Goal: Task Accomplishment & Management: Use online tool/utility

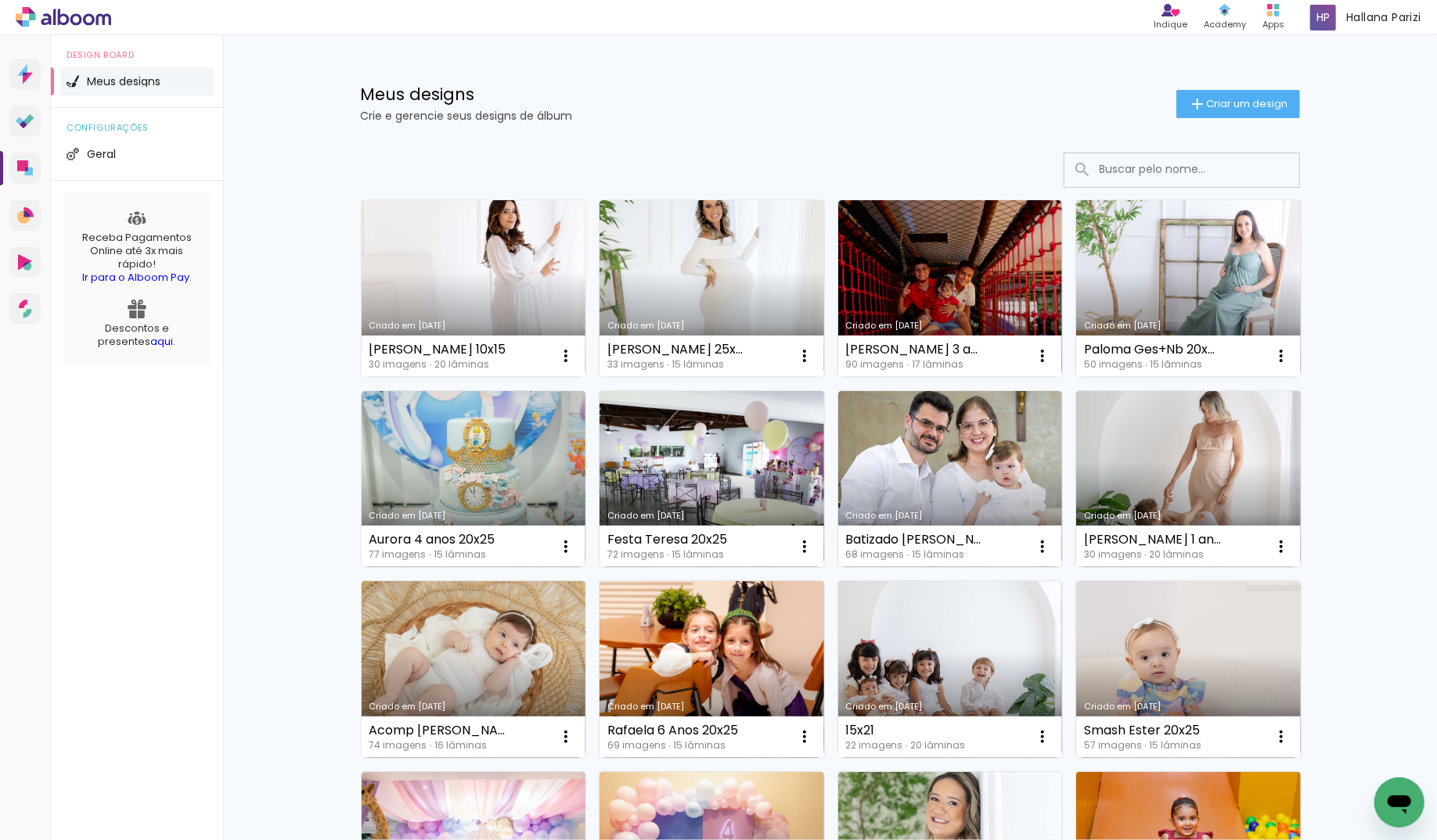
drag, startPoint x: 0, startPoint y: 0, endPoint x: 581, endPoint y: 301, distance: 654.3
click at [516, 254] on link "Criado em [DATE]" at bounding box center [474, 289] width 225 height 177
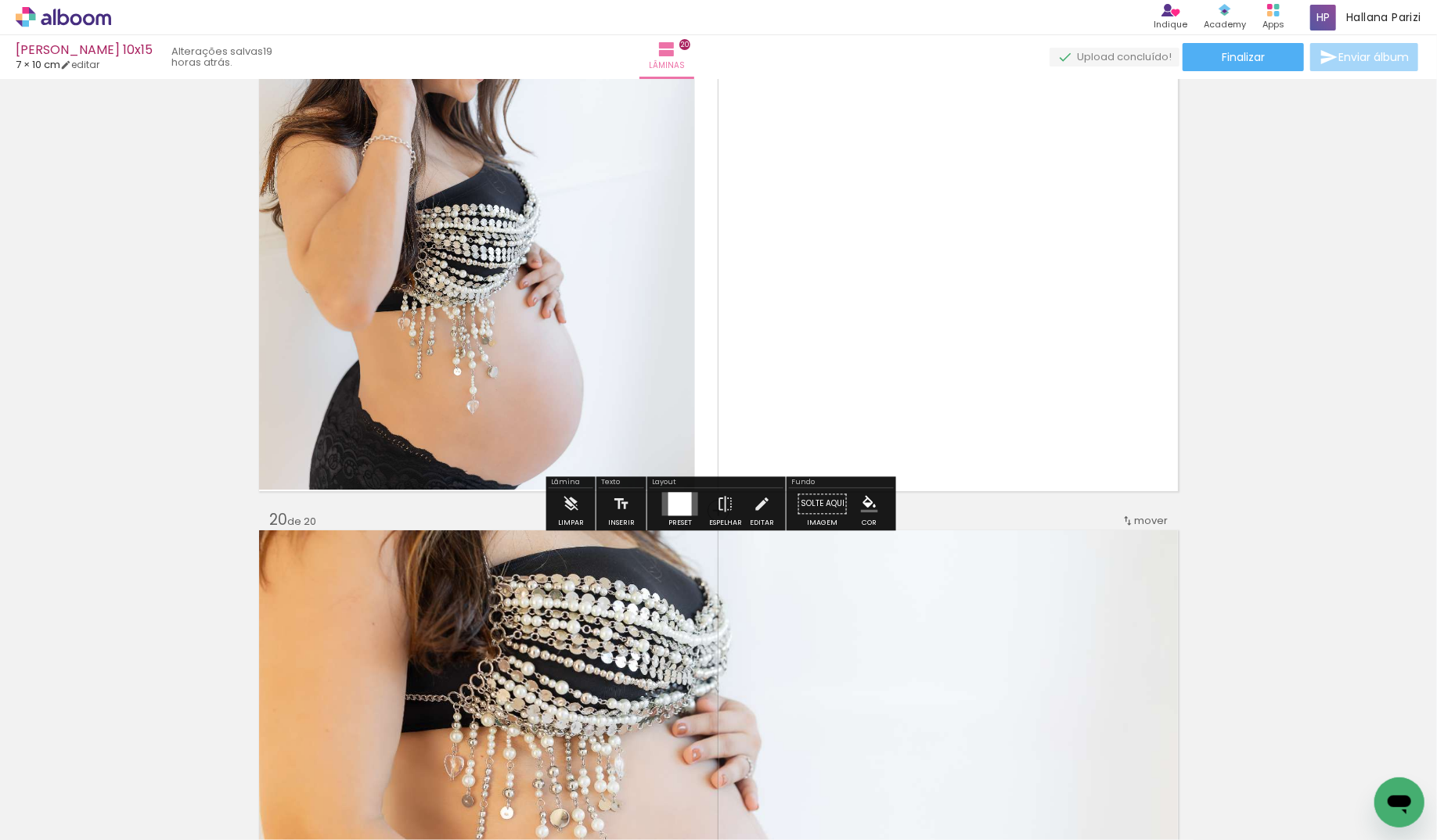
scroll to position [11974, 0]
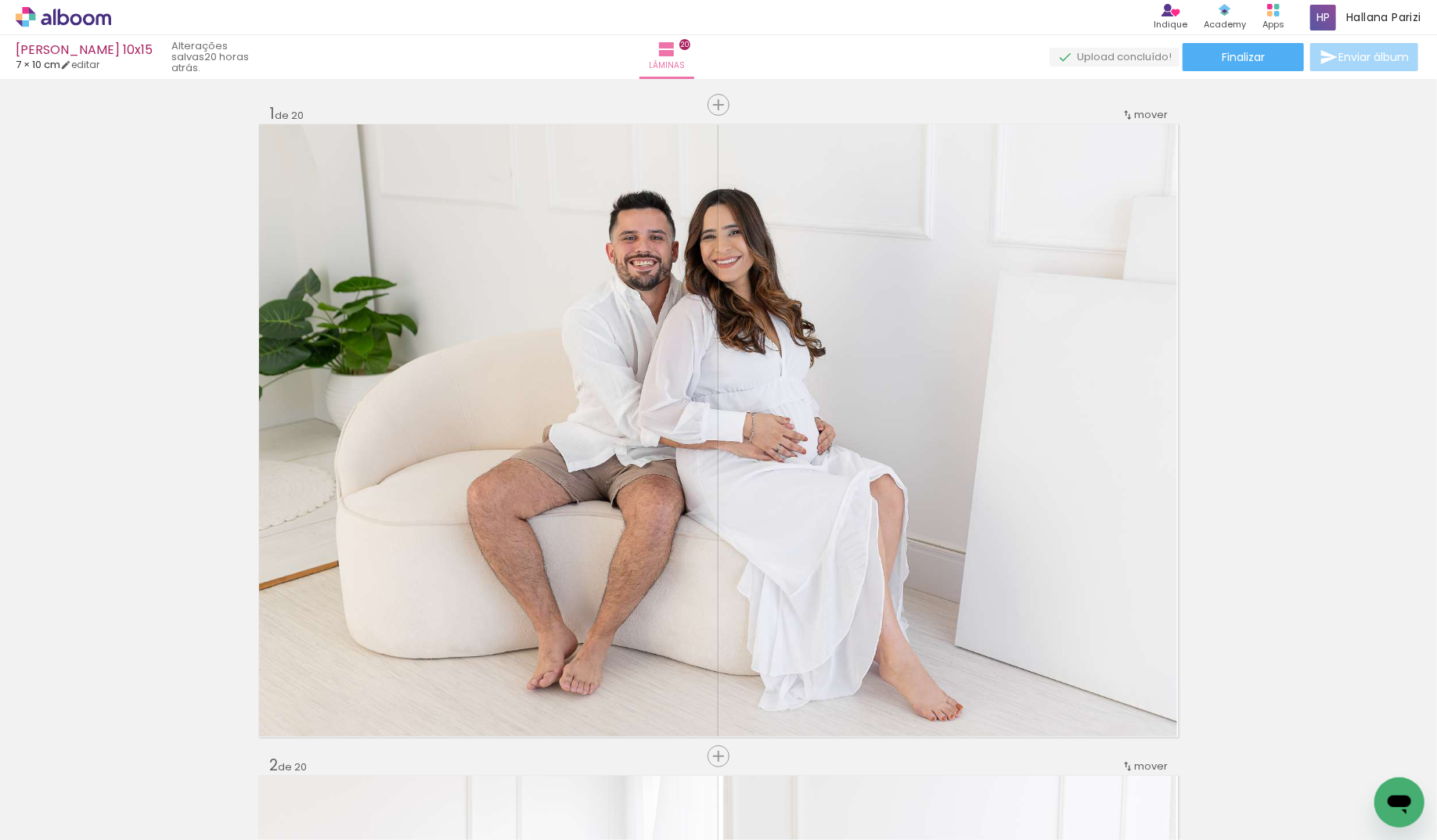
scroll to position [11974, 0]
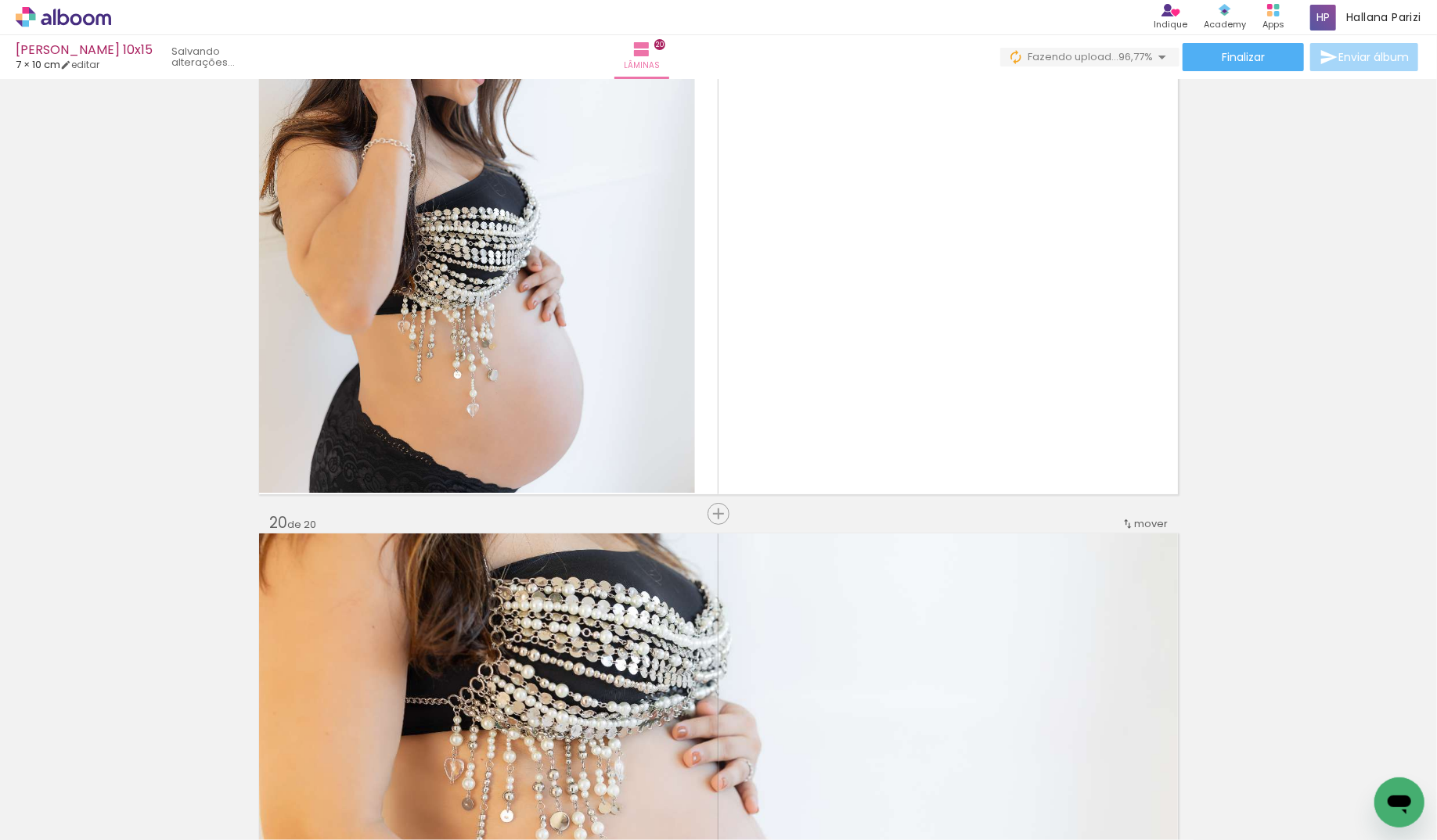
scroll to position [0, 1413]
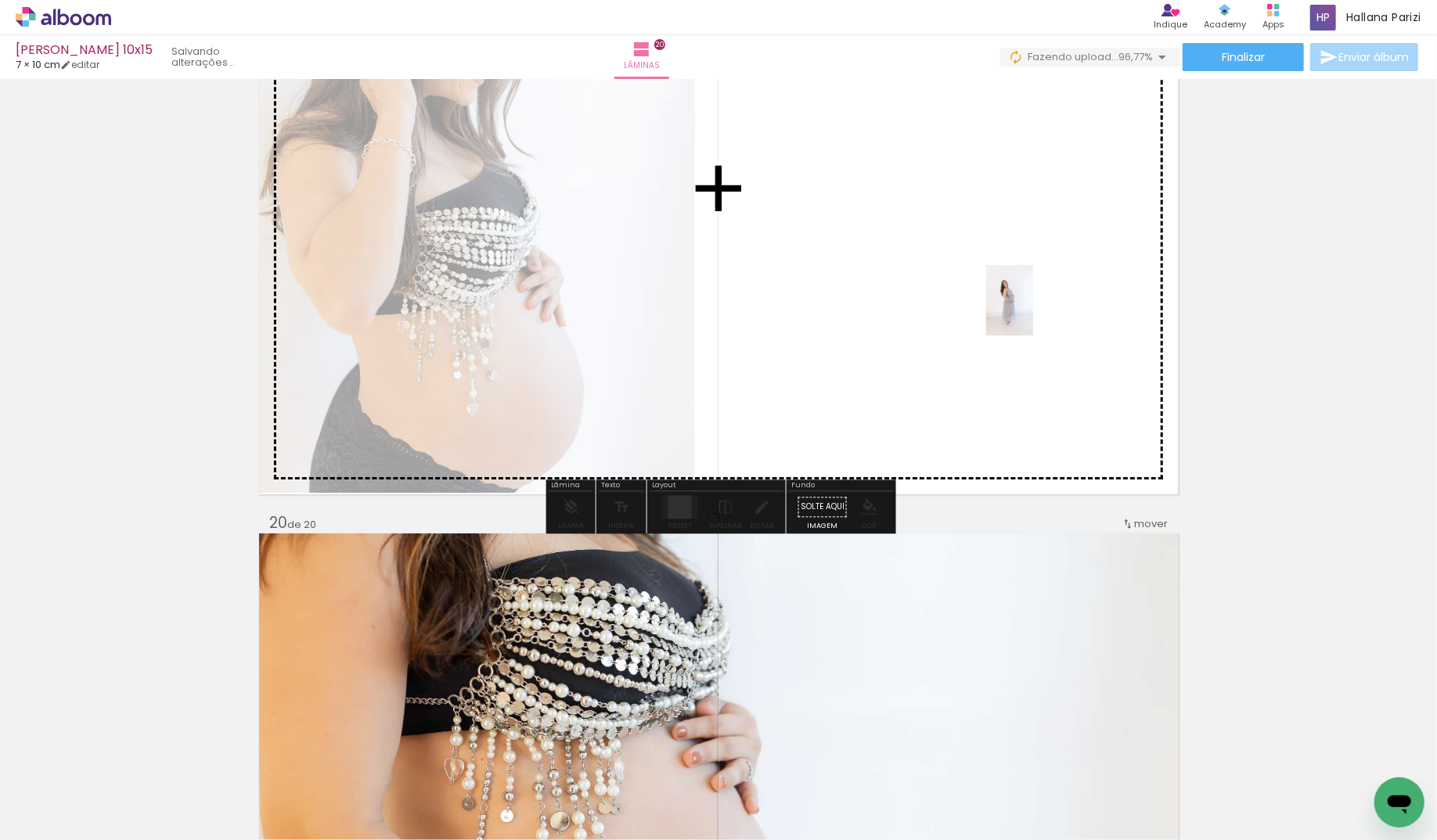
drag, startPoint x: 1364, startPoint y: 770, endPoint x: 1034, endPoint y: 312, distance: 564.5
click at [1034, 312] on quentale-workspace at bounding box center [718, 420] width 1437 height 840
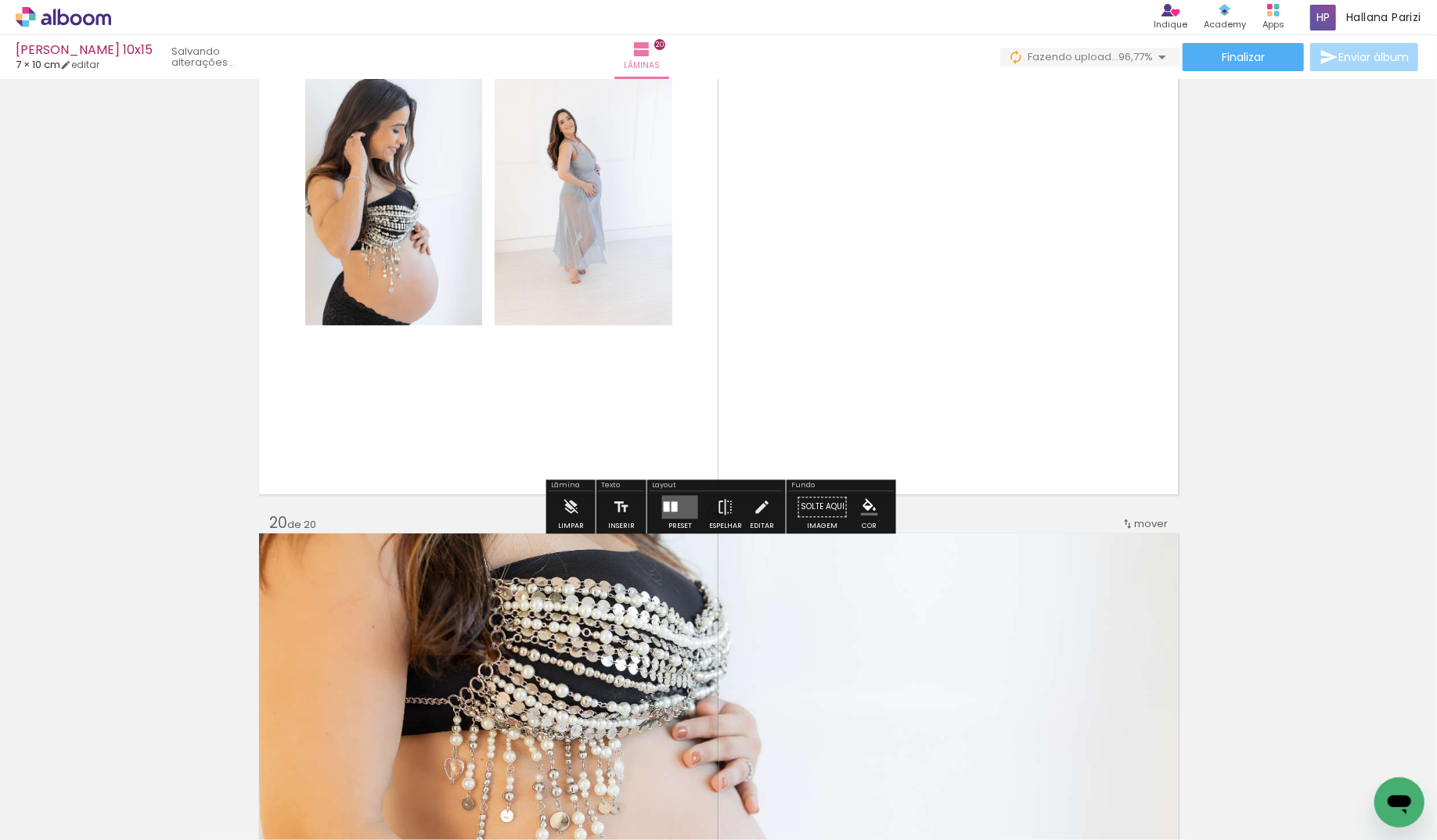
click at [665, 502] on div at bounding box center [666, 507] width 6 height 10
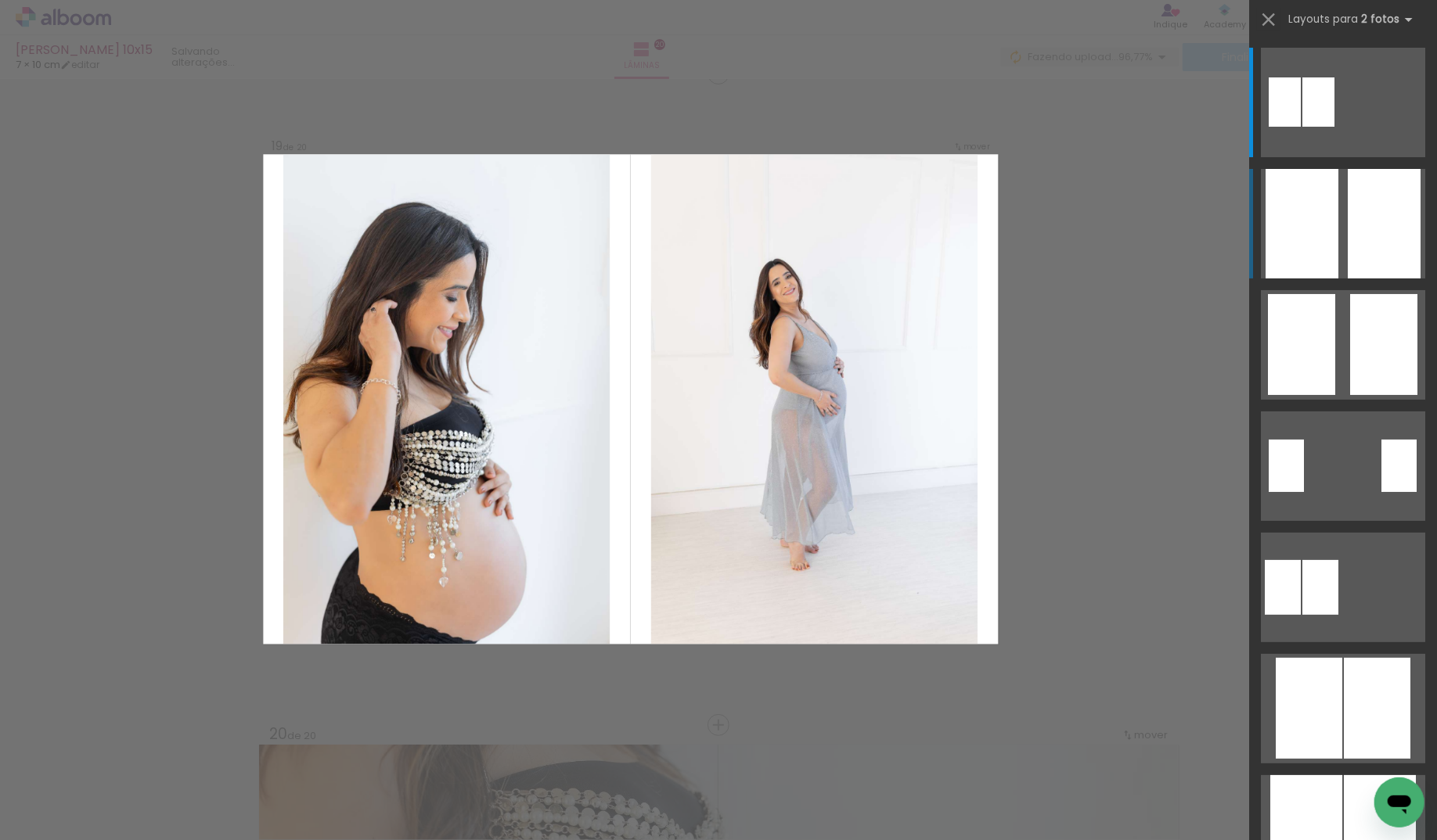
scroll to position [11753, 0]
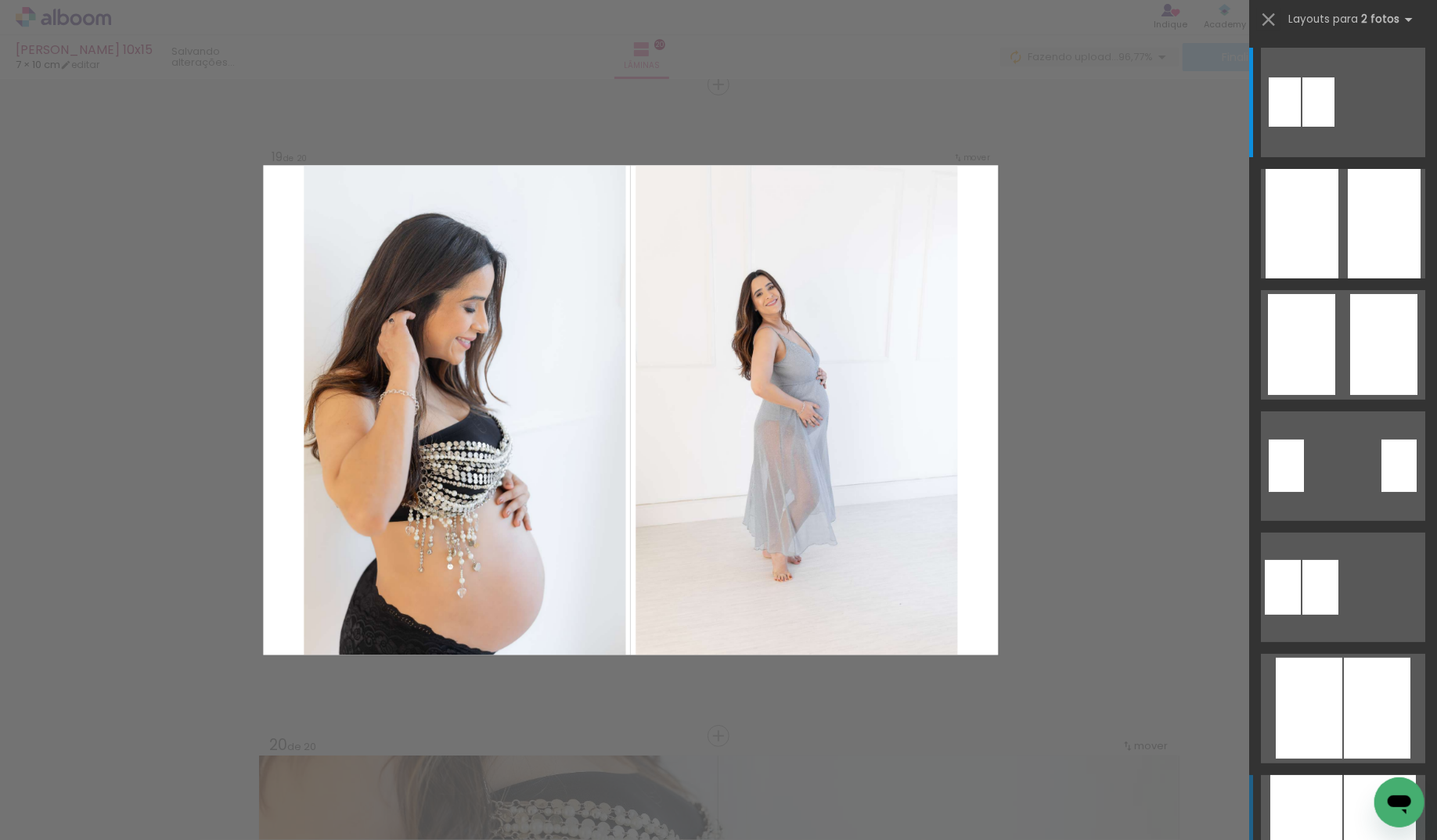
click at [1334, 126] on div at bounding box center [1318, 103] width 32 height 49
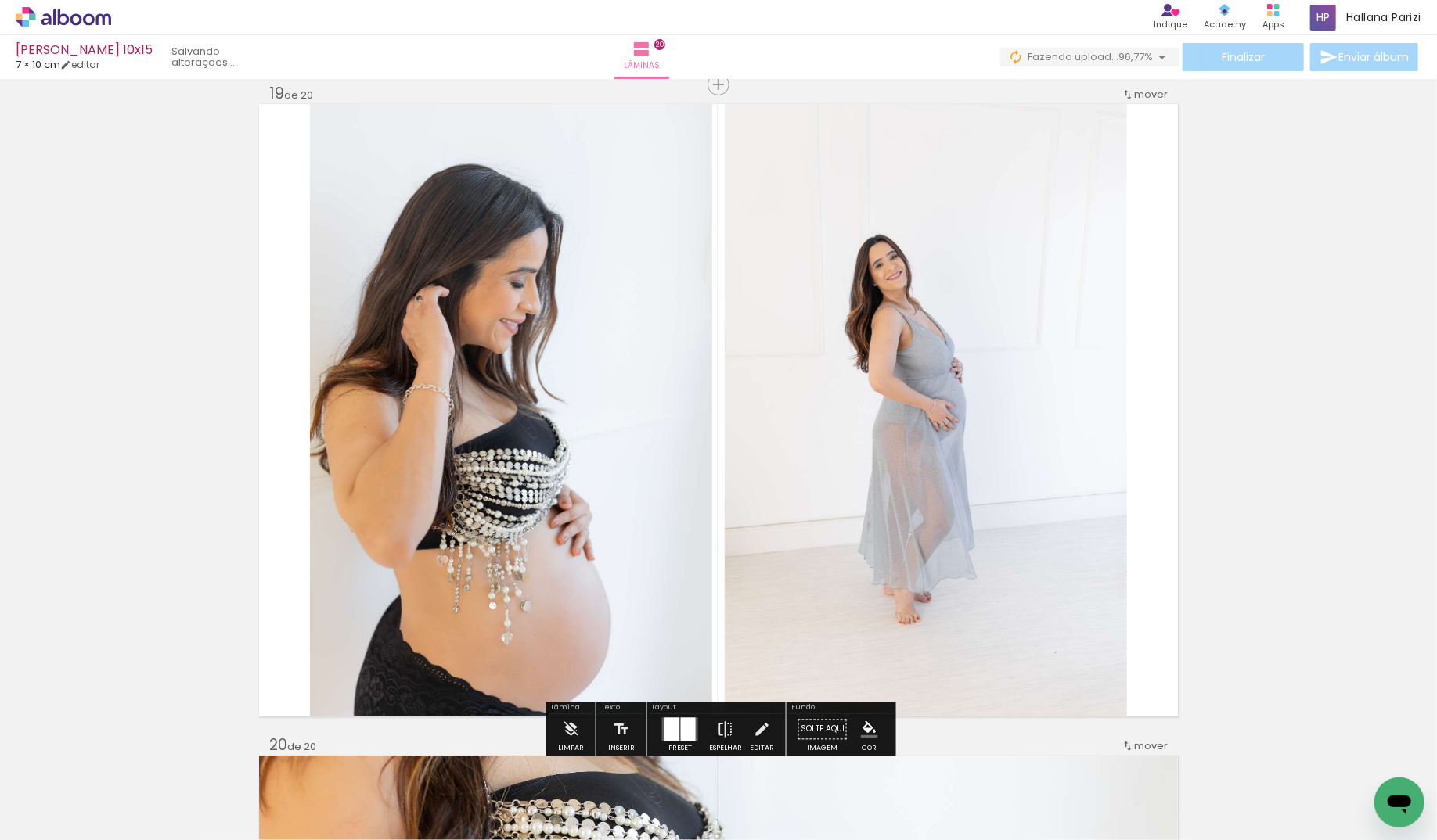
click at [843, 432] on quentale-photo at bounding box center [926, 410] width 402 height 613
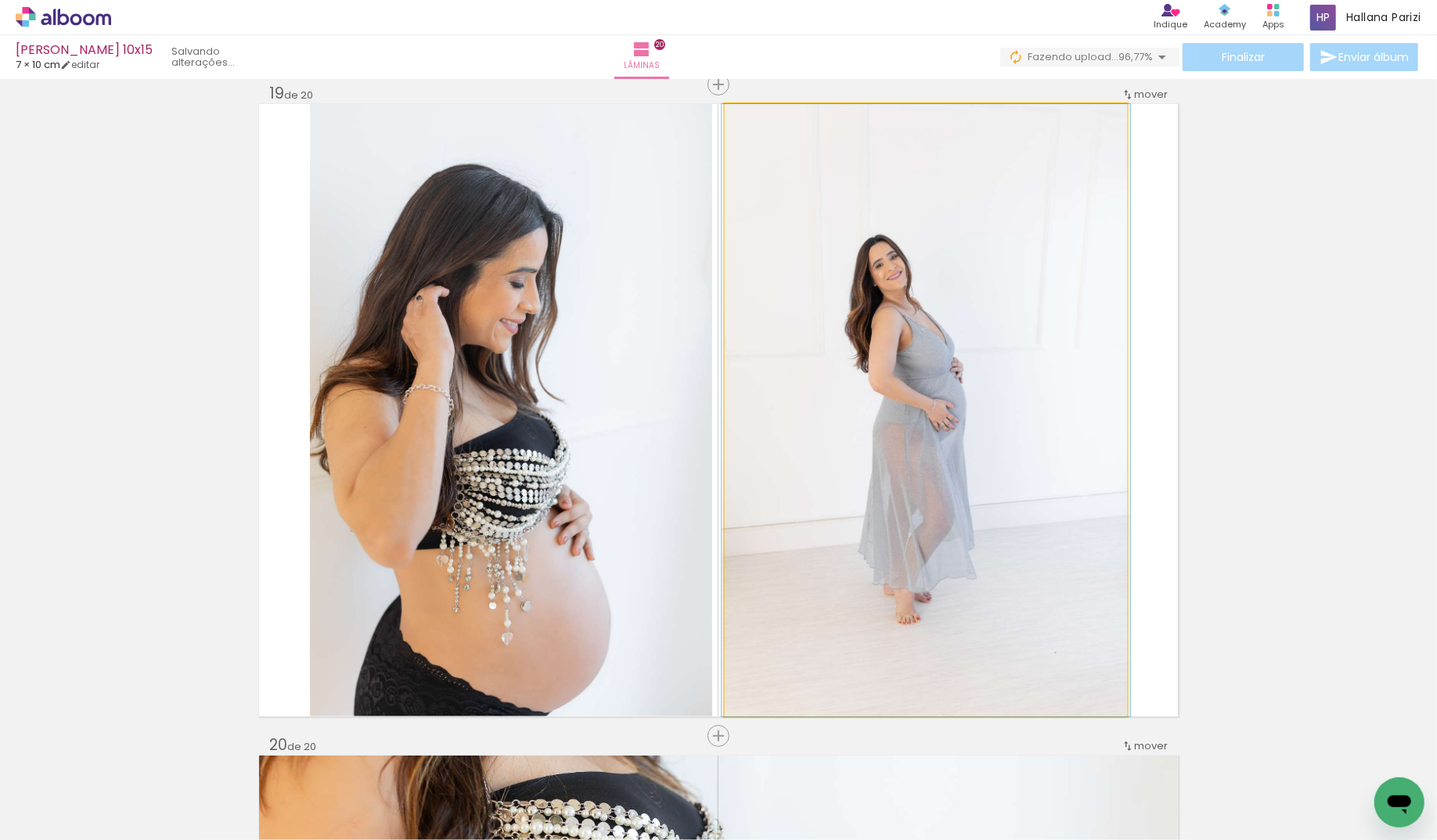
click at [897, 416] on div at bounding box center [927, 410] width 409 height 613
click at [897, 416] on album-spread "19 de 20" at bounding box center [718, 410] width 919 height 613
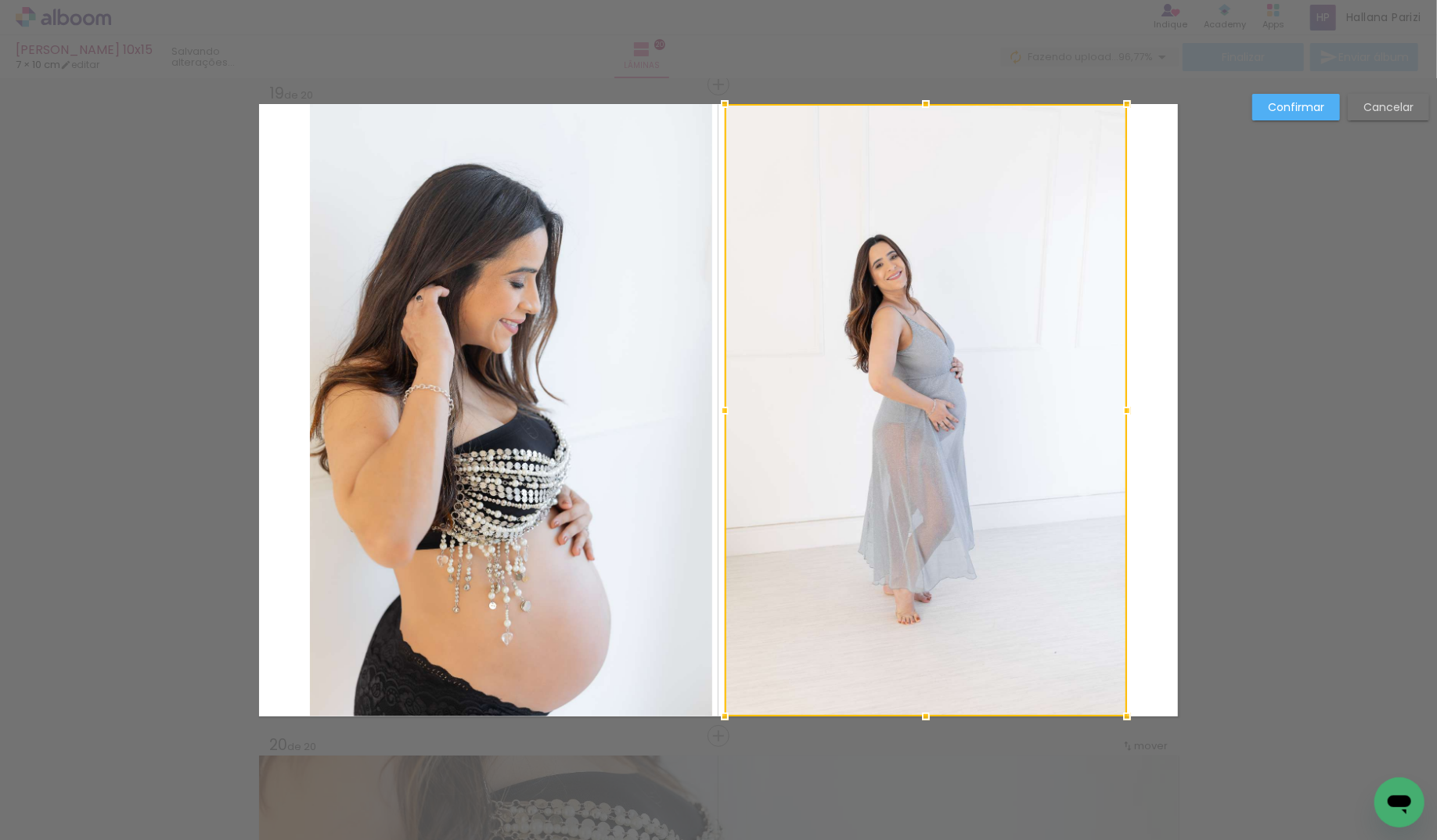
click at [897, 416] on div at bounding box center [926, 410] width 402 height 613
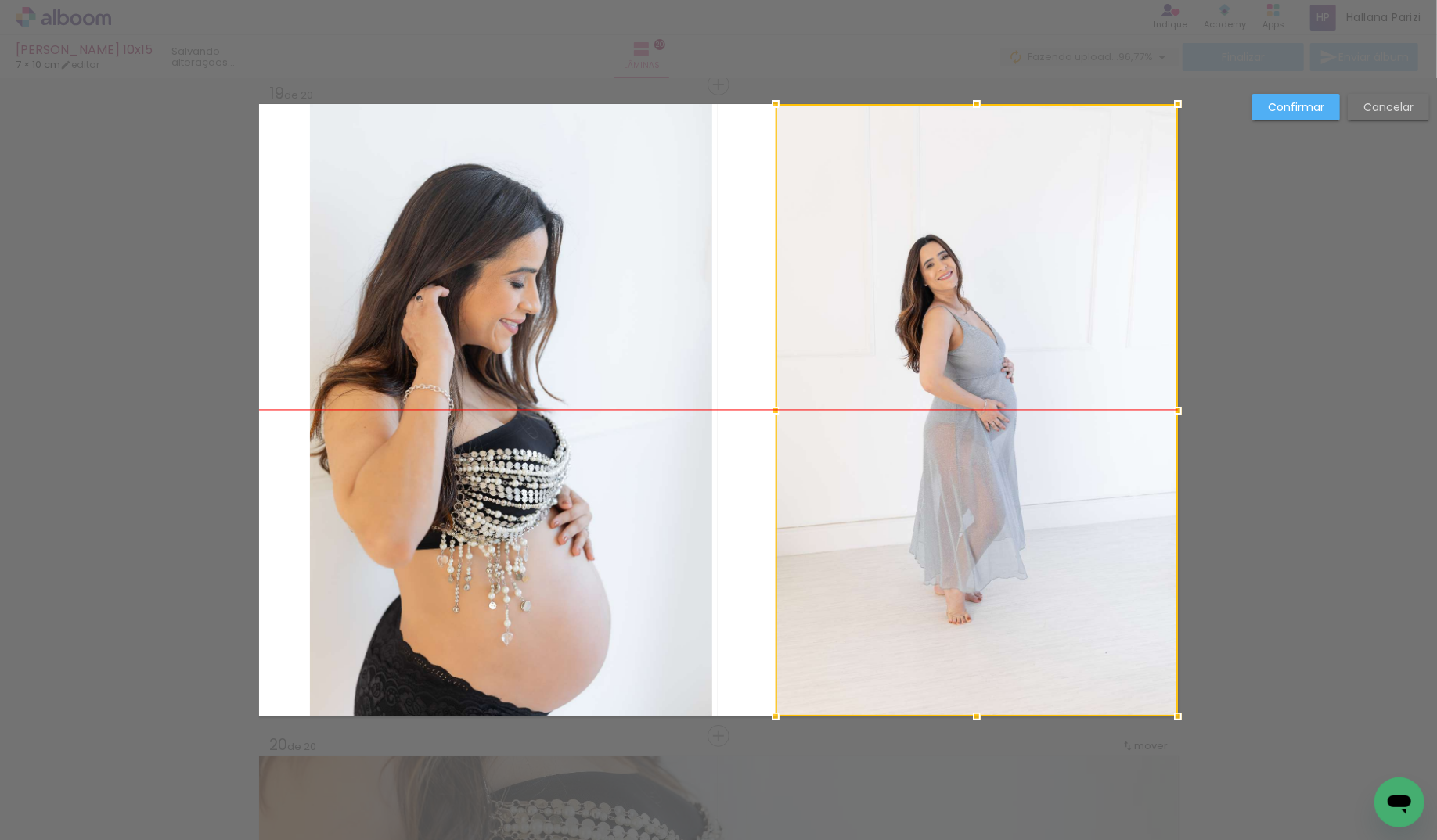
drag, startPoint x: 934, startPoint y: 411, endPoint x: 1062, endPoint y: 413, distance: 128.0
click at [1070, 414] on div at bounding box center [976, 410] width 402 height 613
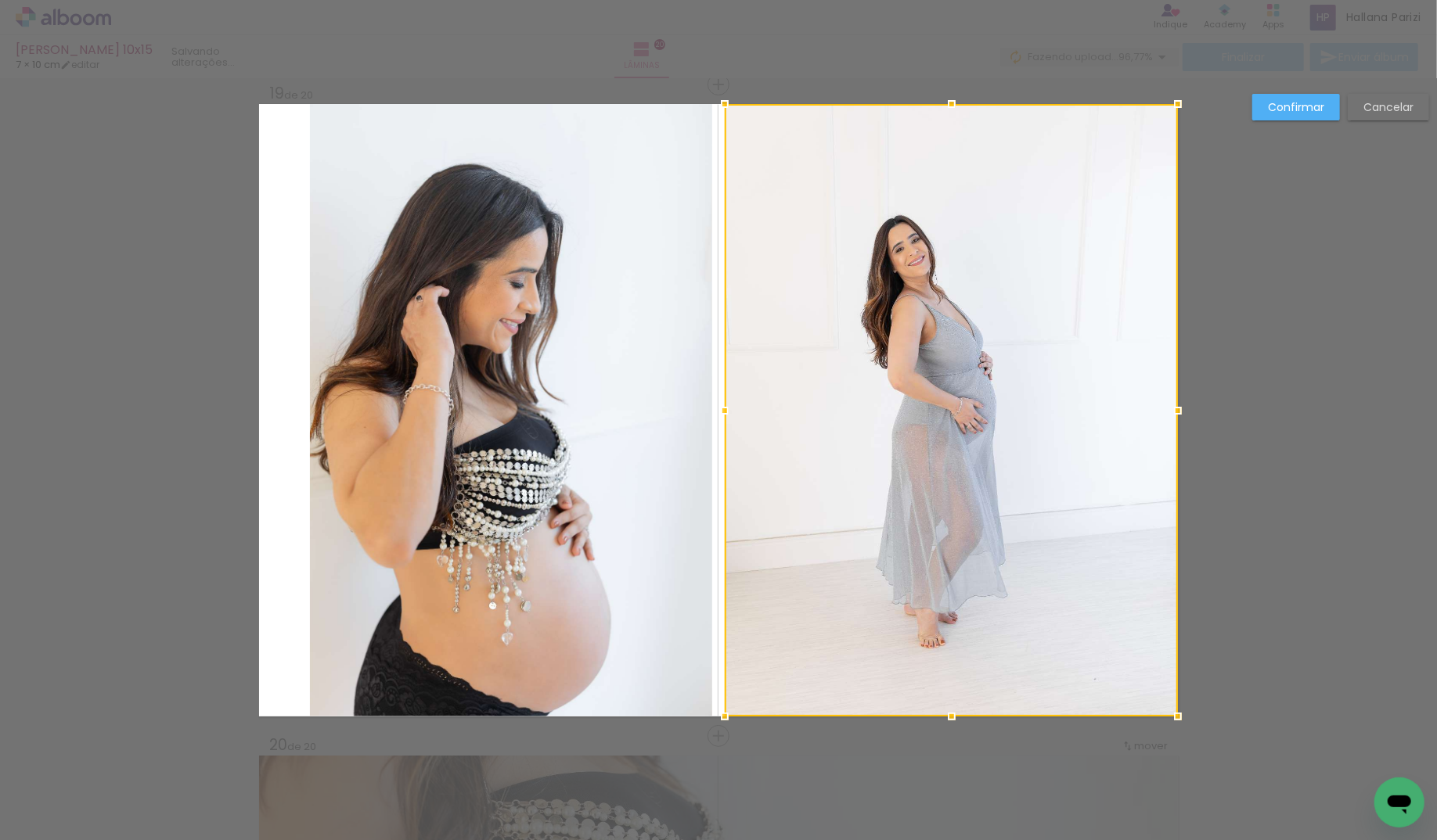
drag, startPoint x: 772, startPoint y: 407, endPoint x: 637, endPoint y: 418, distance: 135.4
click at [637, 418] on album-spread "19 de 20" at bounding box center [718, 410] width 919 height 613
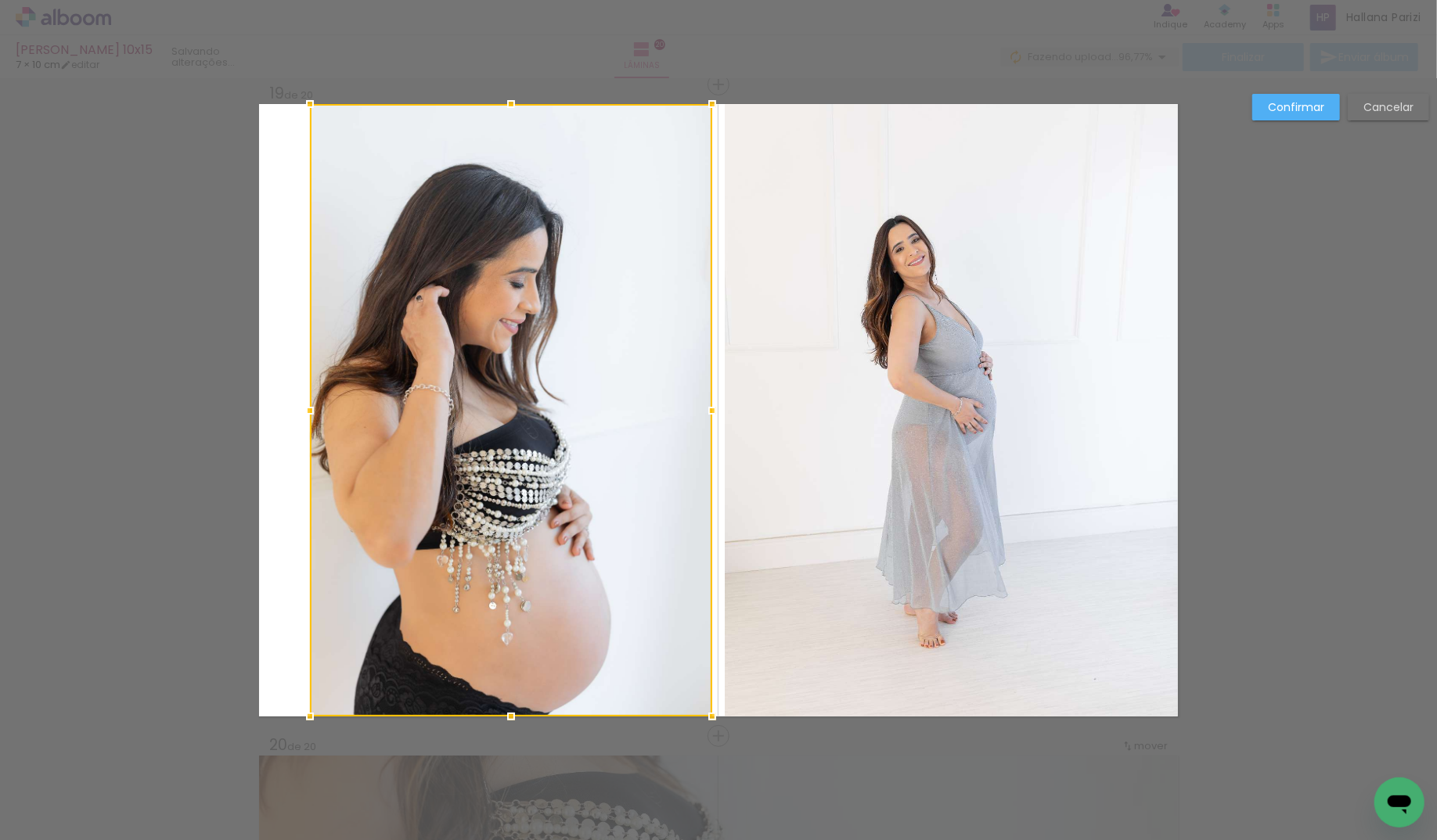
drag, startPoint x: 531, startPoint y: 396, endPoint x: 552, endPoint y: 394, distance: 21.1
click at [530, 396] on div at bounding box center [510, 410] width 402 height 613
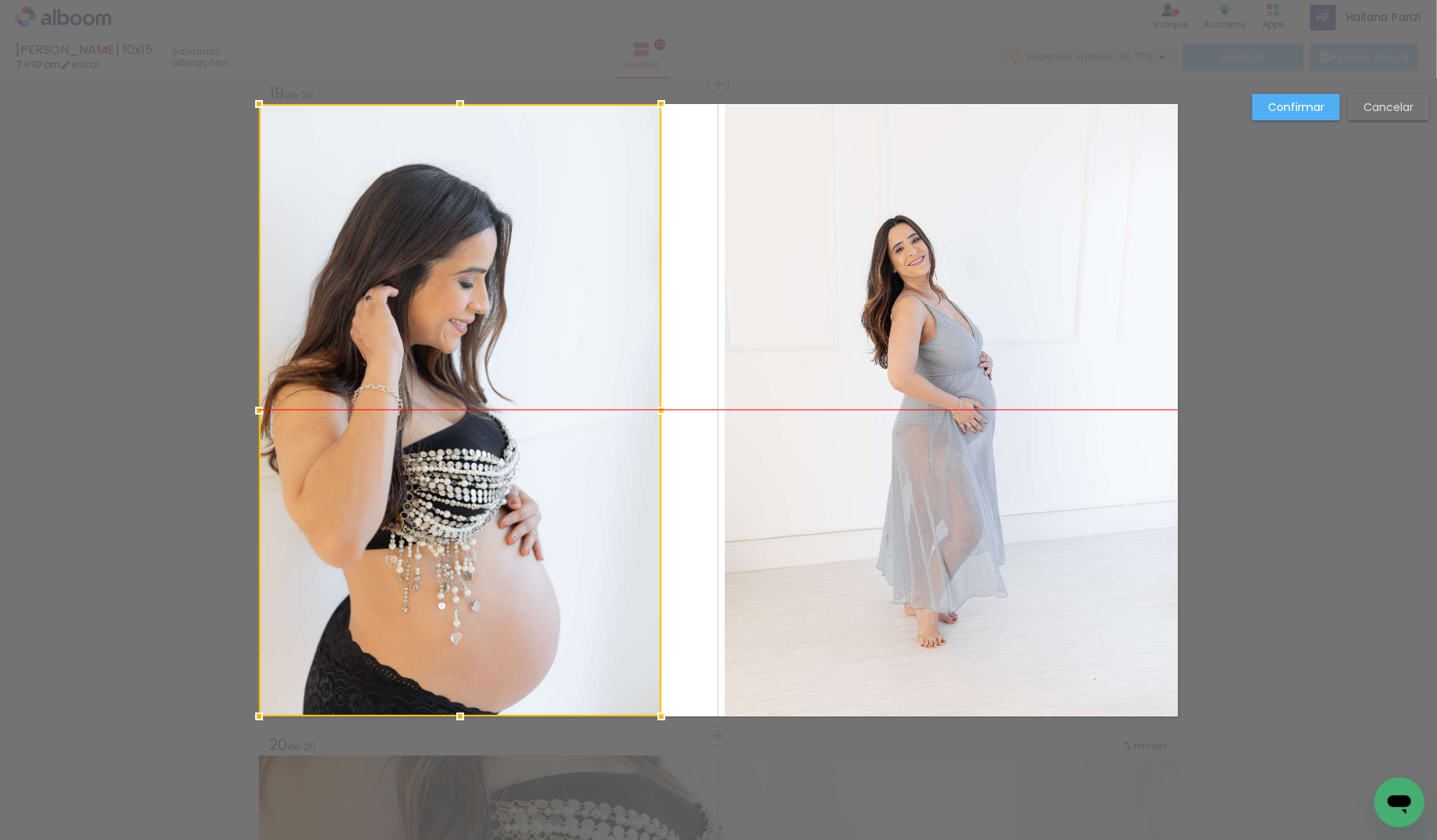
drag, startPoint x: 545, startPoint y: 395, endPoint x: 473, endPoint y: 395, distance: 72.0
click at [473, 395] on div at bounding box center [460, 410] width 402 height 613
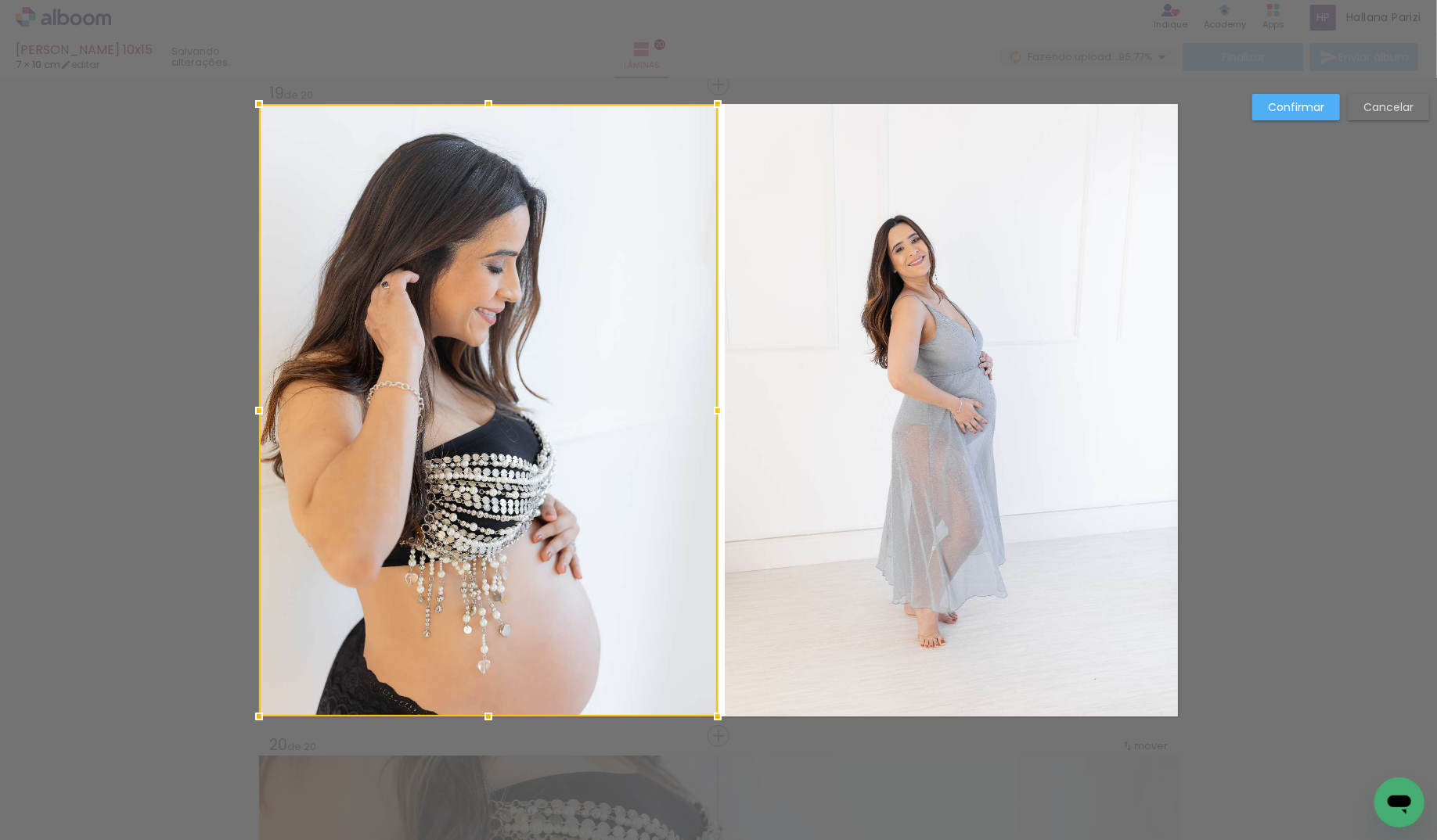
drag, startPoint x: 658, startPoint y: 410, endPoint x: 742, endPoint y: 410, distance: 84.0
click at [742, 410] on album-spread "19 de 20" at bounding box center [718, 410] width 919 height 613
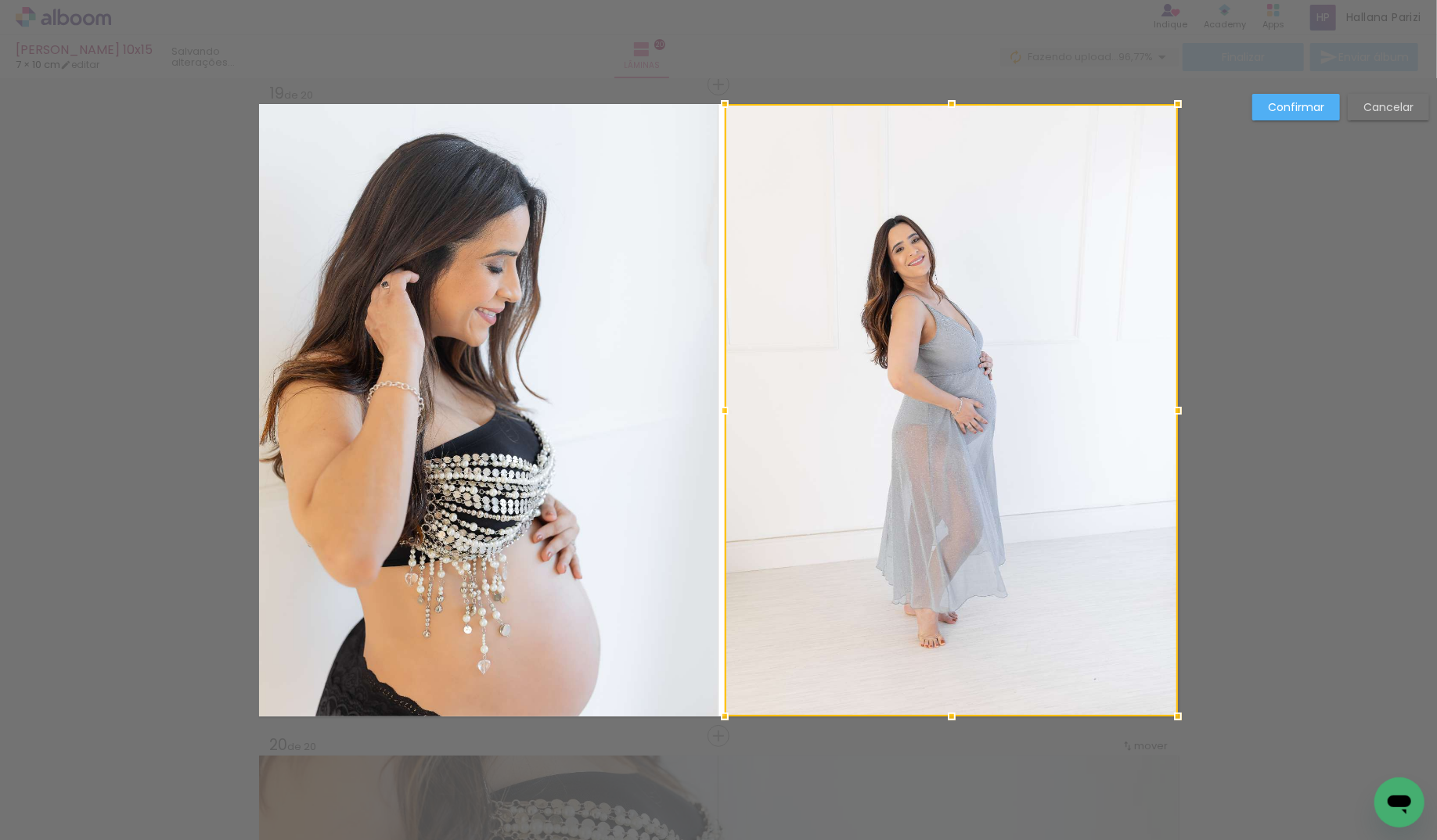
drag, startPoint x: 1295, startPoint y: 112, endPoint x: 775, endPoint y: 250, distance: 538.0
click at [0, 0] on slot "Confirmar" at bounding box center [0, 0] width 0 height 0
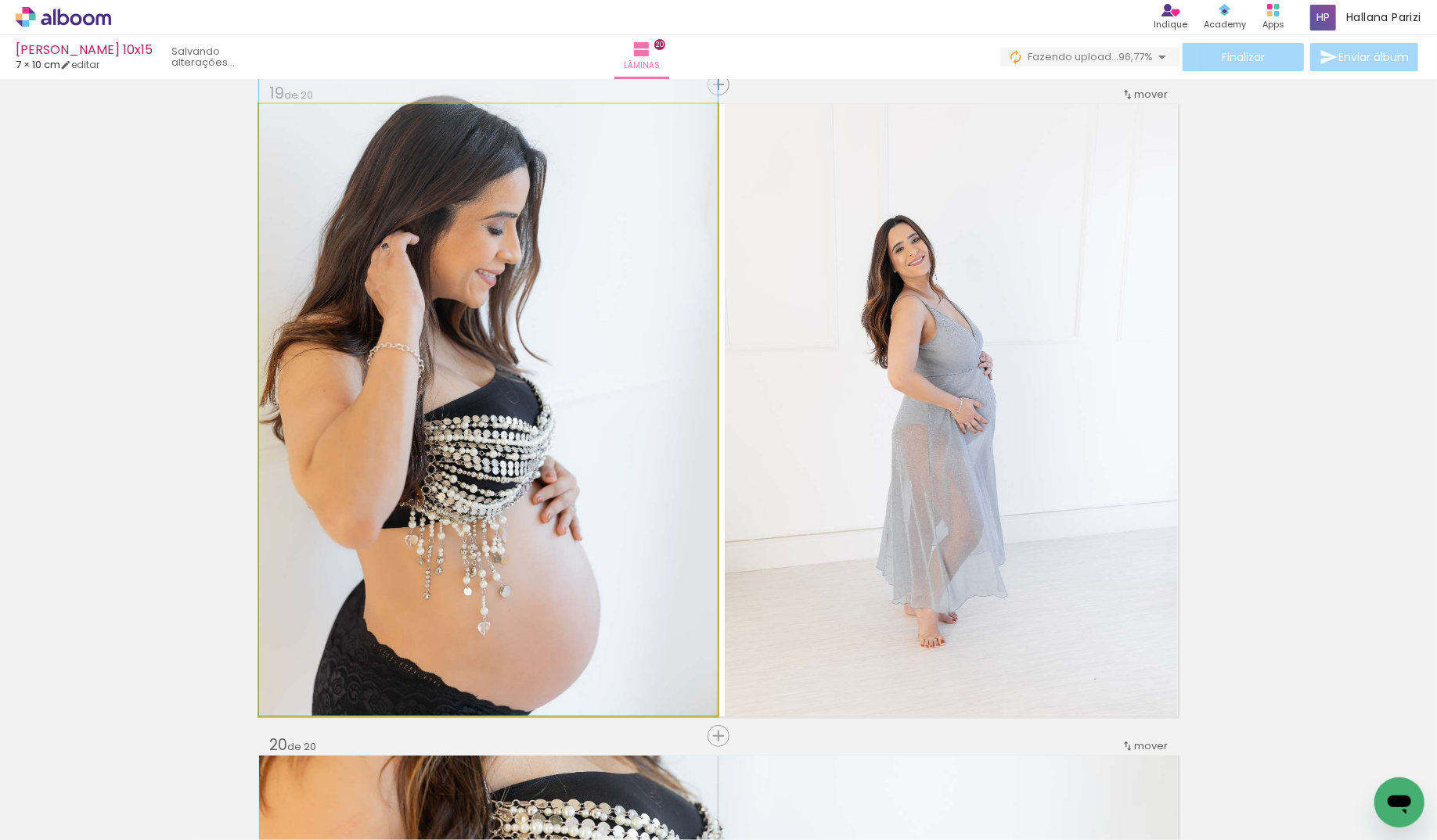
drag, startPoint x: 597, startPoint y: 377, endPoint x: 602, endPoint y: 321, distance: 56.2
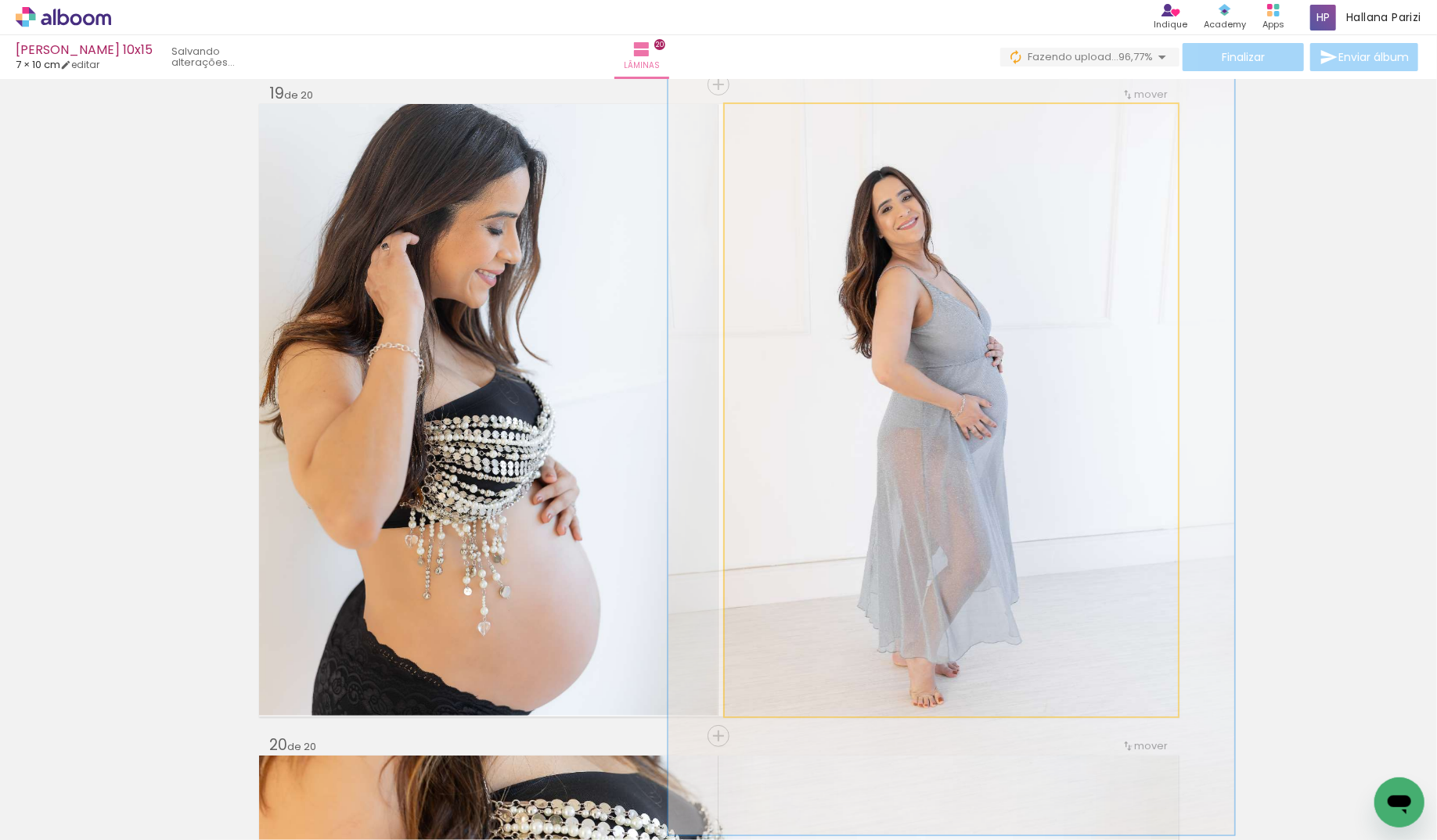
drag, startPoint x: 760, startPoint y: 118, endPoint x: 773, endPoint y: 119, distance: 13.0
type paper-slider "125"
click at [773, 119] on div at bounding box center [774, 120] width 14 height 14
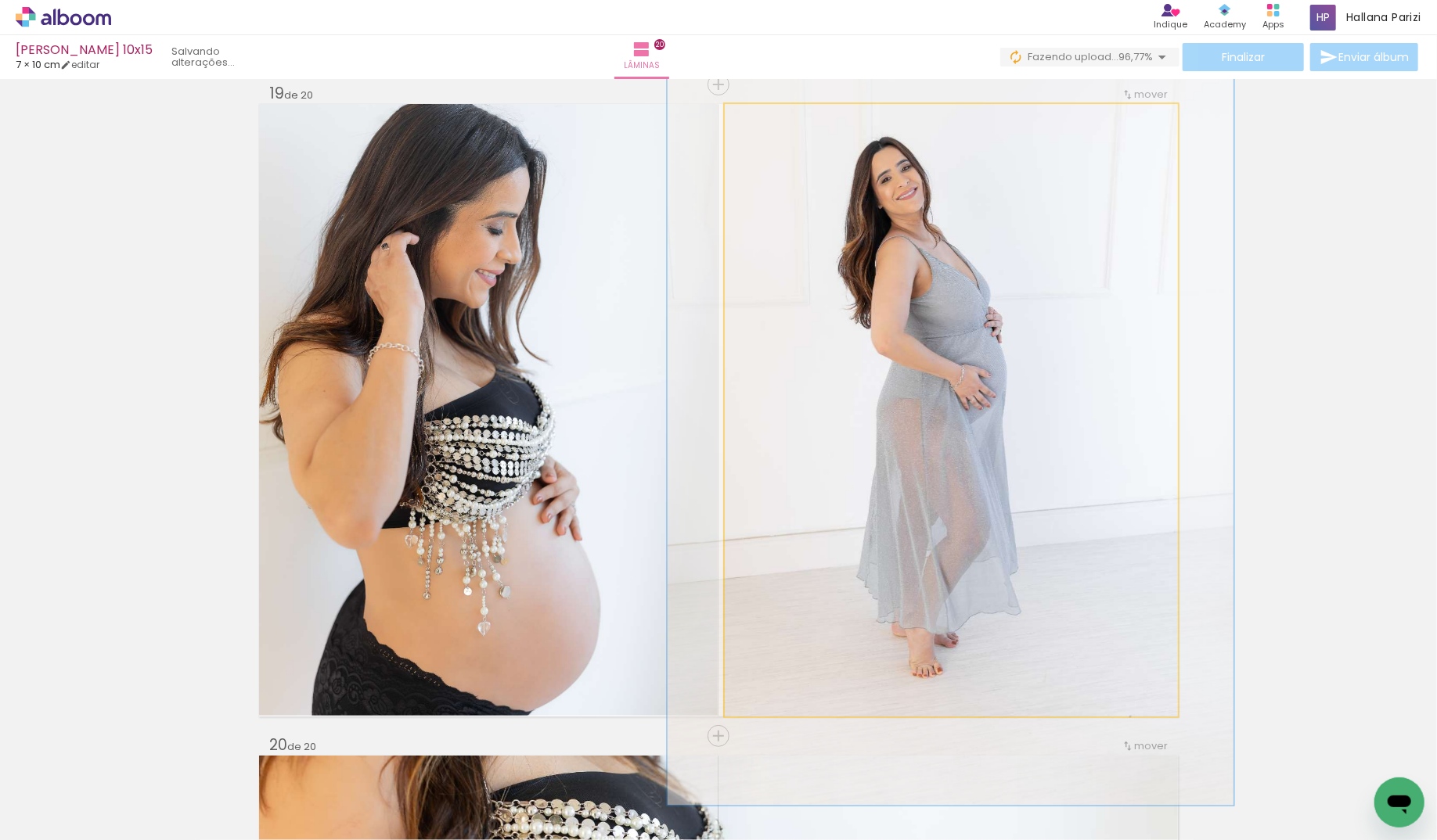
drag, startPoint x: 927, startPoint y: 402, endPoint x: 926, endPoint y: 372, distance: 30.0
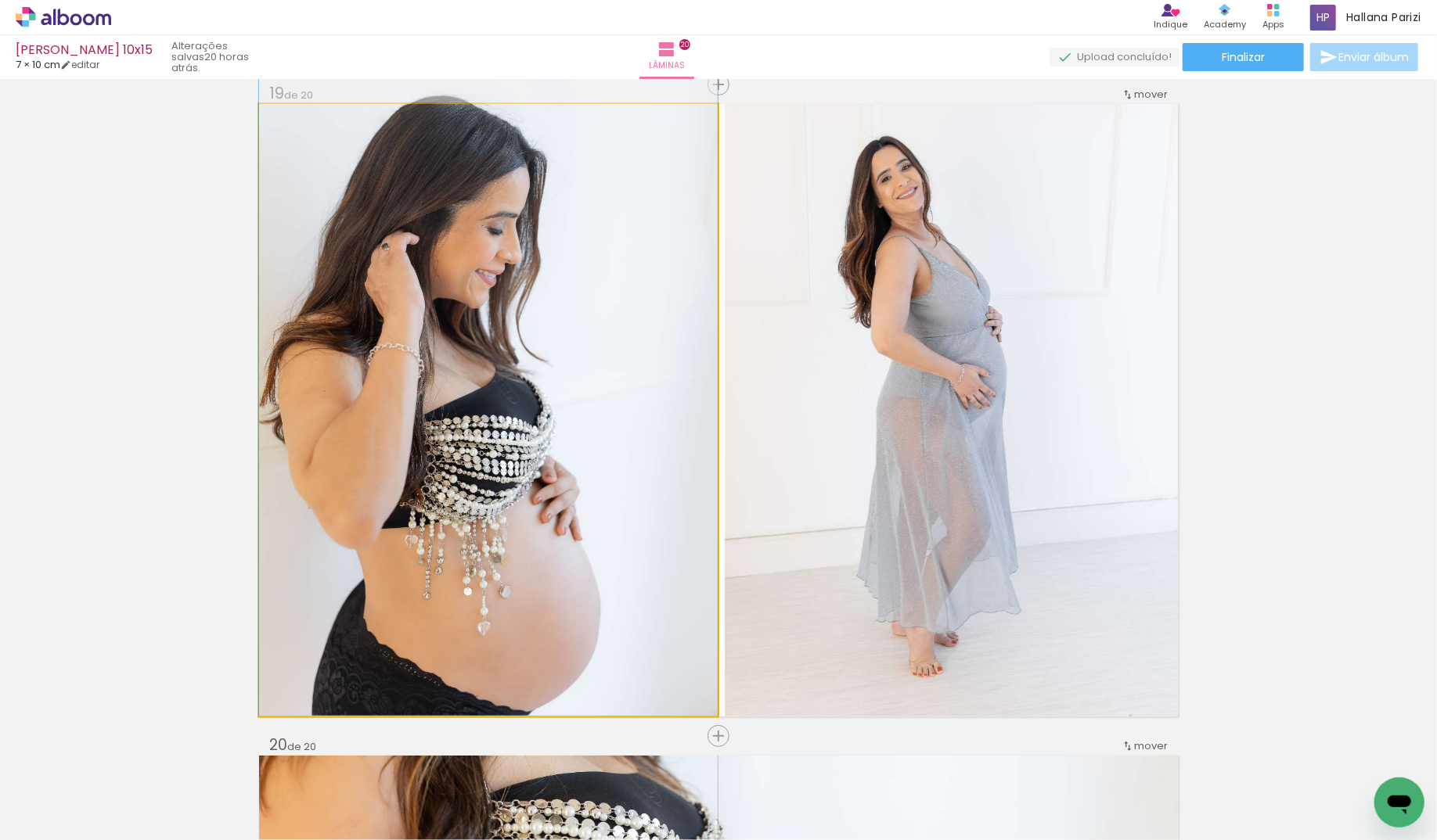
click at [549, 373] on quentale-photo at bounding box center [488, 410] width 459 height 613
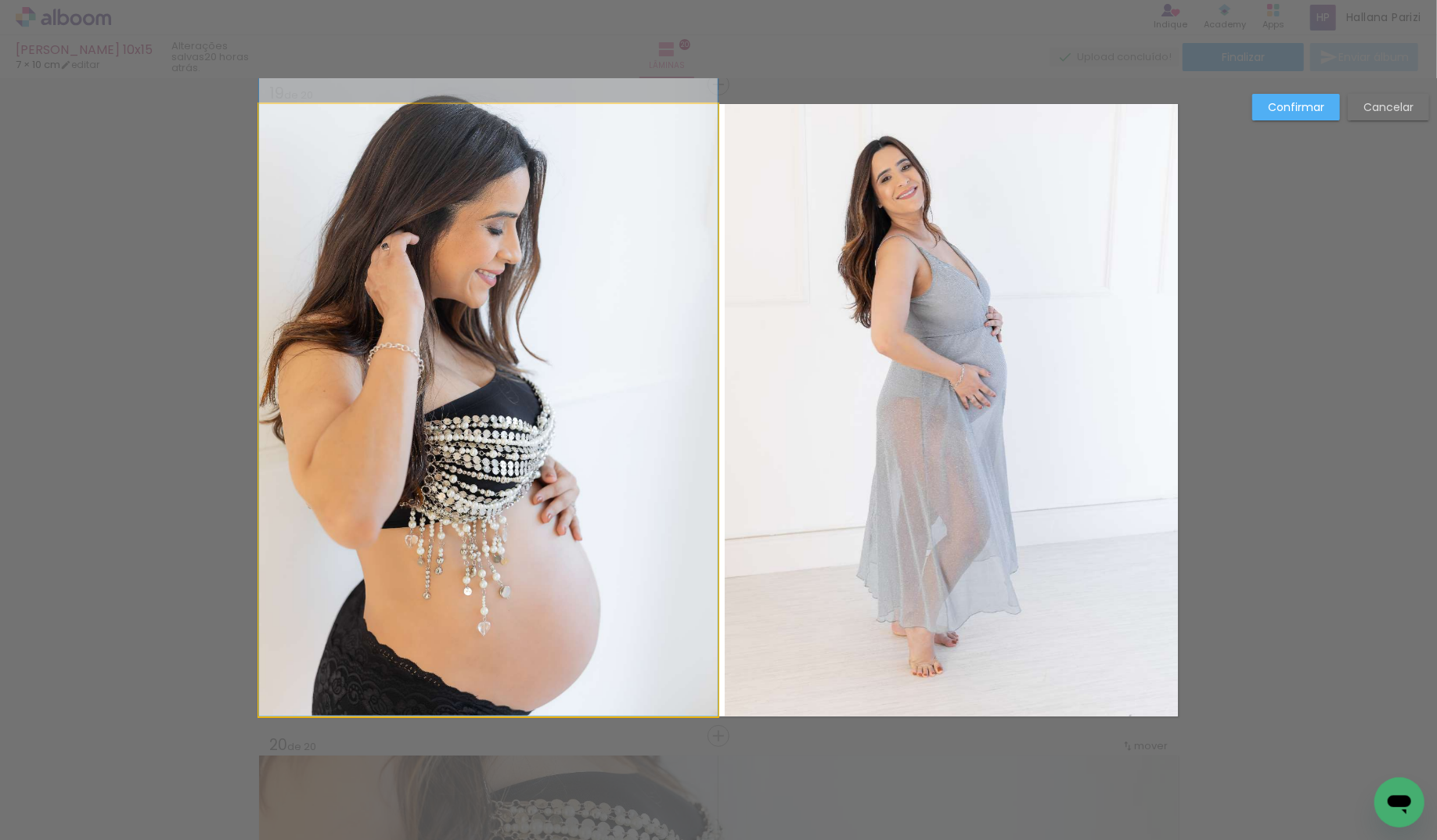
click at [549, 373] on quentale-photo at bounding box center [488, 410] width 459 height 613
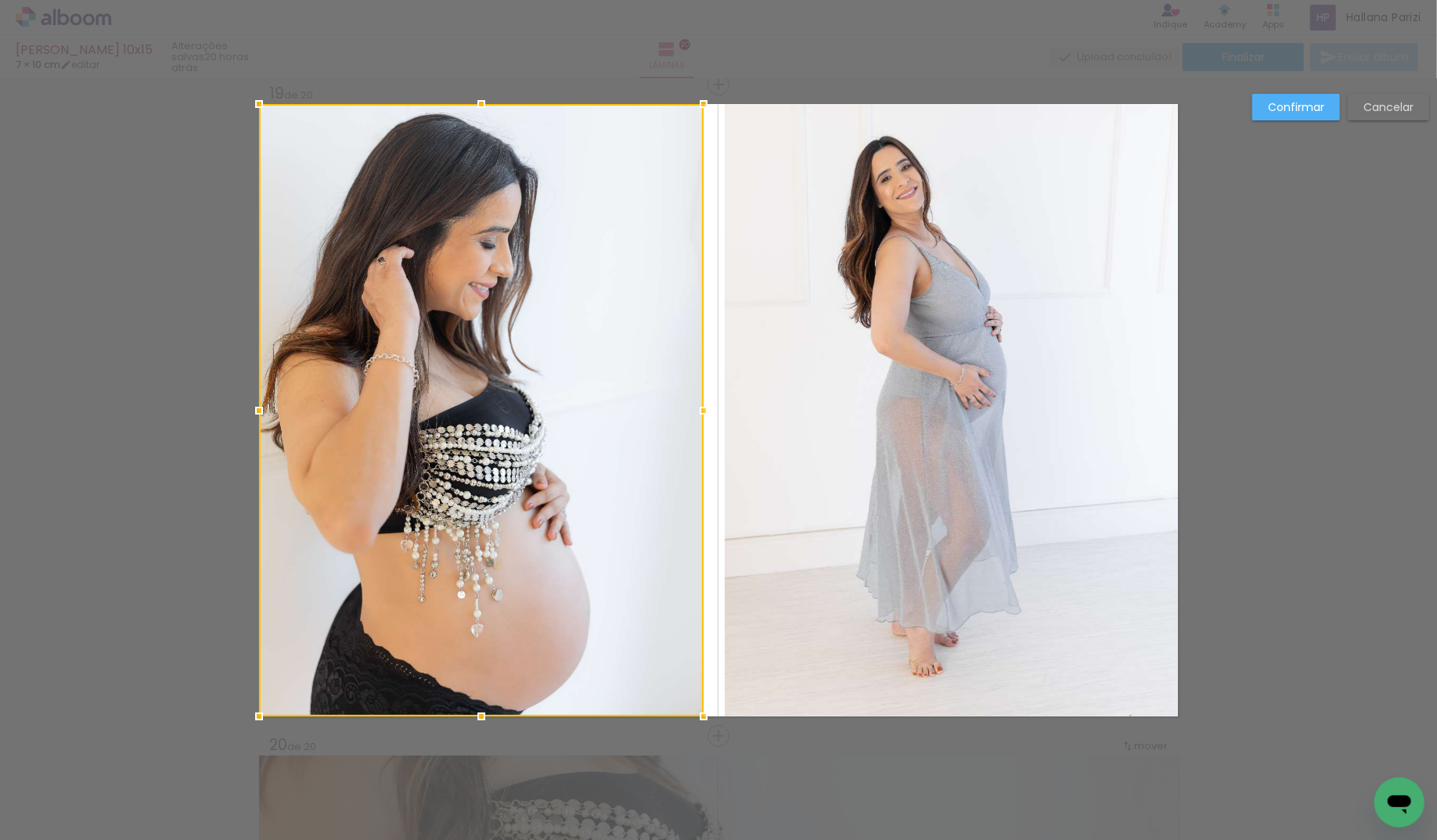
drag, startPoint x: 711, startPoint y: 414, endPoint x: 700, endPoint y: 413, distance: 11.0
click at [700, 413] on div at bounding box center [704, 410] width 31 height 31
click at [731, 414] on quentale-photo at bounding box center [951, 410] width 454 height 613
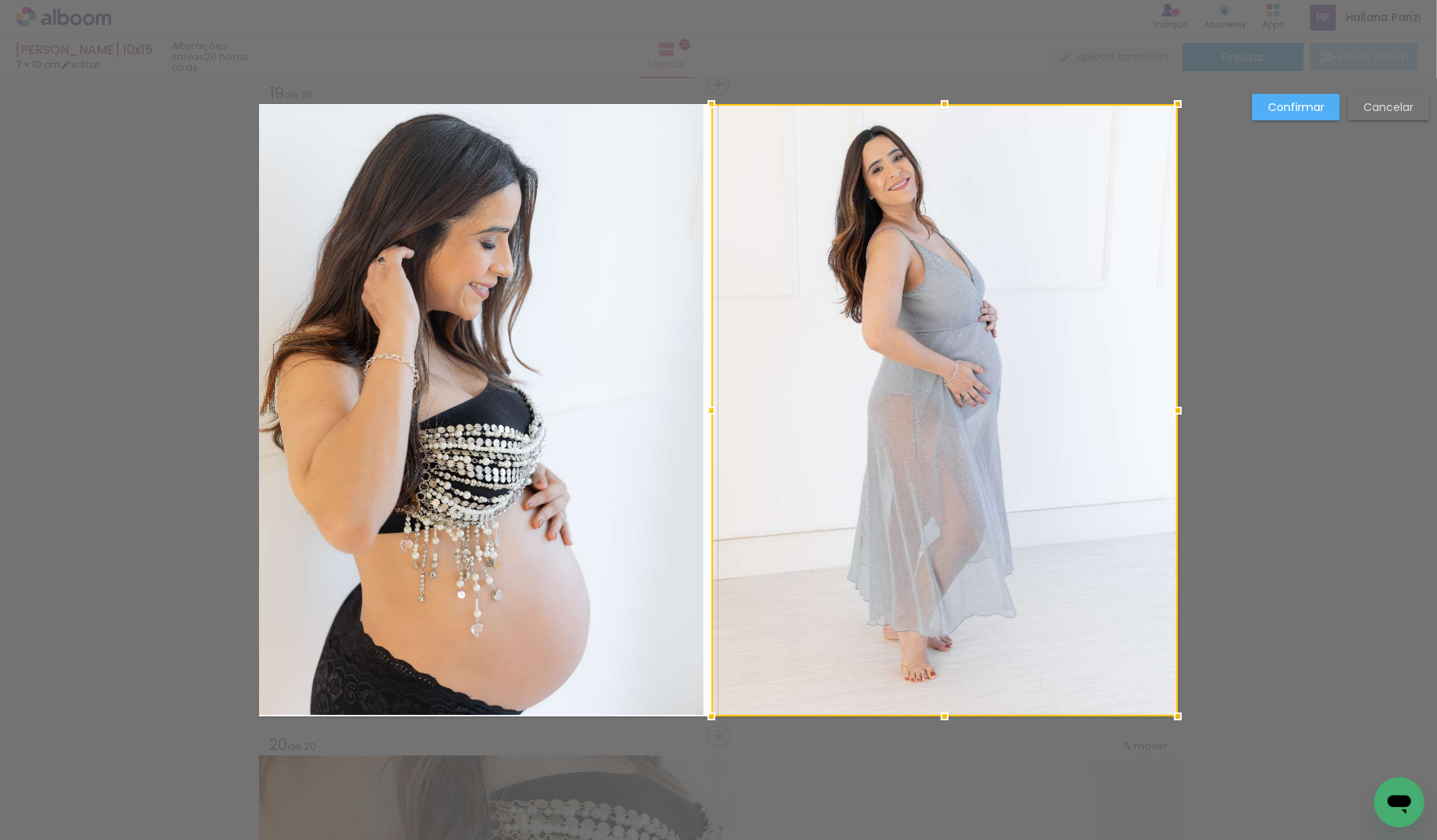
drag, startPoint x: 722, startPoint y: 409, endPoint x: 709, endPoint y: 409, distance: 13.0
click at [709, 409] on div at bounding box center [711, 410] width 31 height 31
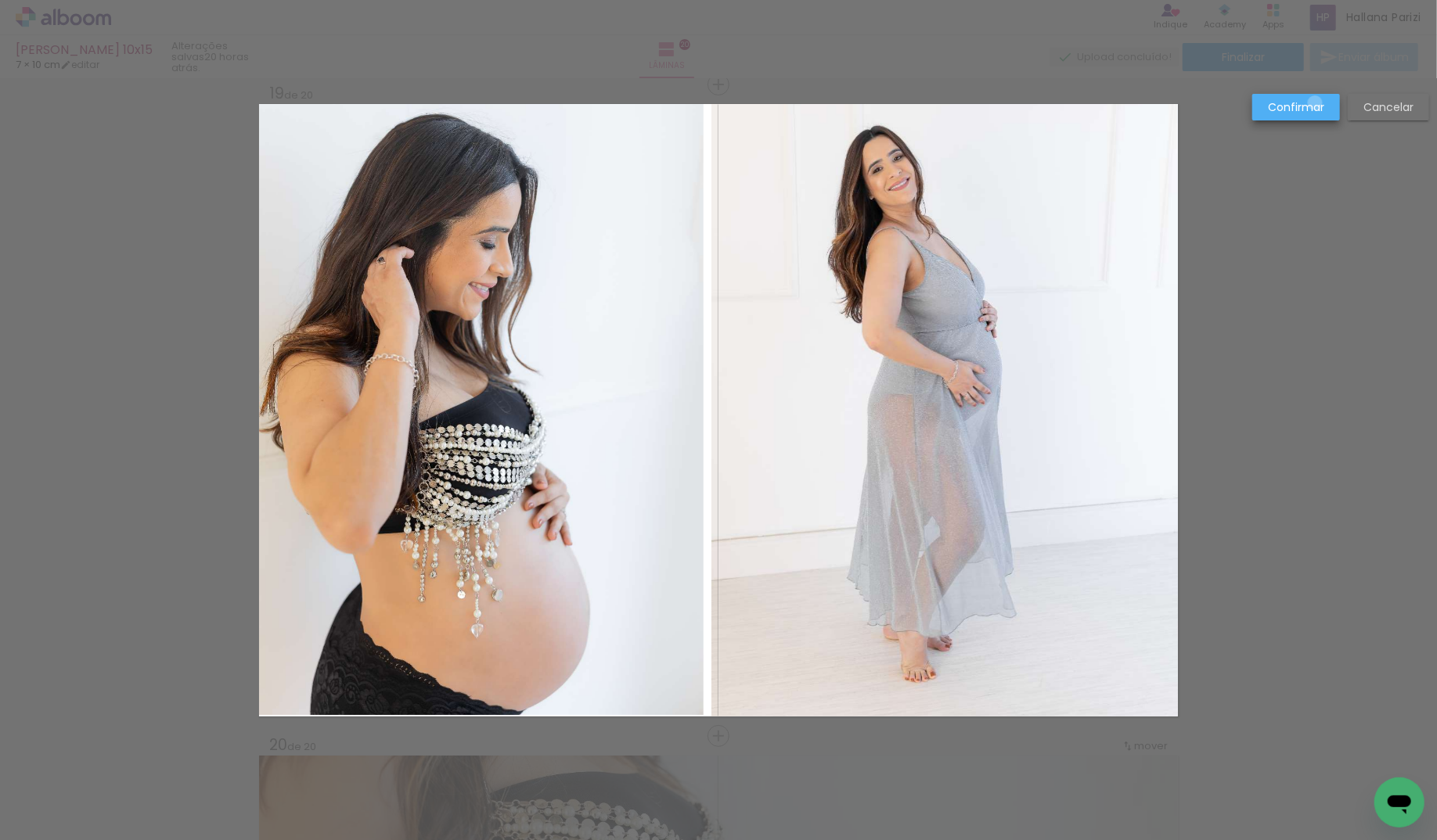
drag, startPoint x: 1316, startPoint y: 104, endPoint x: 803, endPoint y: 164, distance: 516.5
click at [0, 0] on slot "Confirmar" at bounding box center [0, 0] width 0 height 0
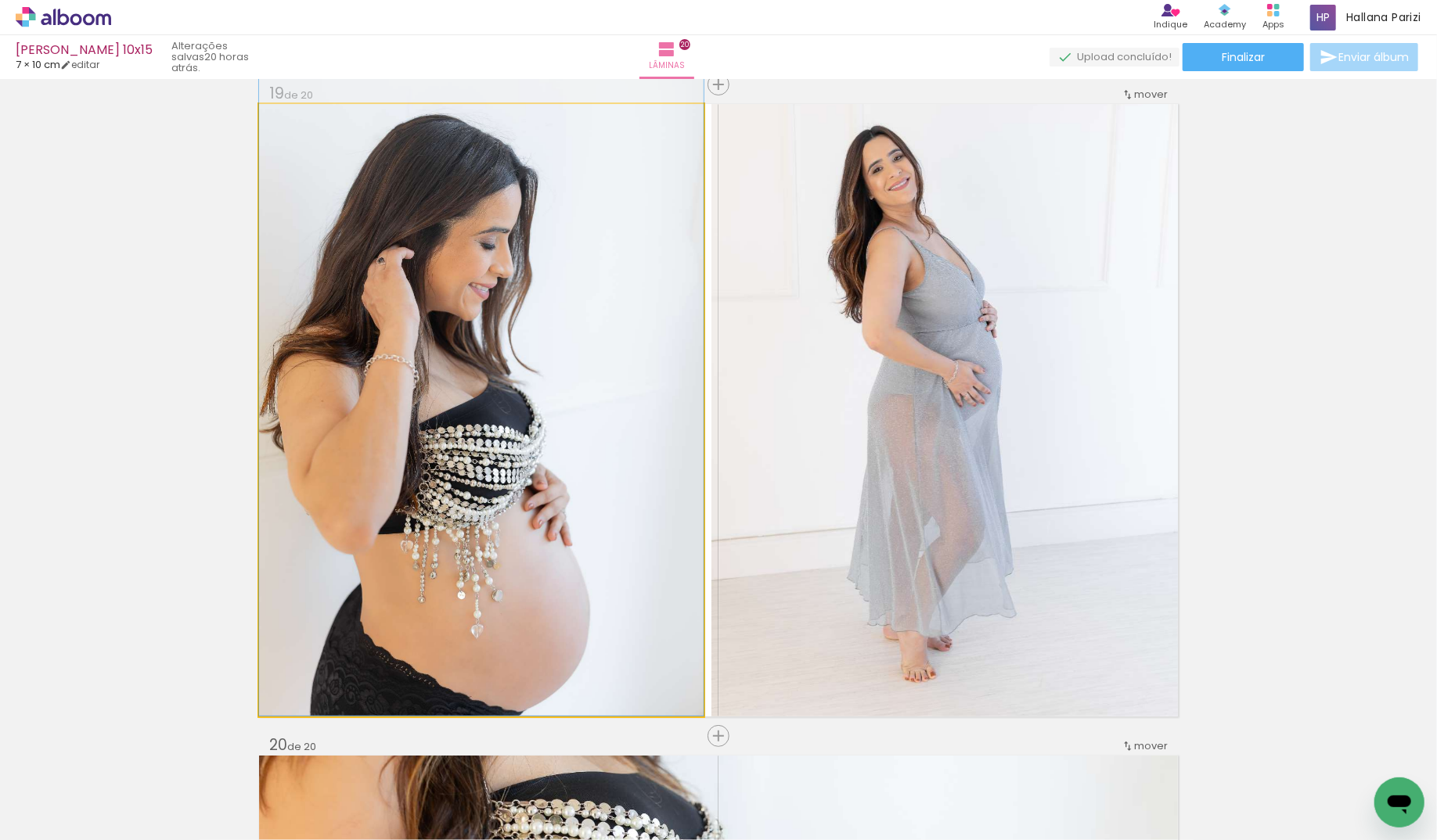
drag, startPoint x: 598, startPoint y: 344, endPoint x: 613, endPoint y: 329, distance: 21.2
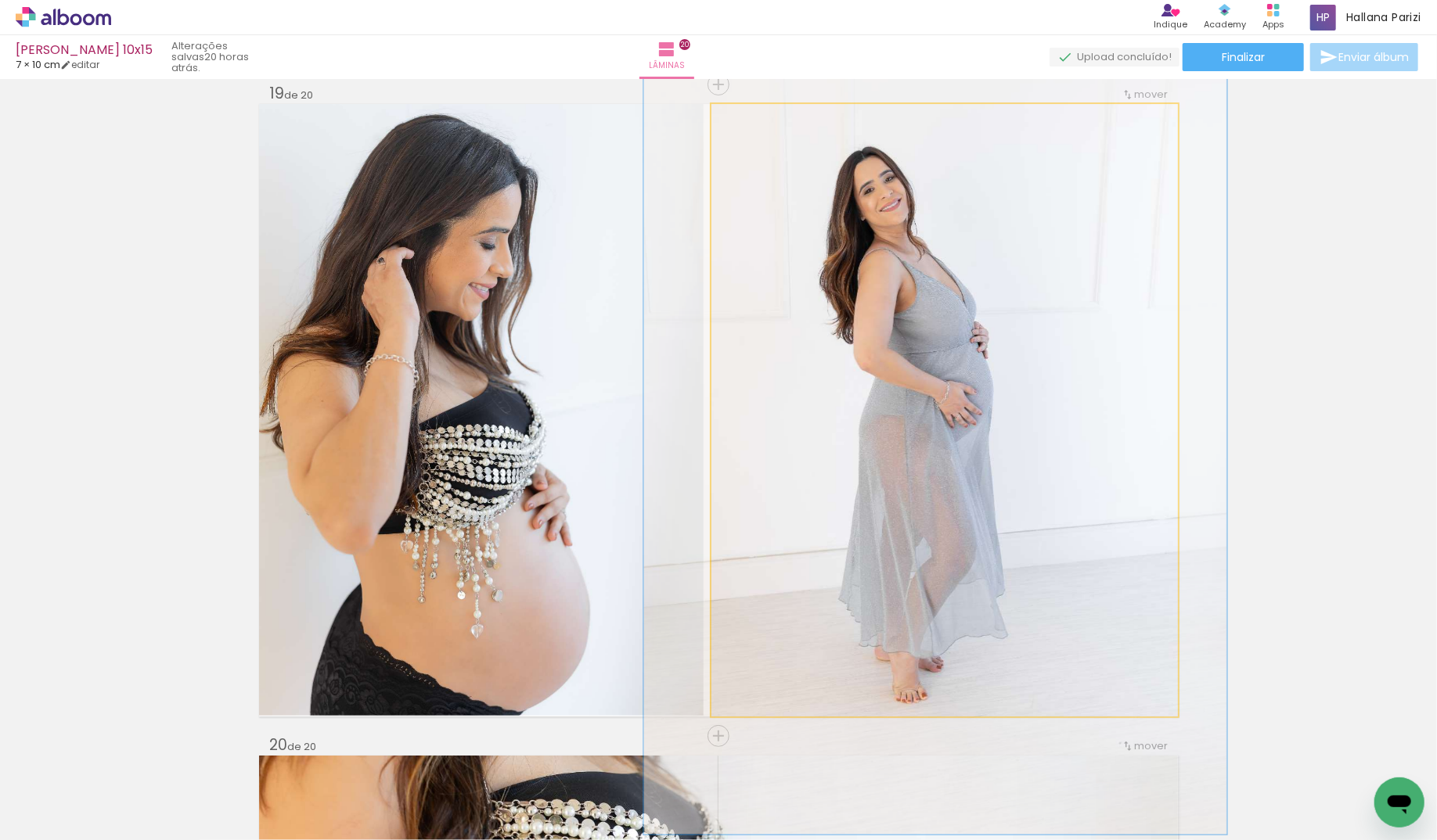
drag, startPoint x: 1004, startPoint y: 377, endPoint x: 921, endPoint y: 294, distance: 117.4
click at [996, 398] on div at bounding box center [935, 397] width 583 height 875
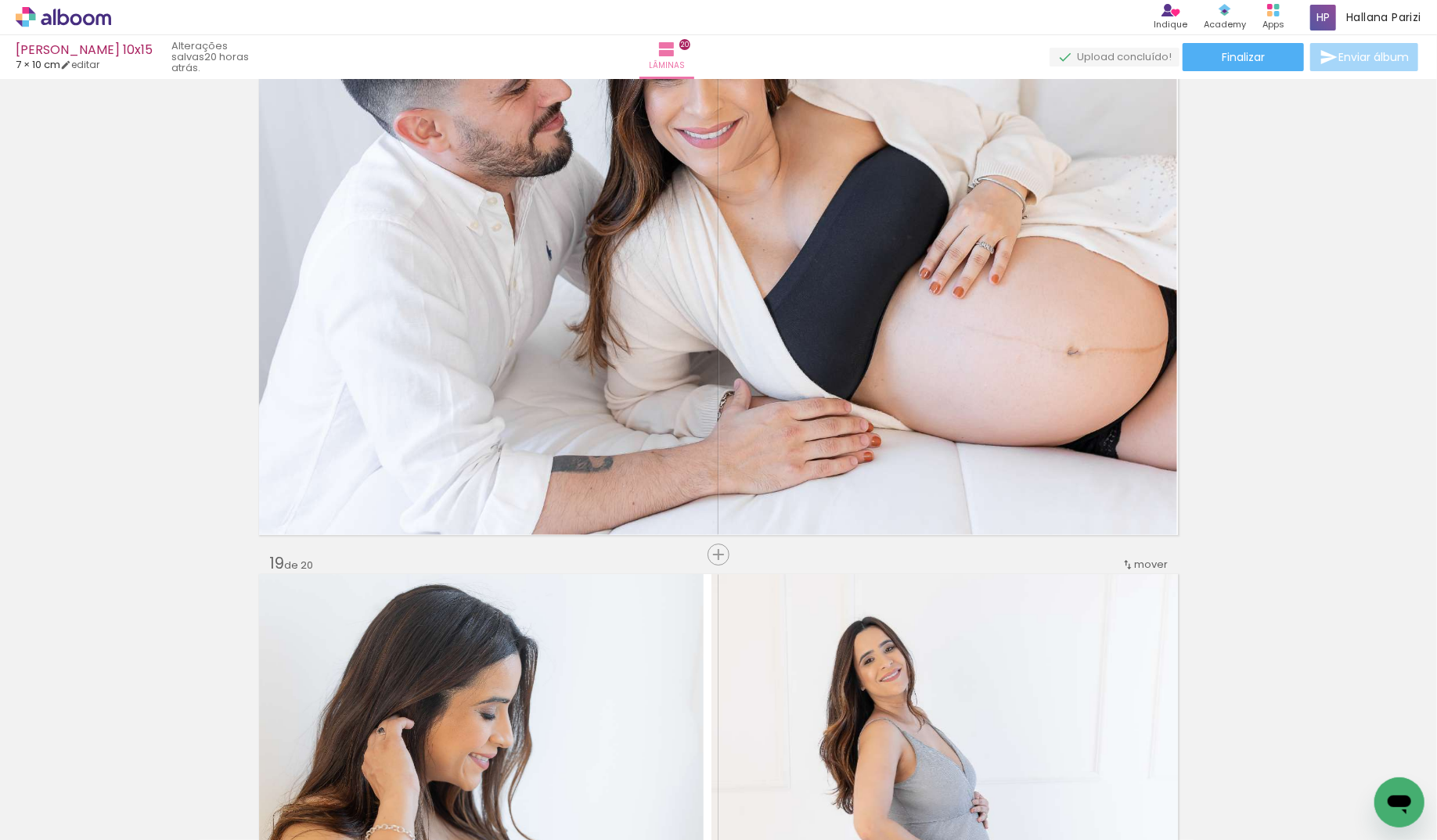
scroll to position [11135, 0]
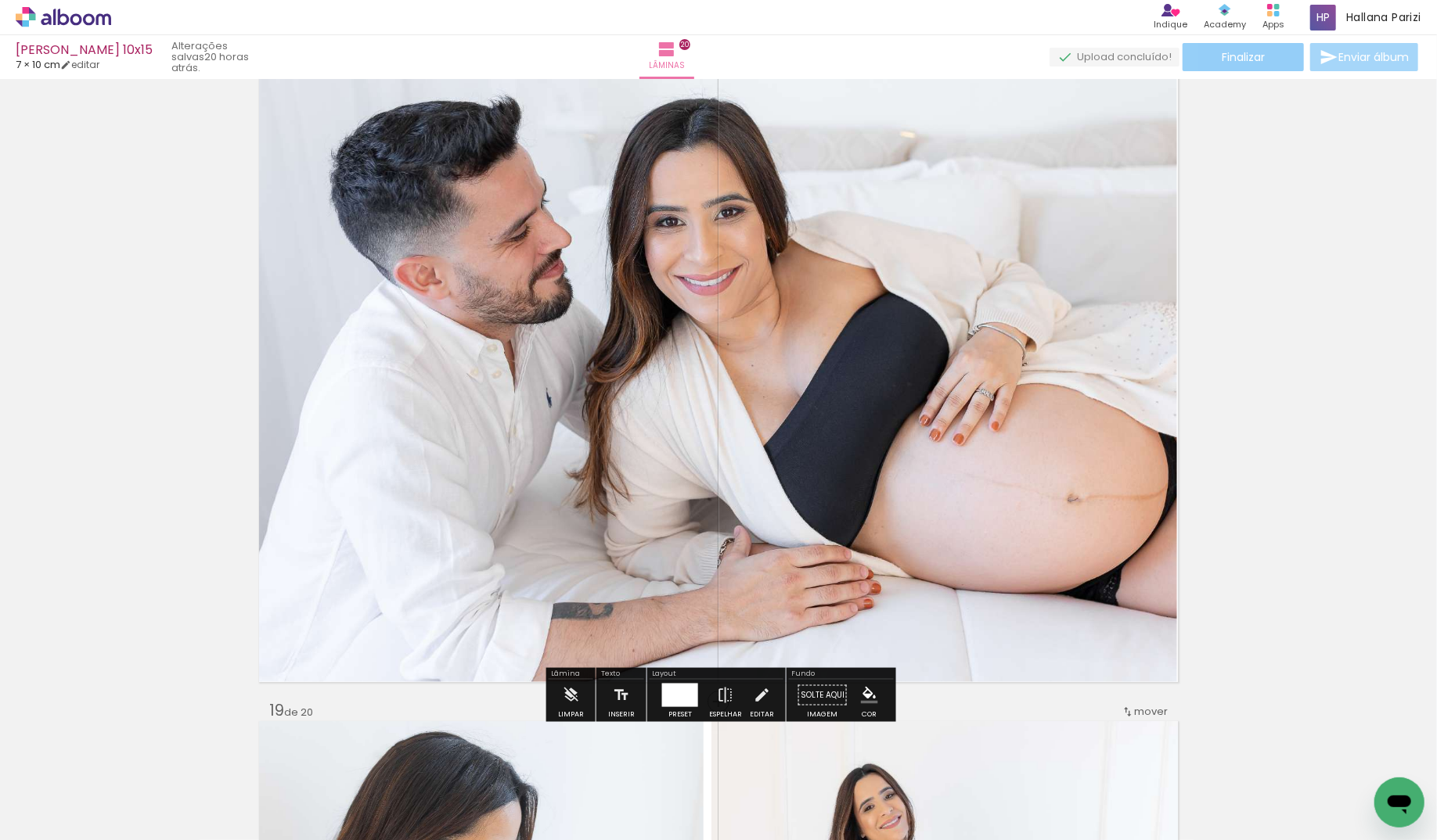
click at [1229, 51] on span "Finalizar" at bounding box center [1243, 57] width 43 height 11
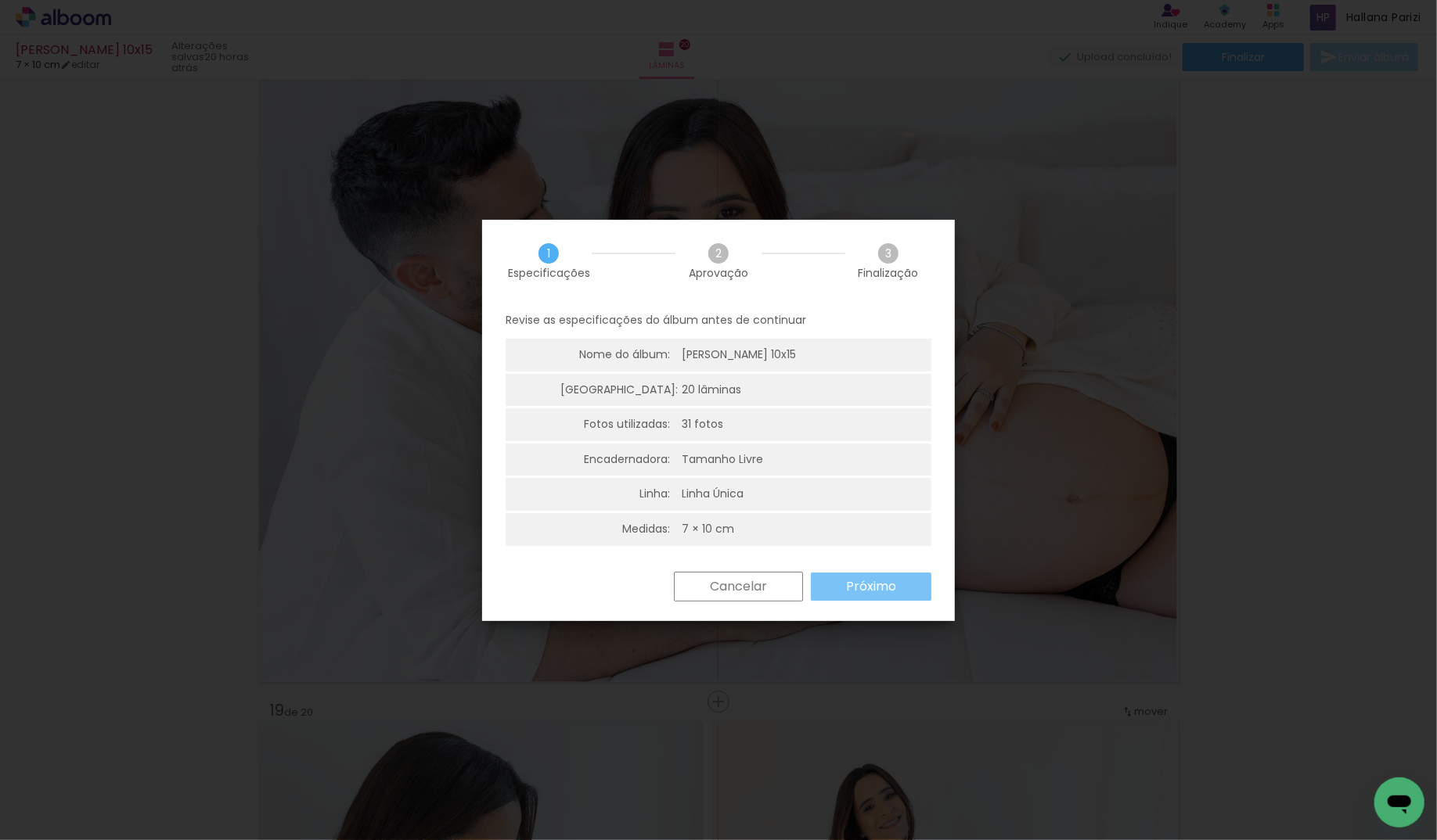
click at [0, 0] on slot "Próximo" at bounding box center [0, 0] width 0 height 0
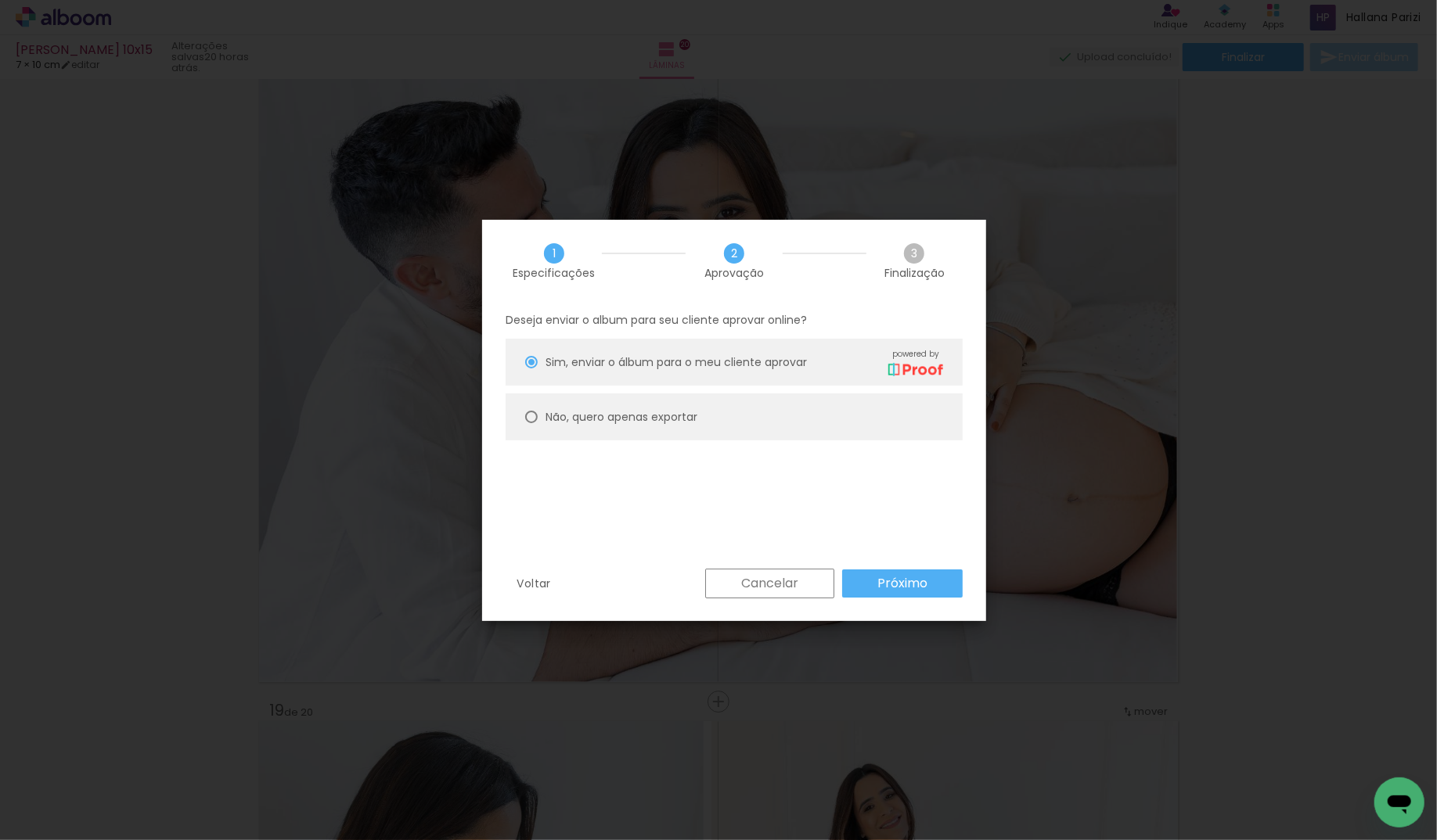
click at [750, 418] on paper-radio-button "Não, quero apenas exportar" at bounding box center [734, 417] width 457 height 47
type paper-radio-button "on"
click at [0, 0] on slot "Próximo" at bounding box center [0, 0] width 0 height 0
type input "Alta, 300 DPI"
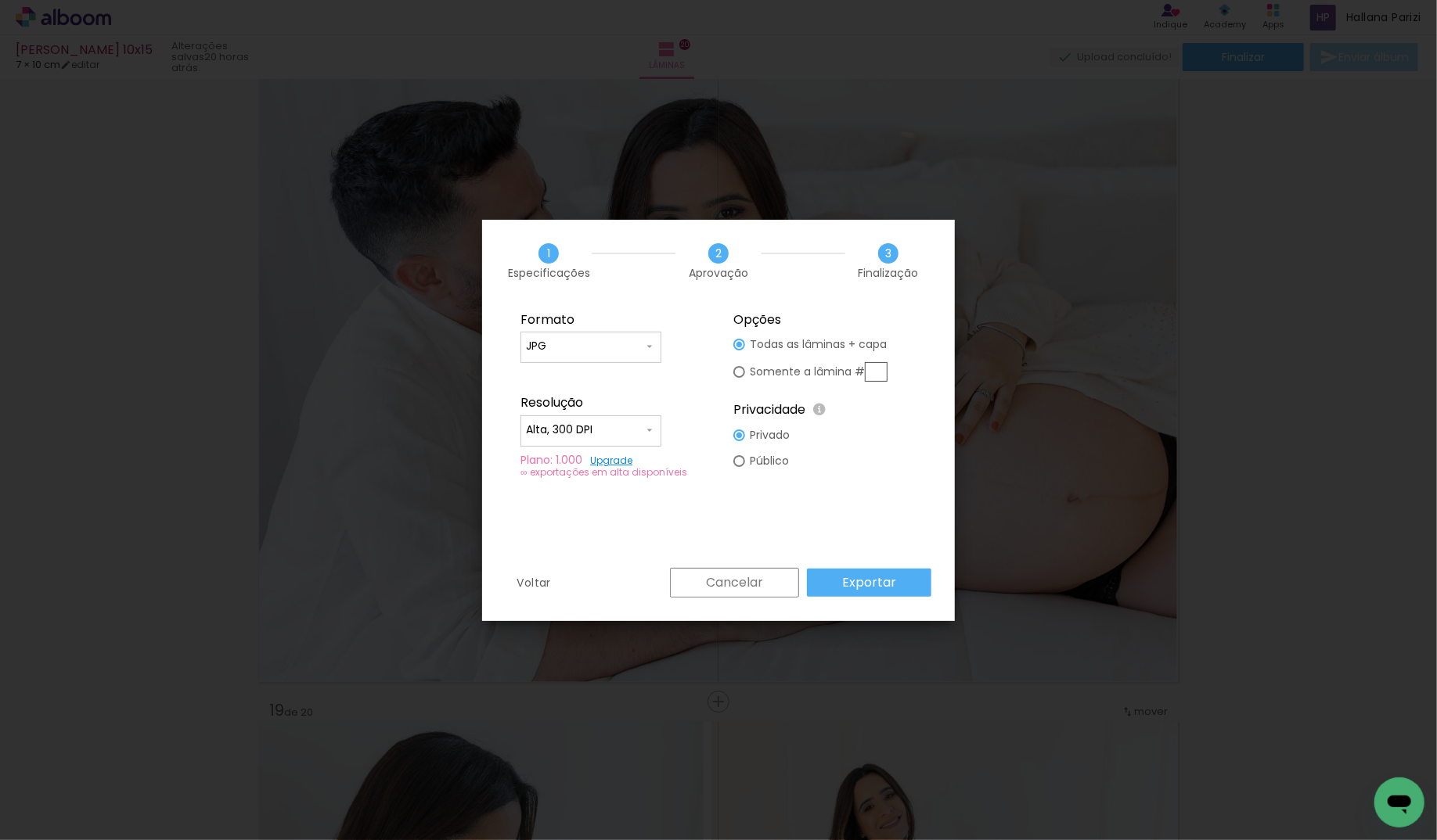
click at [905, 598] on div "Voltar Cancelar Exportar" at bounding box center [718, 595] width 473 height 53
click at [904, 589] on paper-button "Exportar" at bounding box center [870, 583] width 125 height 28
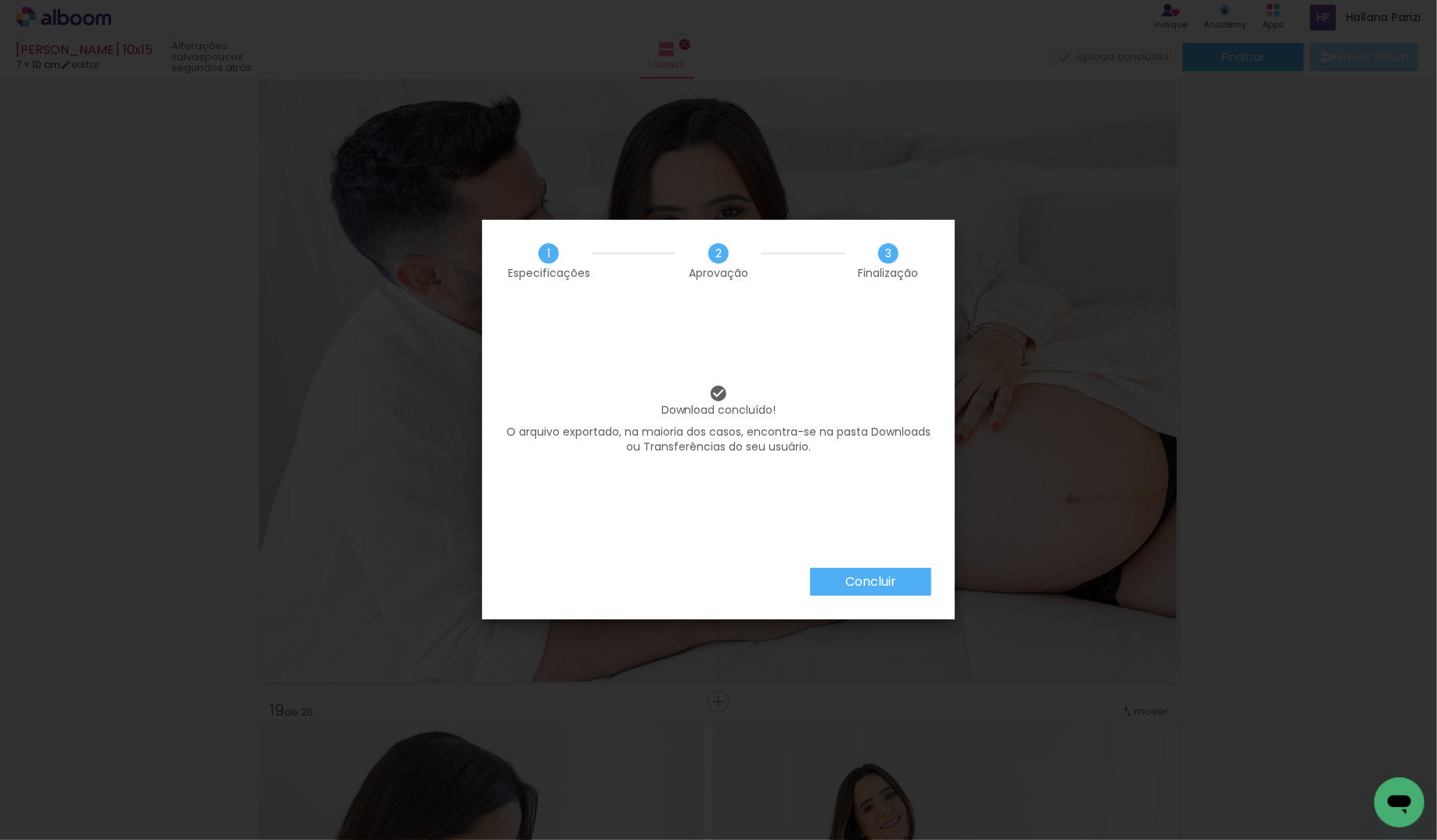
click at [0, 0] on slot "Concluir" at bounding box center [0, 0] width 0 height 0
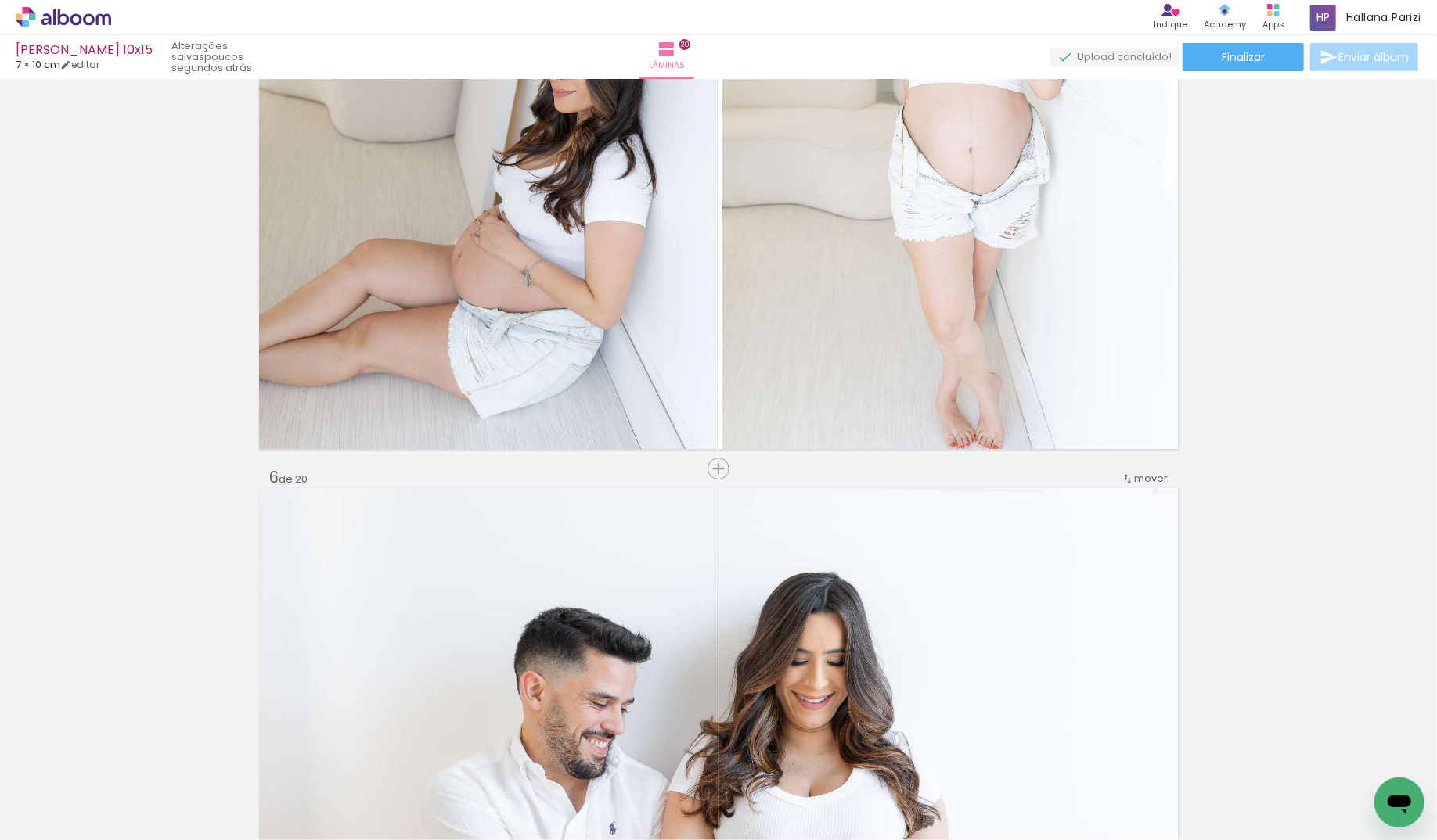
scroll to position [2749, 0]
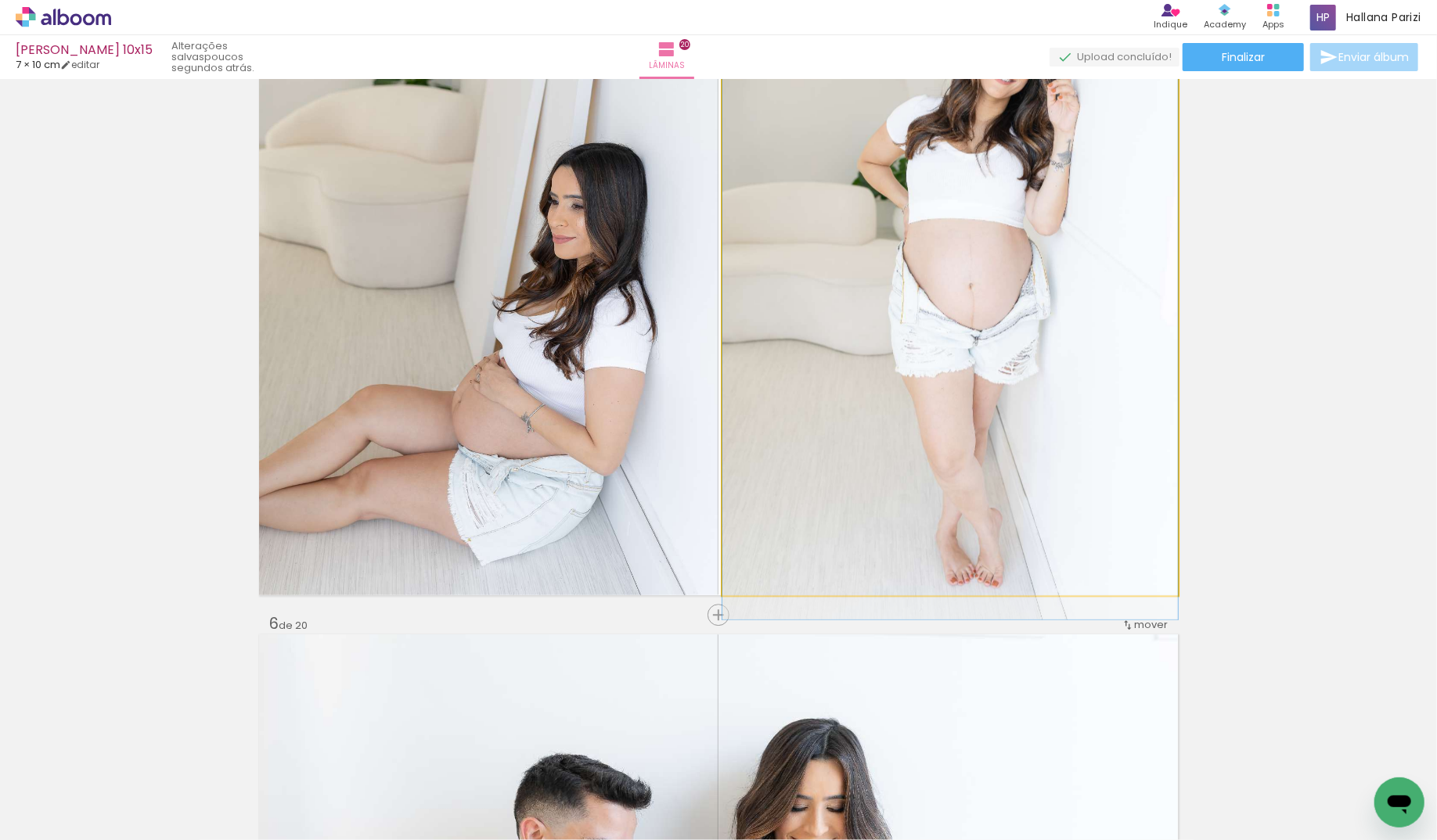
drag, startPoint x: 932, startPoint y: 449, endPoint x: 933, endPoint y: 438, distance: 11.0
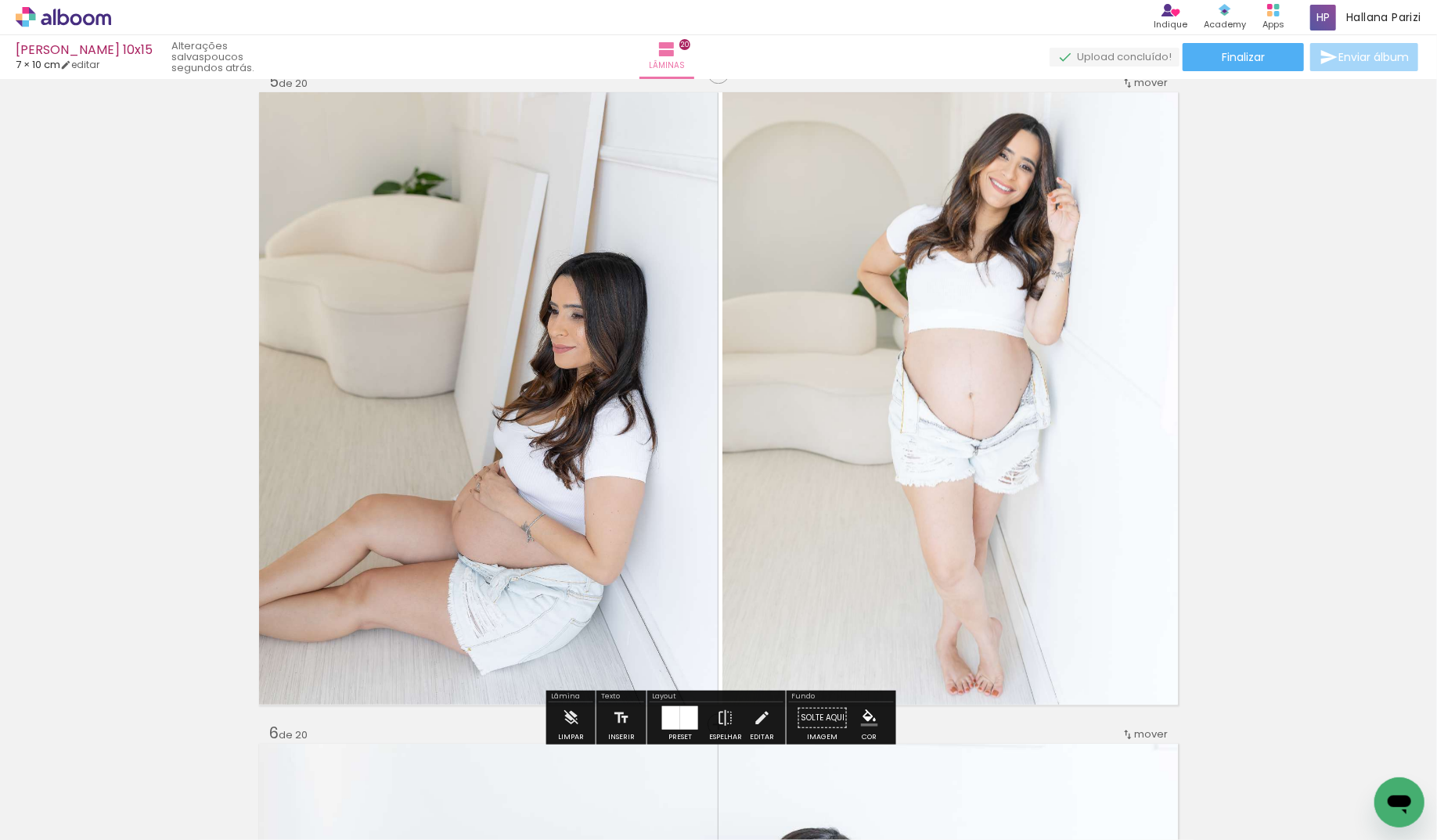
scroll to position [2638, 0]
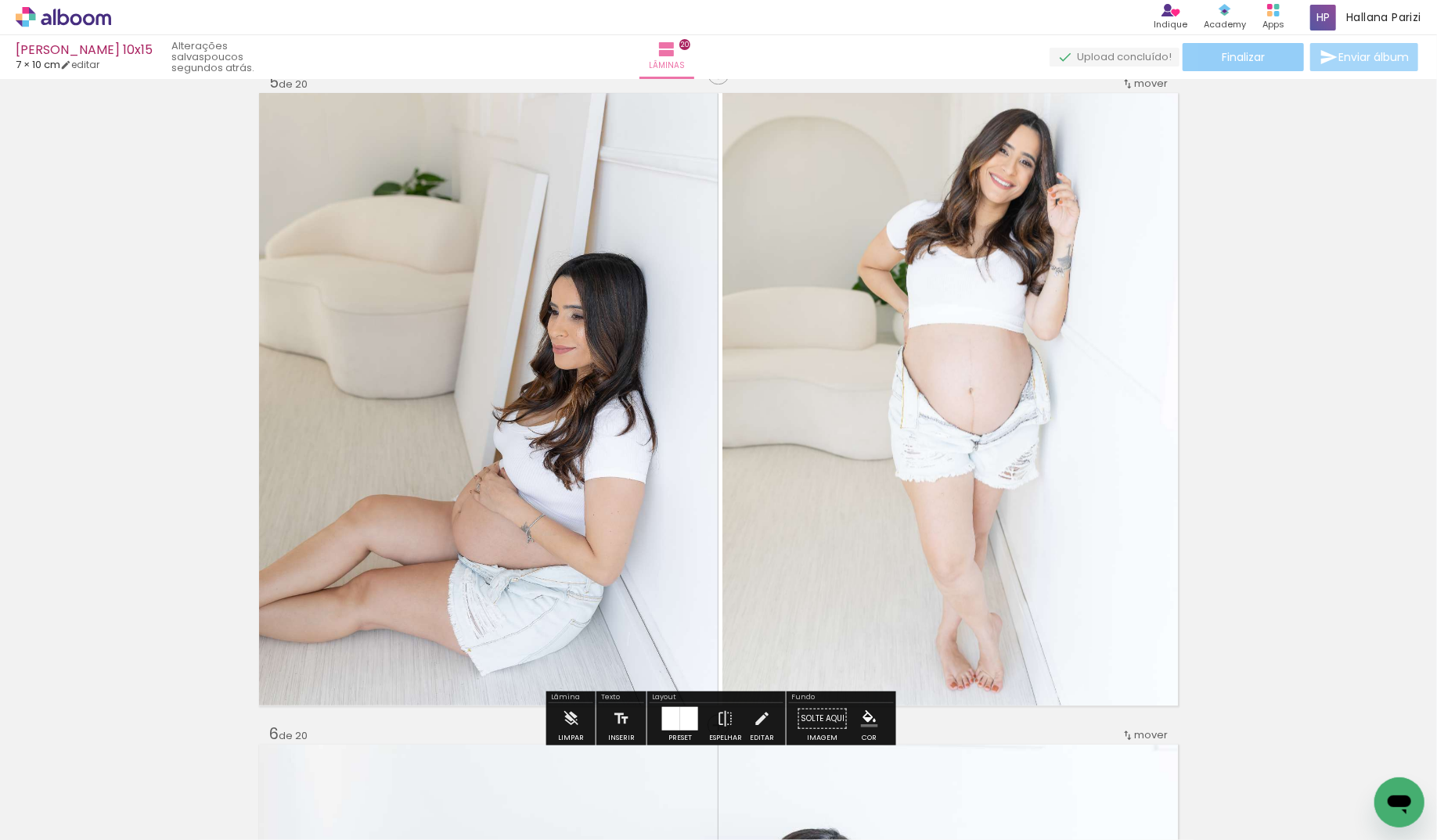
click at [1250, 61] on span "Finalizar" at bounding box center [1243, 57] width 43 height 11
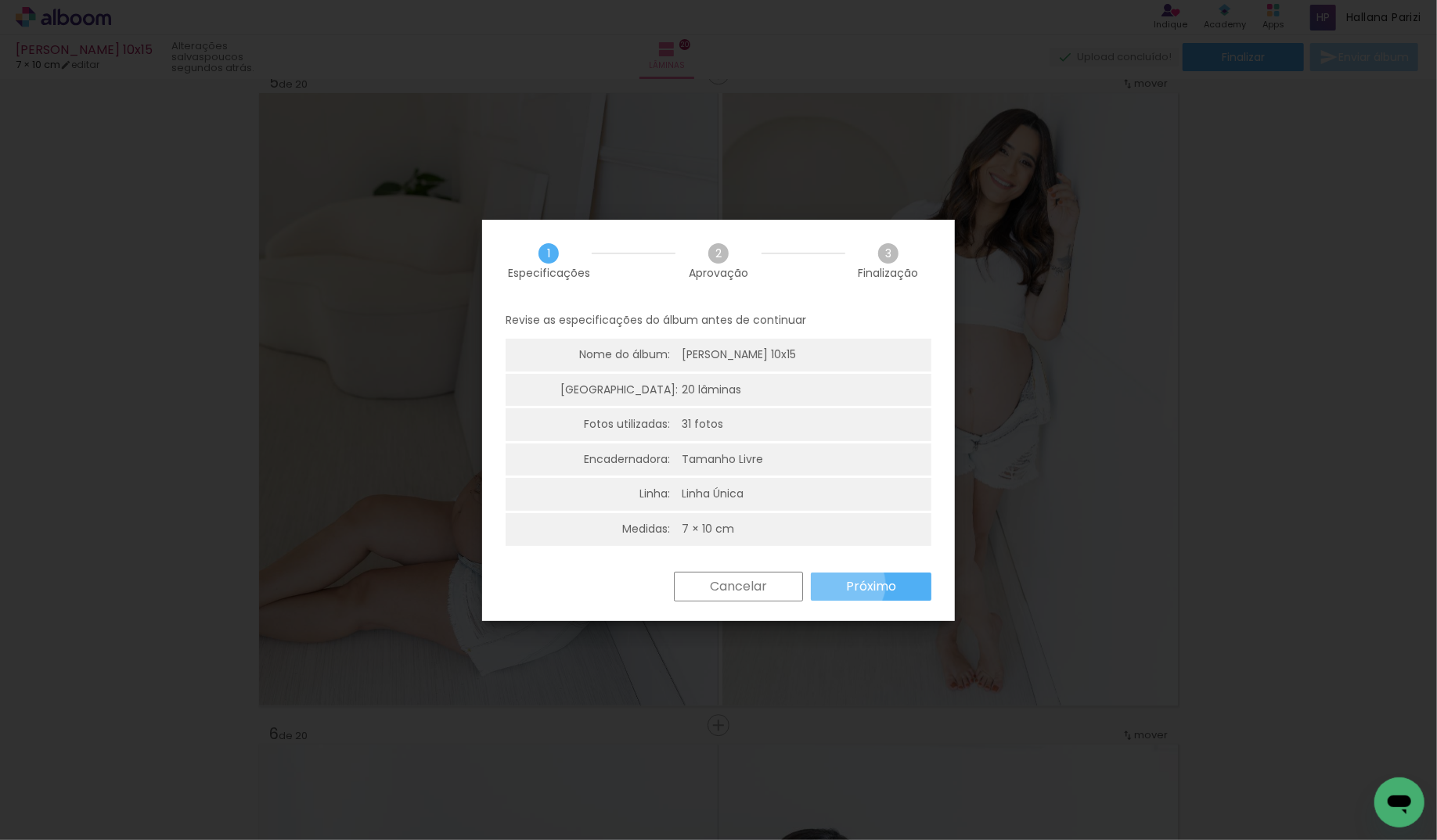
click at [846, 584] on paper-button "Próximo" at bounding box center [872, 586] width 121 height 28
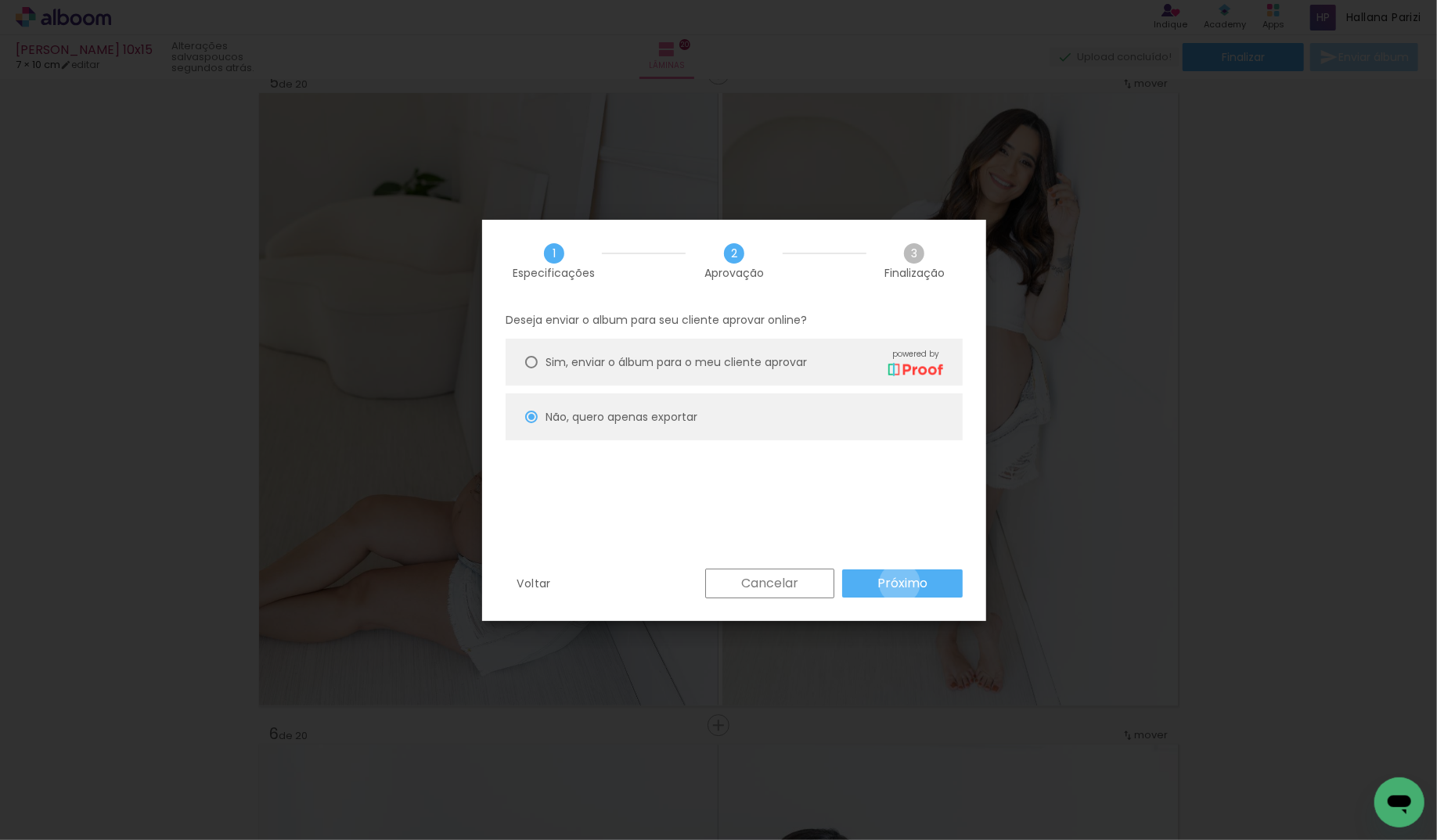
click at [0, 0] on slot "Próximo" at bounding box center [0, 0] width 0 height 0
type input "Alta, 300 DPI"
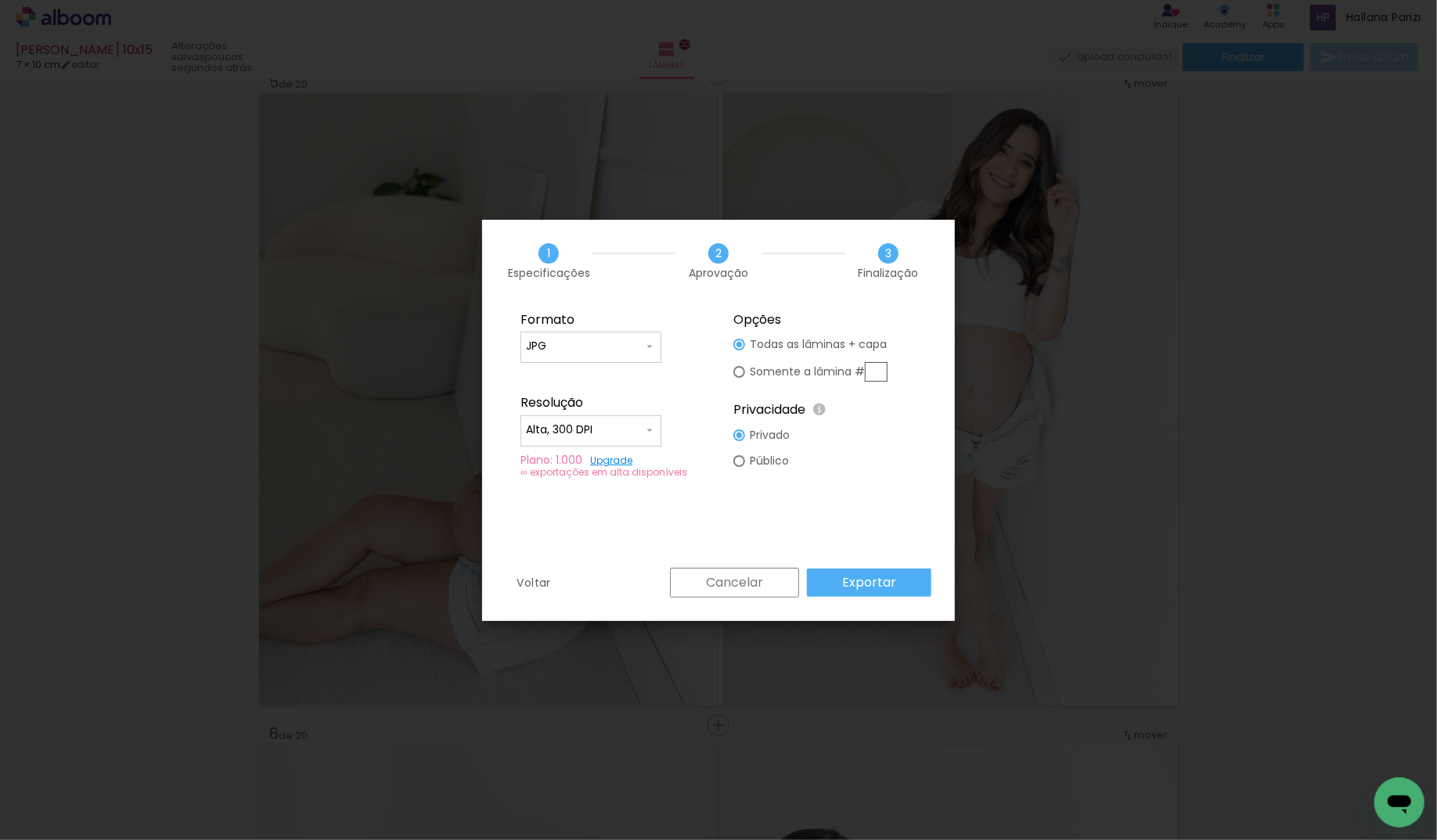
drag, startPoint x: 792, startPoint y: 373, endPoint x: 803, endPoint y: 372, distance: 11.0
click at [0, 0] on slot "Somente a lâmina #" at bounding box center [0, 0] width 0 height 0
type paper-radio-button "on"
click at [884, 372] on input "text" at bounding box center [876, 371] width 23 height 19
type input "5"
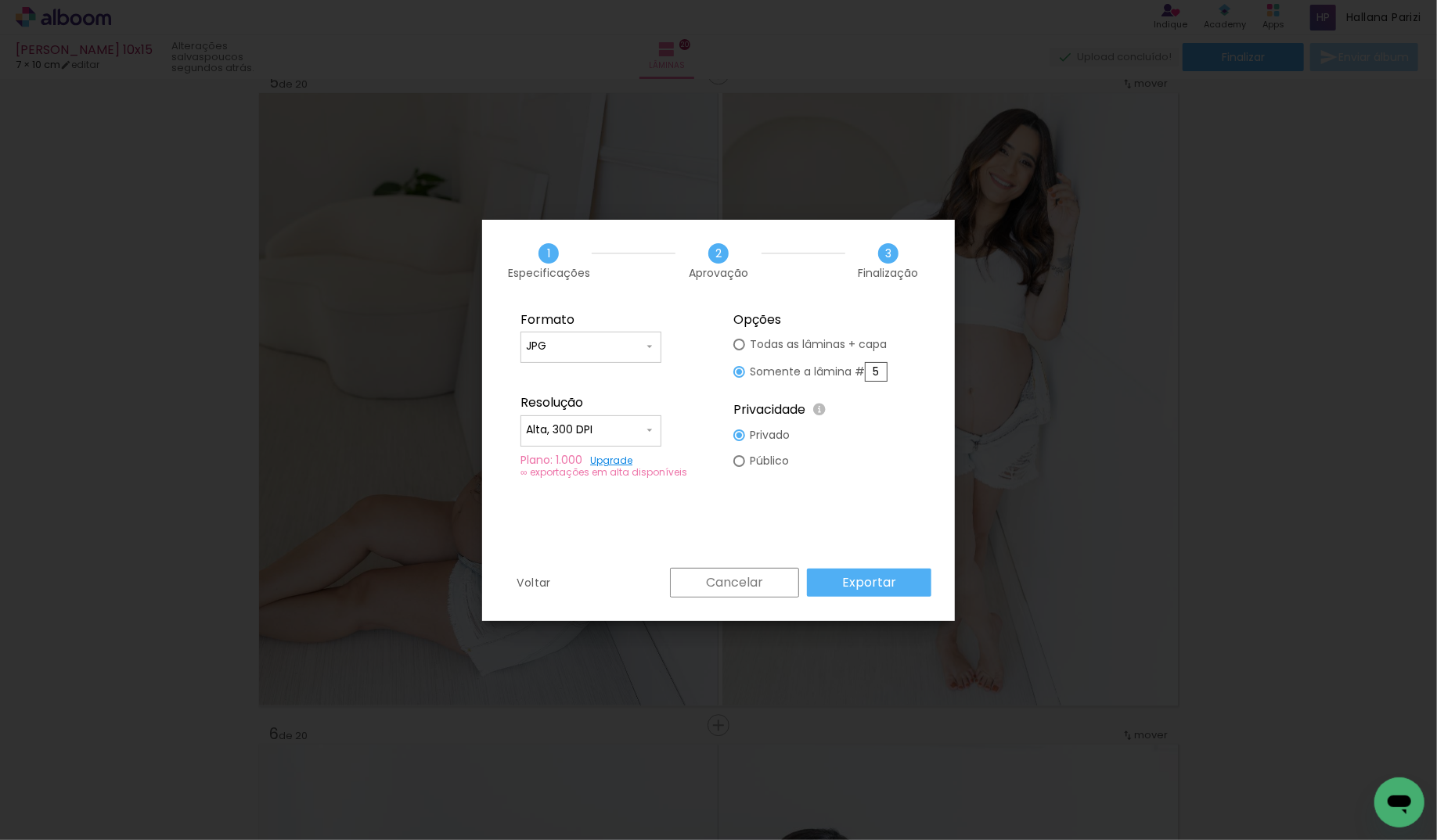
click at [0, 0] on slot "Exportar" at bounding box center [0, 0] width 0 height 0
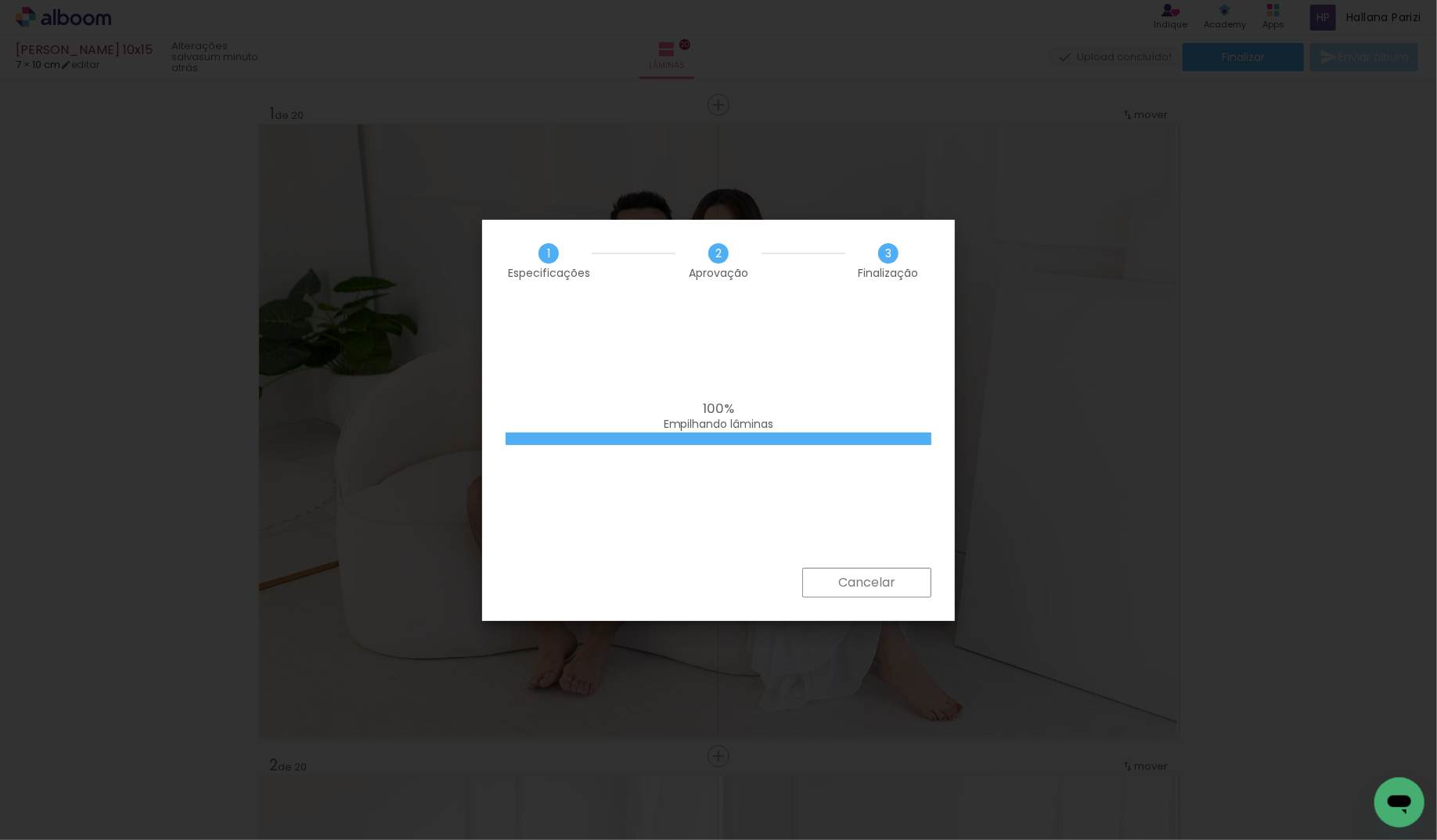
scroll to position [0, 1413]
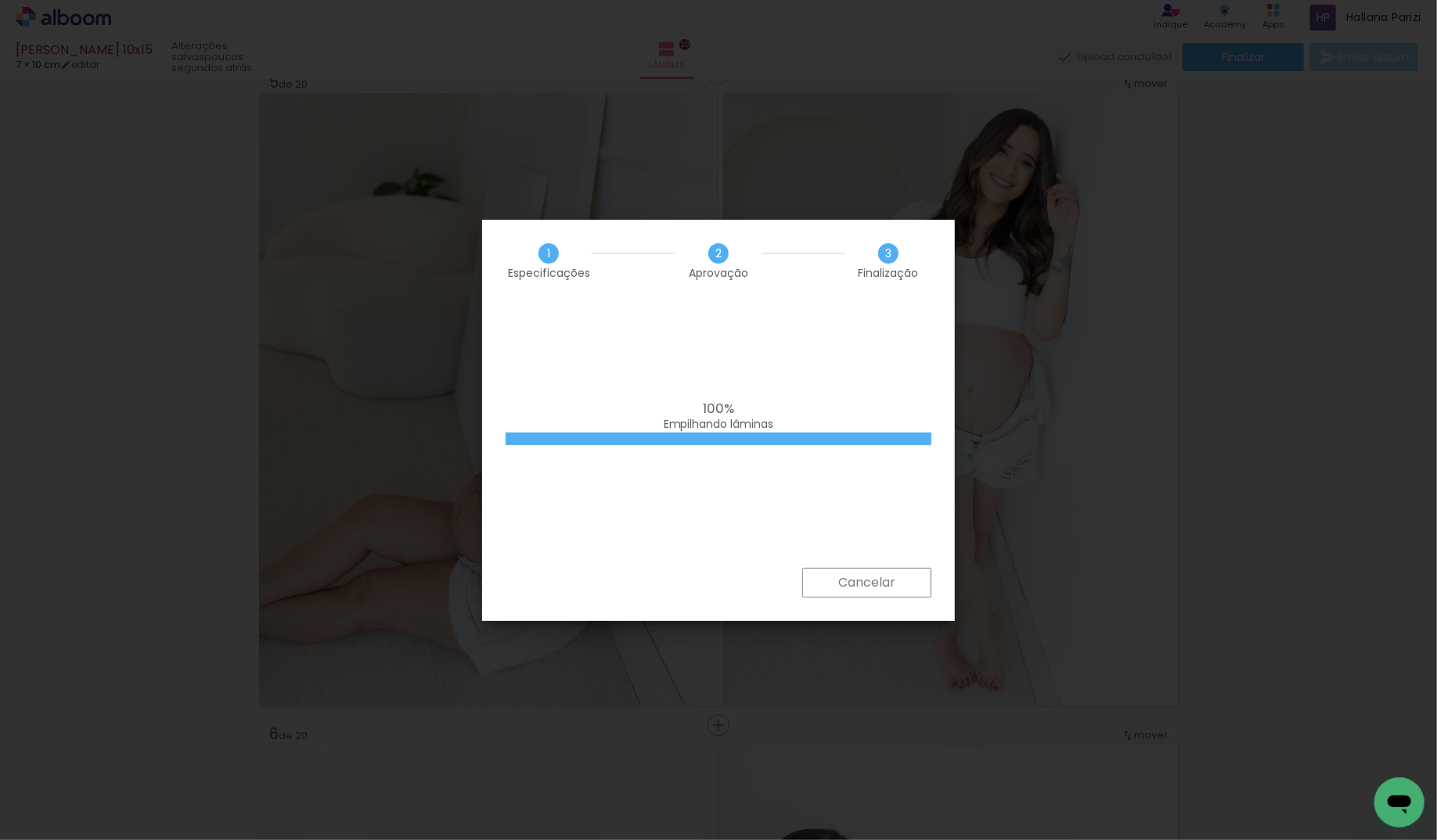
click at [0, 0] on slot "Cancelar" at bounding box center [0, 0] width 0 height 0
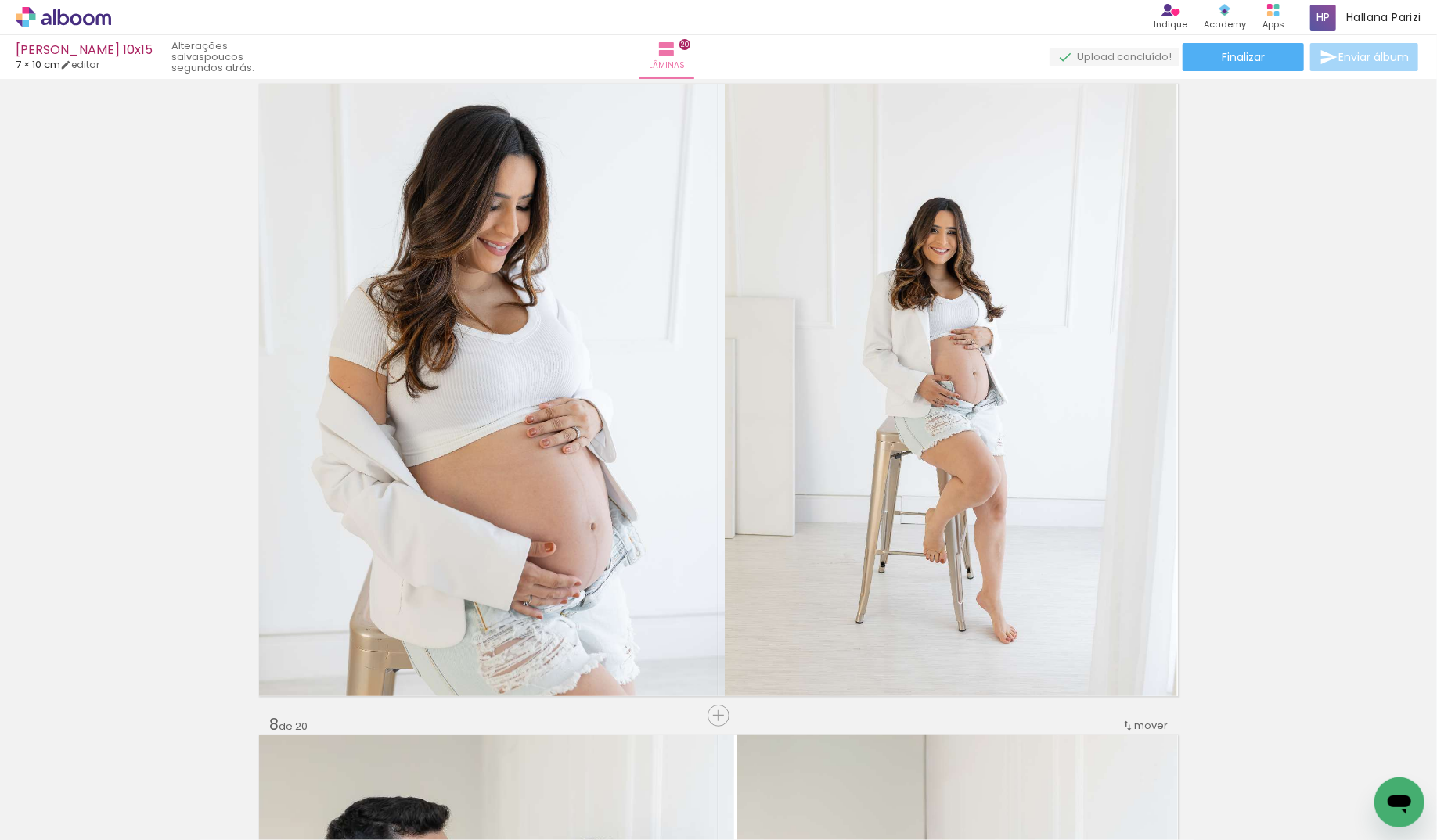
scroll to position [3931, 0]
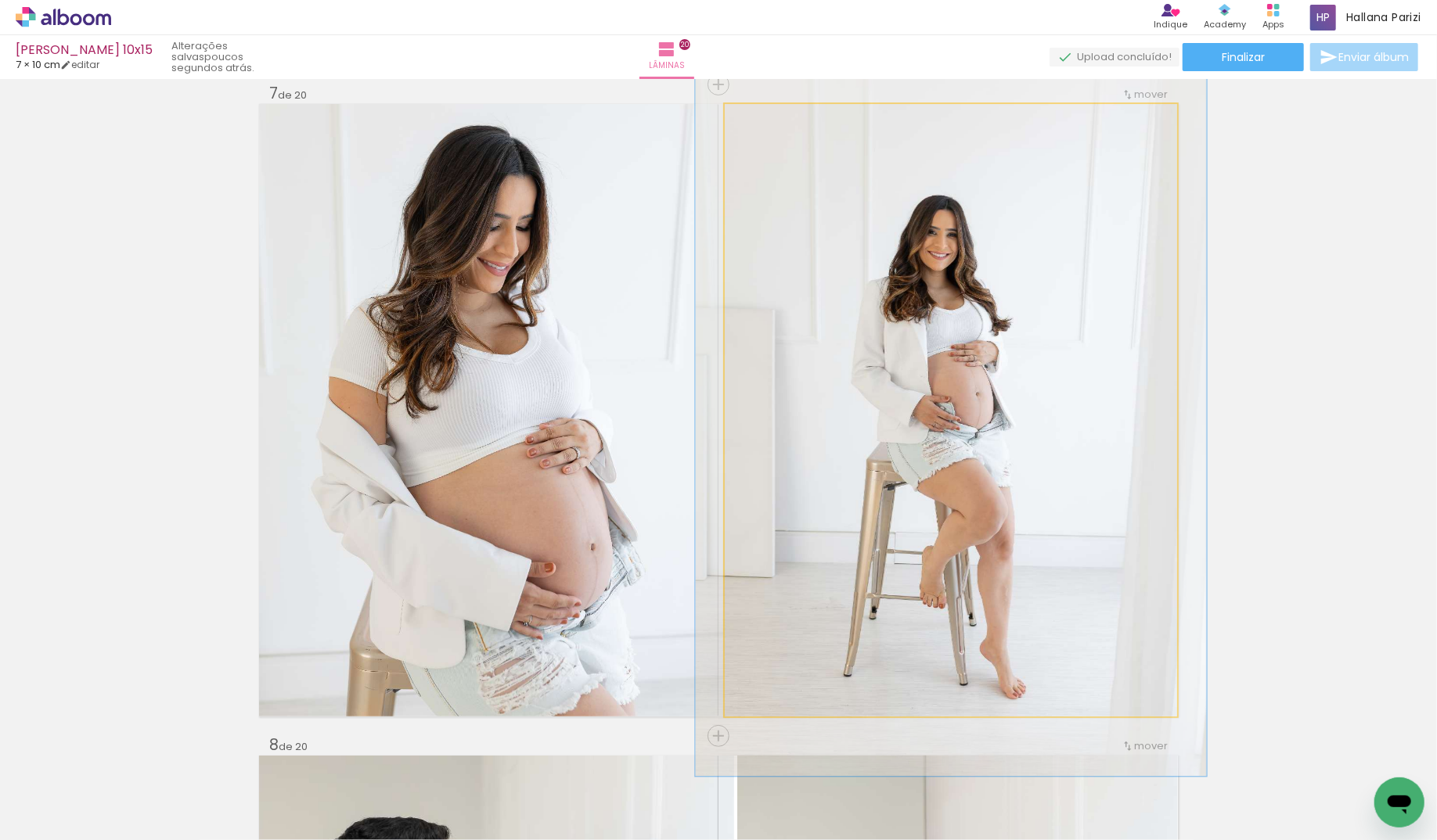
click at [765, 120] on div at bounding box center [768, 120] width 14 height 14
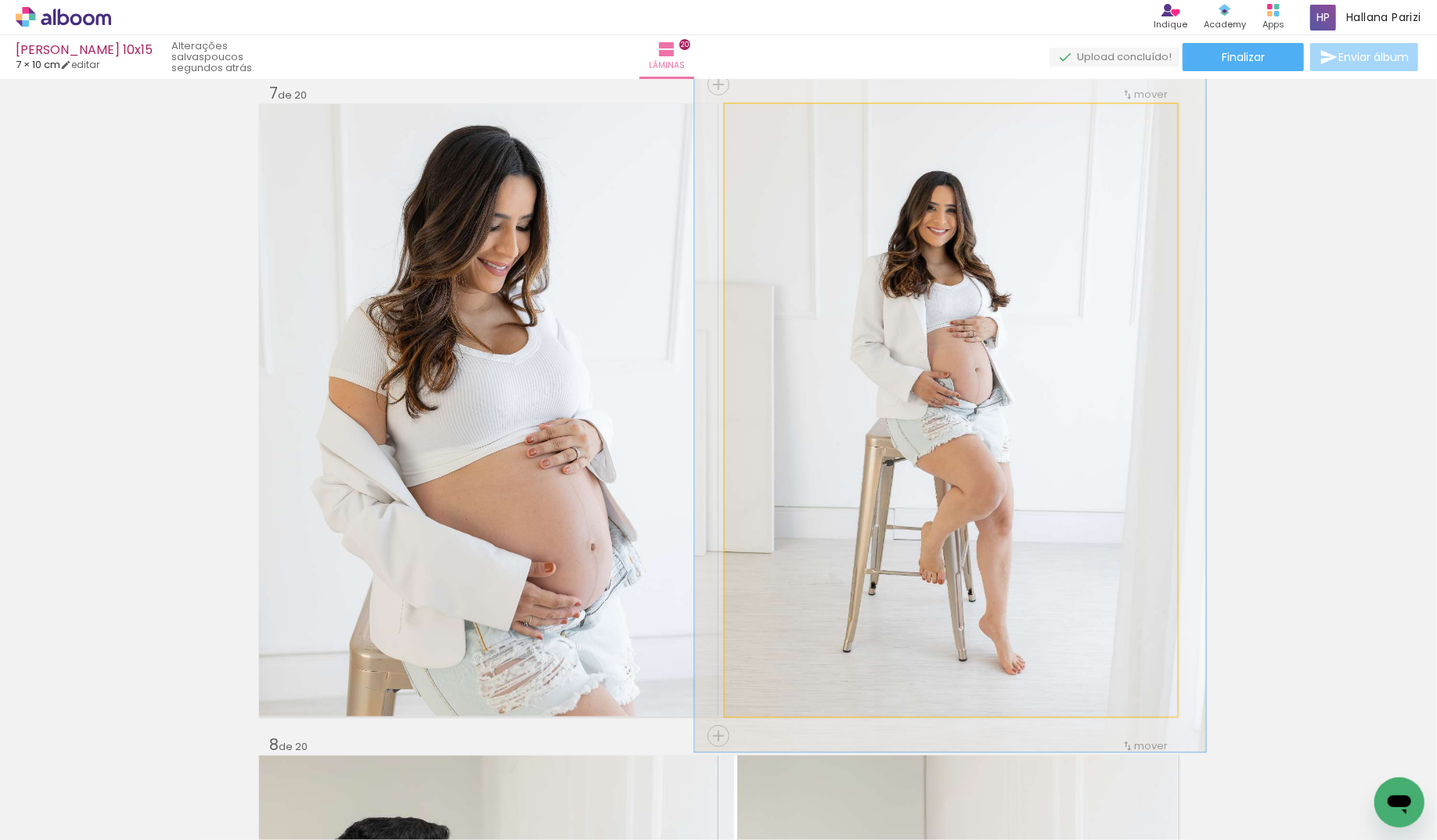
drag, startPoint x: 898, startPoint y: 344, endPoint x: 828, endPoint y: 165, distance: 192.2
click at [897, 319] on div at bounding box center [950, 369] width 511 height 767
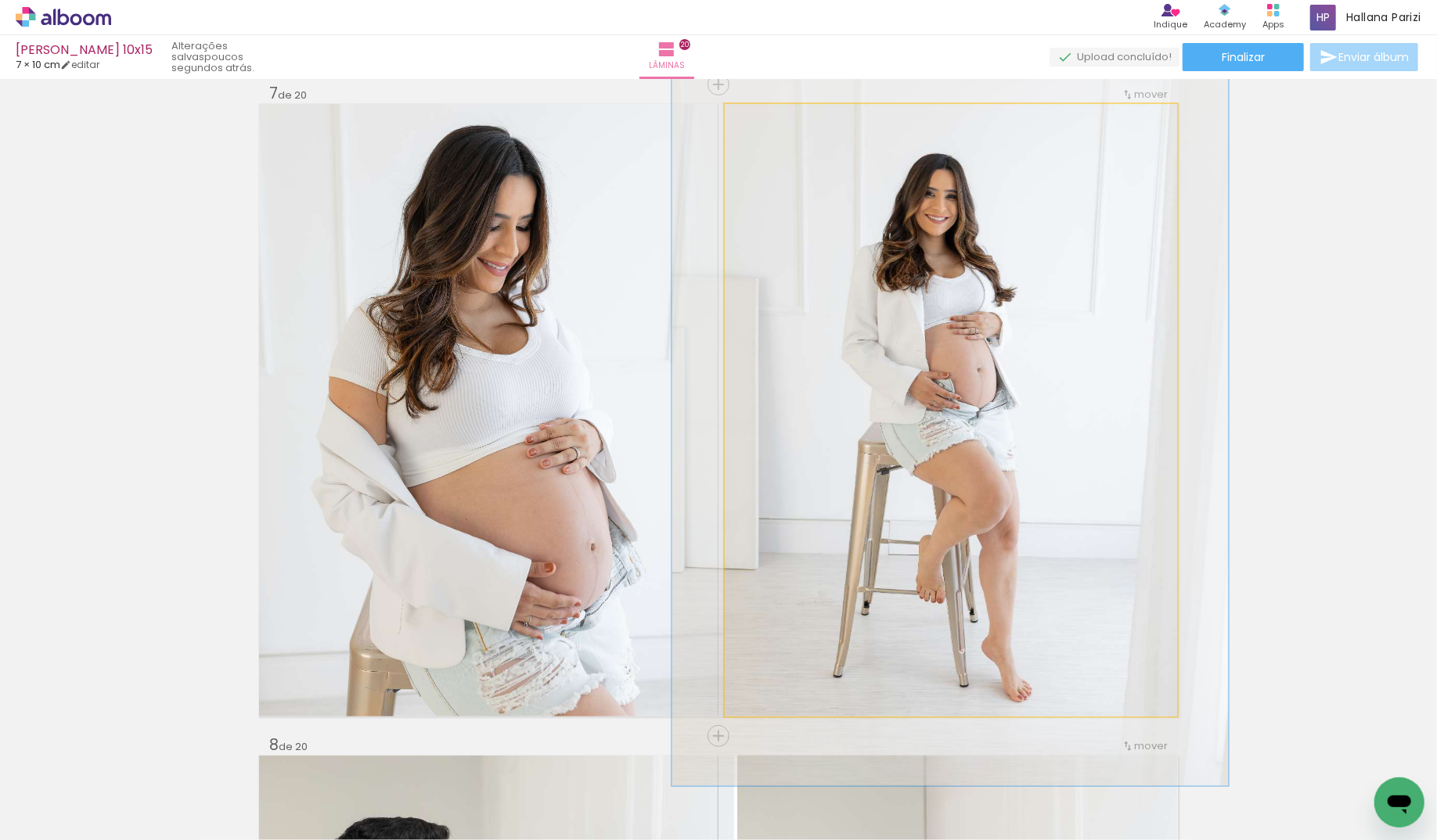
type paper-slider "123"
click at [775, 118] on div at bounding box center [775, 120] width 14 height 14
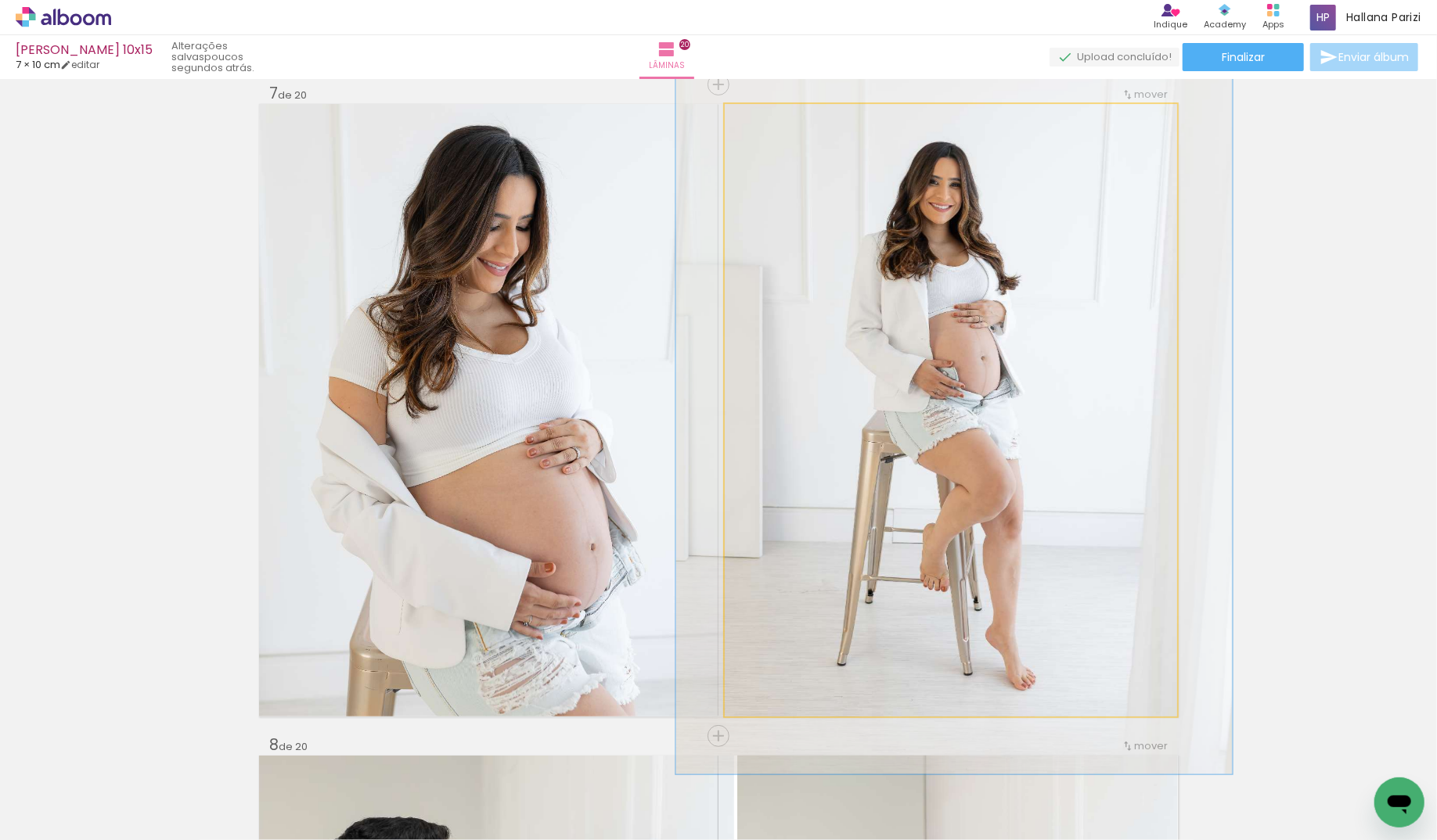
drag, startPoint x: 946, startPoint y: 452, endPoint x: 950, endPoint y: 440, distance: 12.6
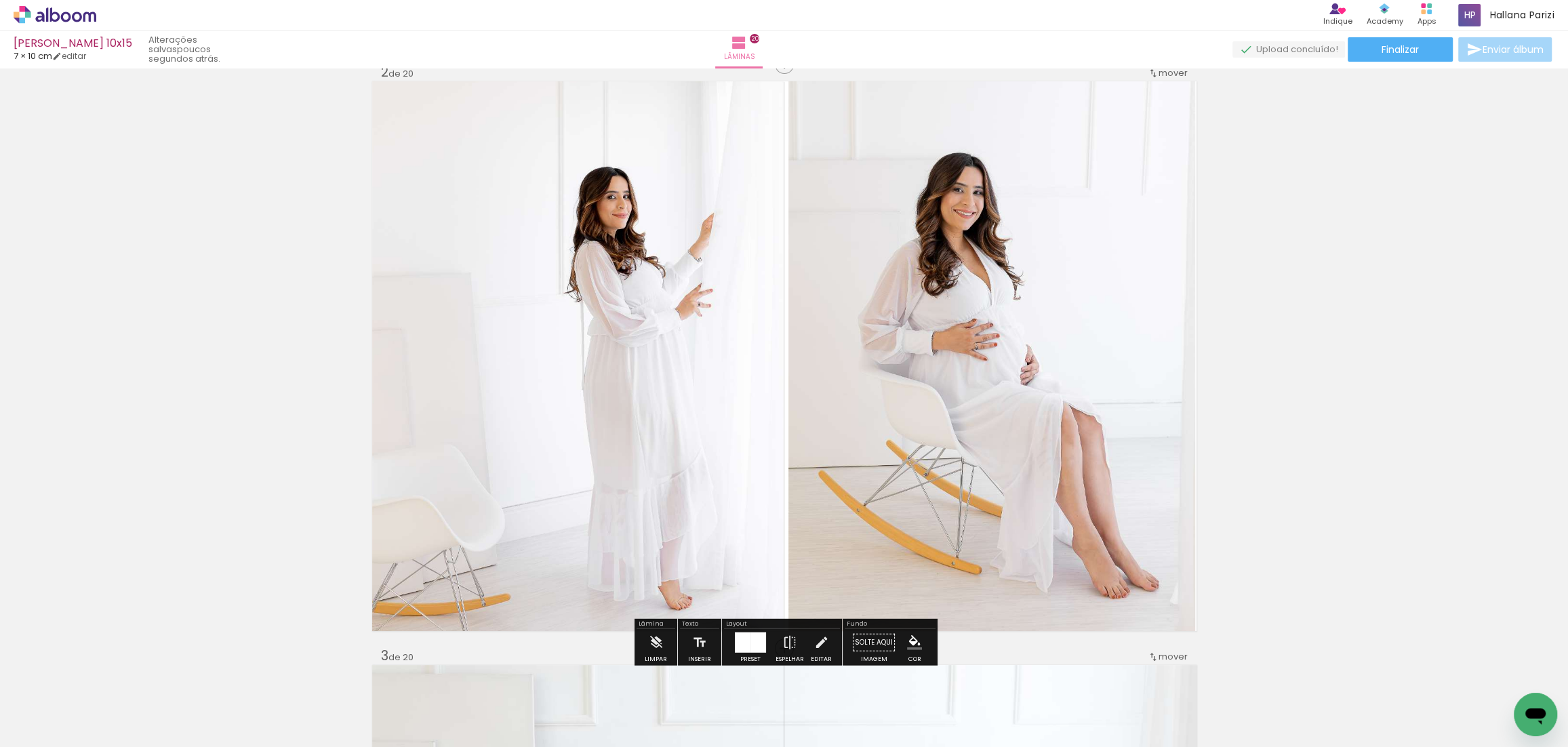
scroll to position [610, 0]
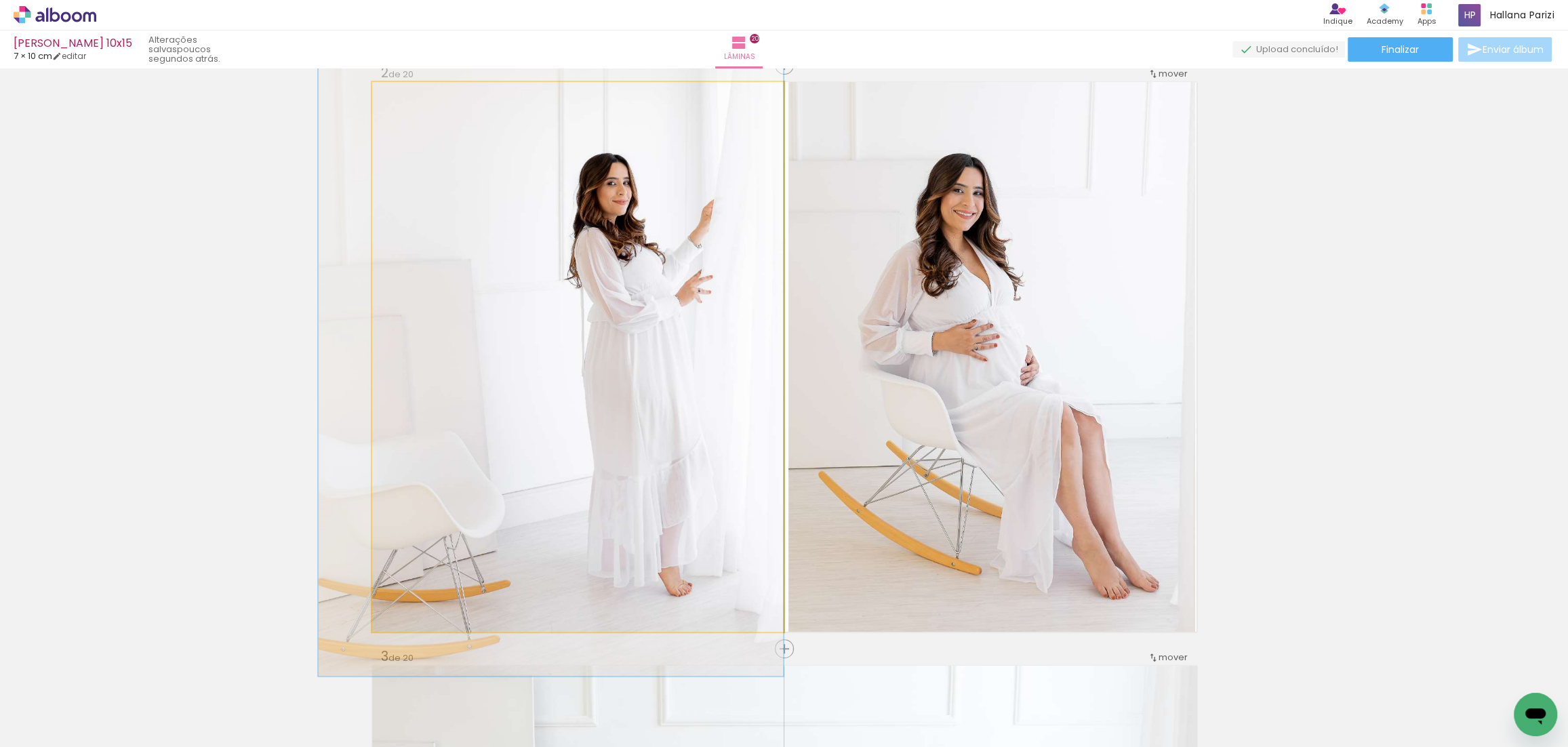
drag, startPoint x: 644, startPoint y: 310, endPoint x: 639, endPoint y: 295, distance: 15.8
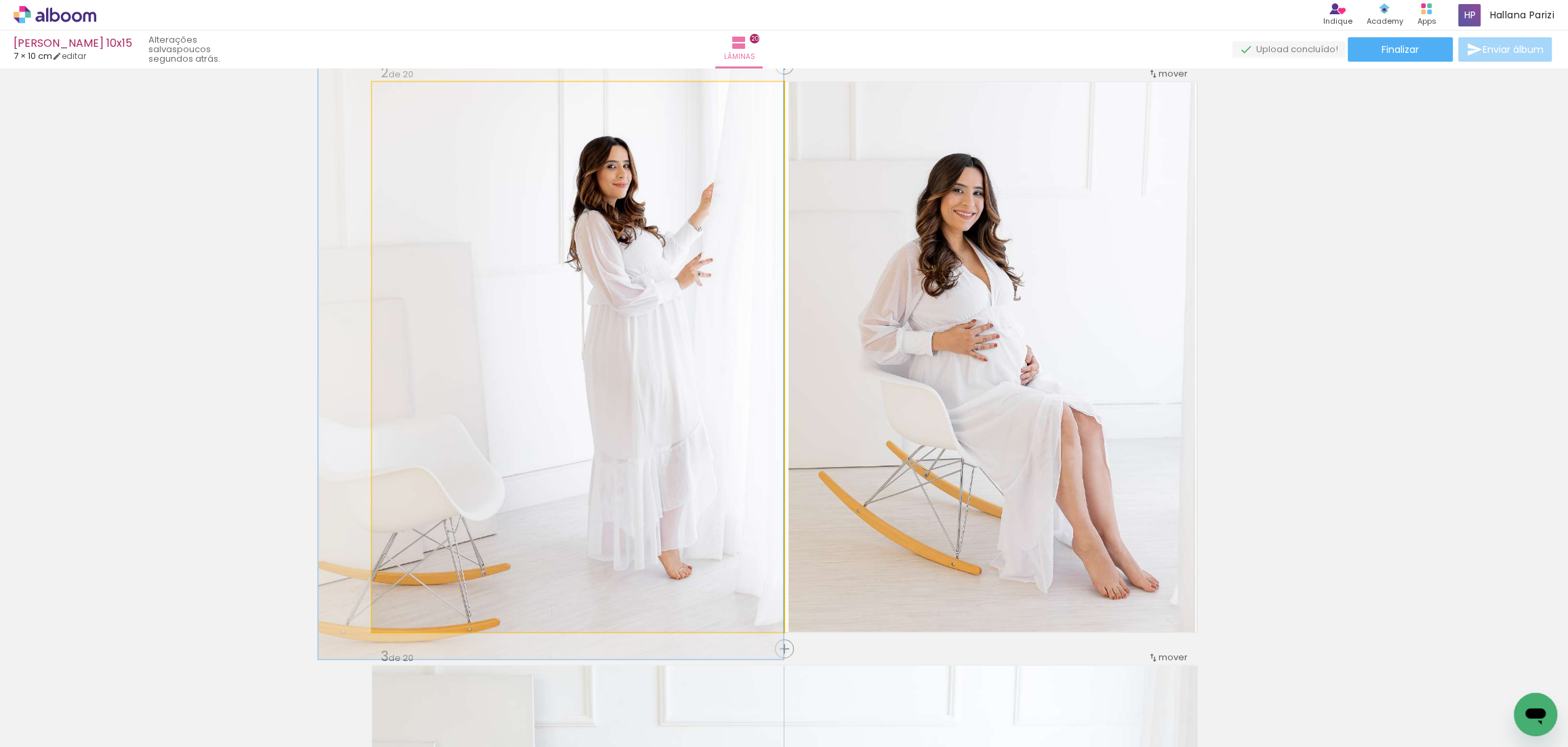
drag, startPoint x: 638, startPoint y: 305, endPoint x: 635, endPoint y: 287, distance: 18.2
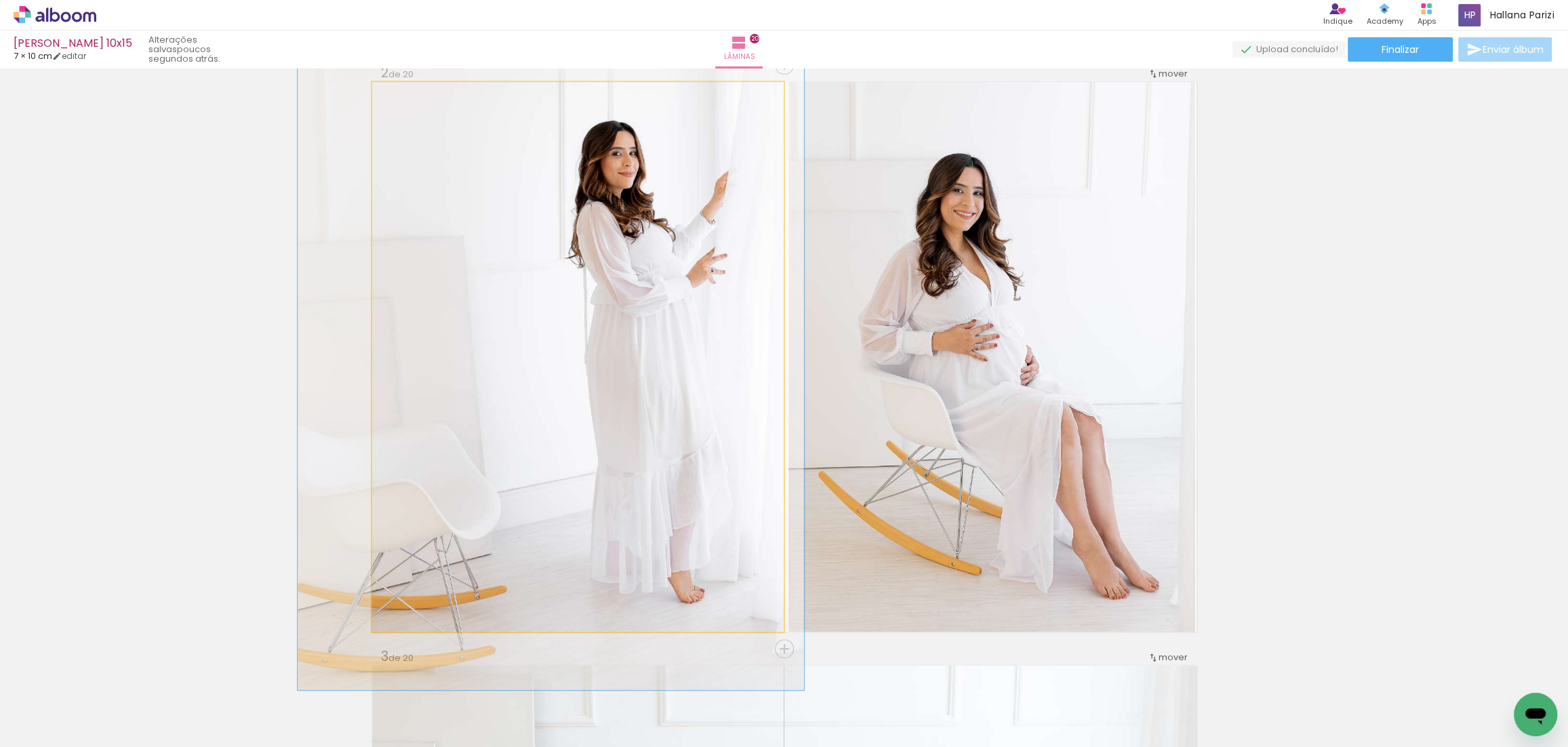
type paper-slider "123"
drag, startPoint x: 411, startPoint y: 96, endPoint x: 498, endPoint y: 174, distance: 116.8
click at [416, 97] on div at bounding box center [415, 96] width 12 height 12
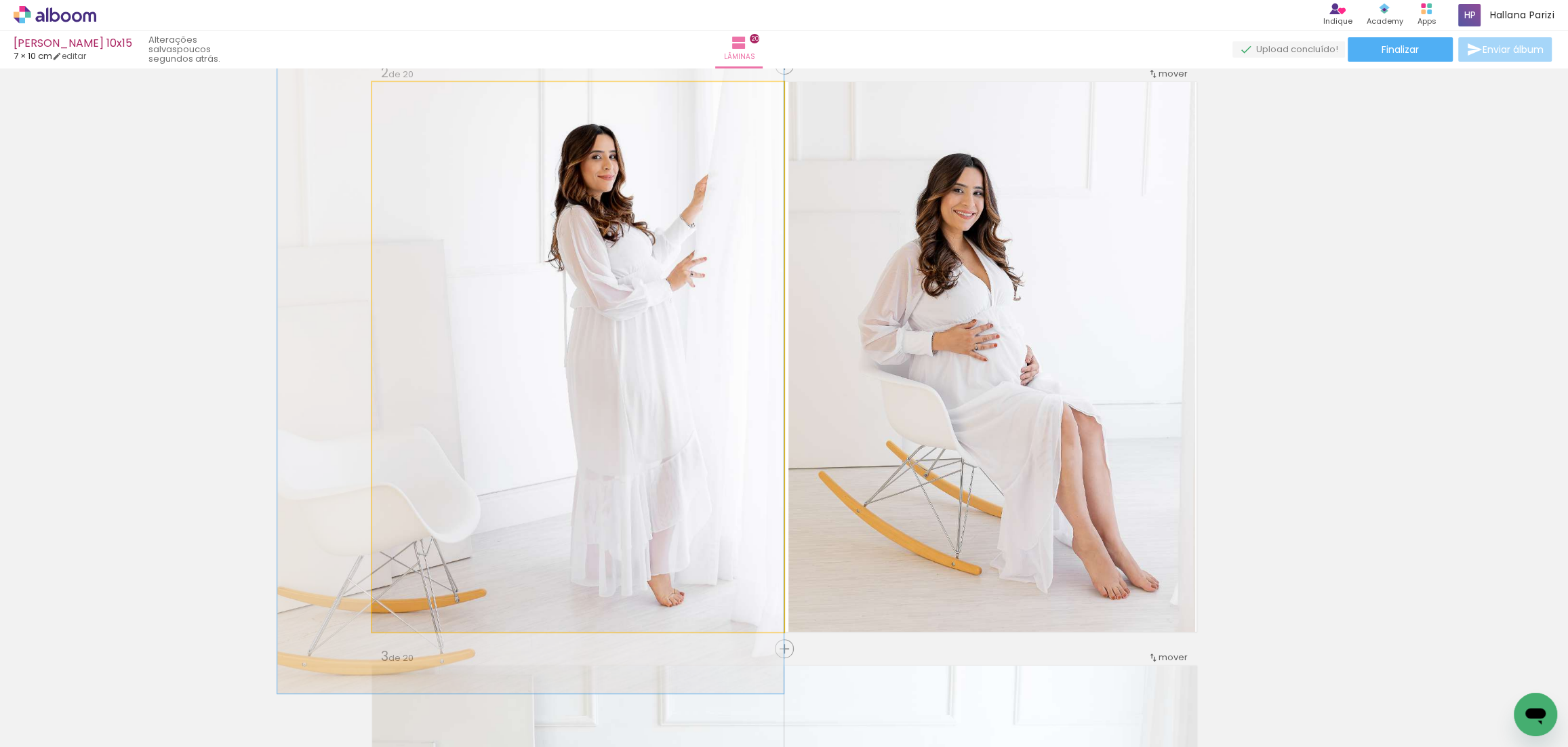
drag, startPoint x: 570, startPoint y: 256, endPoint x: 534, endPoint y: 259, distance: 36.1
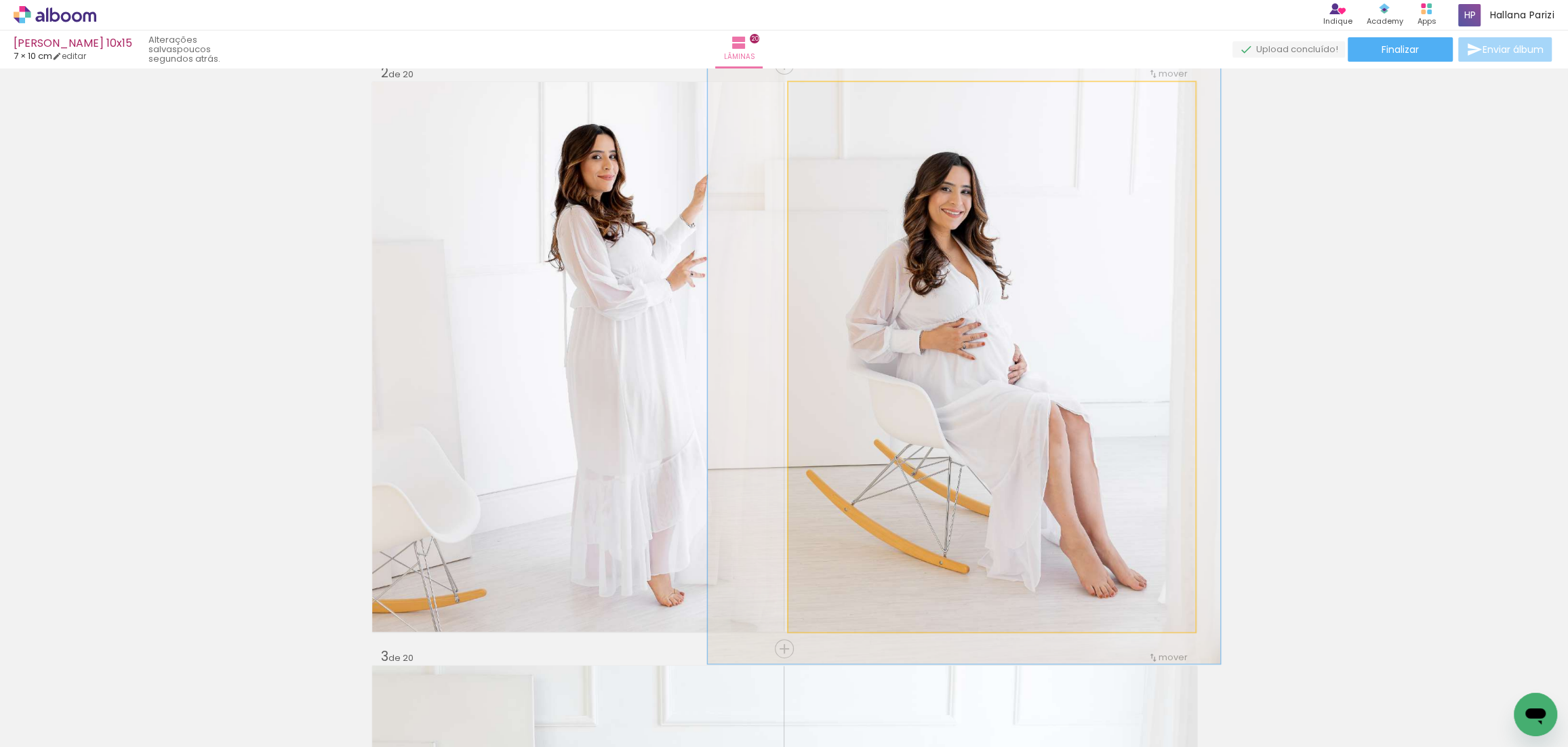
drag, startPoint x: 1030, startPoint y: 385, endPoint x: 1018, endPoint y: 383, distance: 12.2
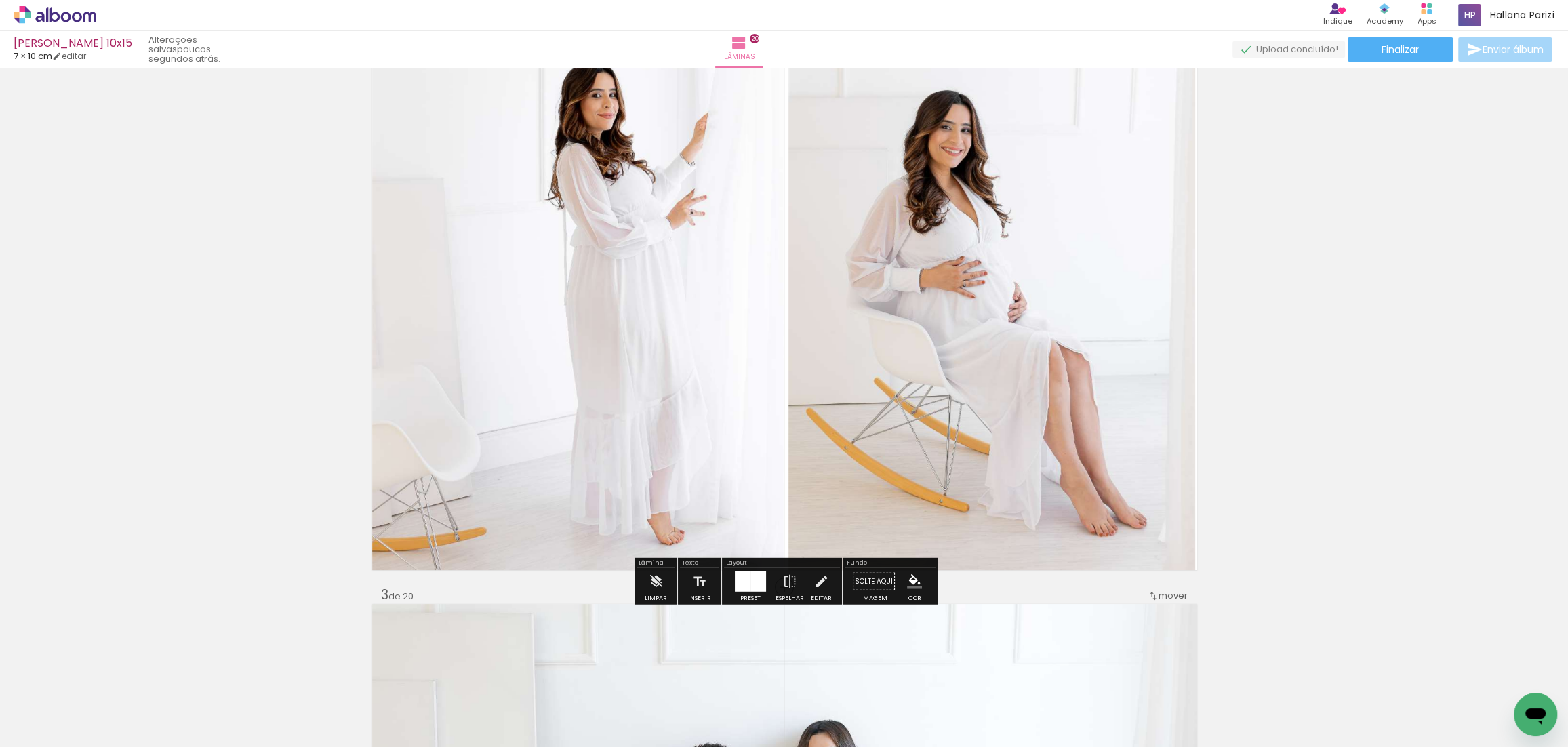
scroll to position [674, 0]
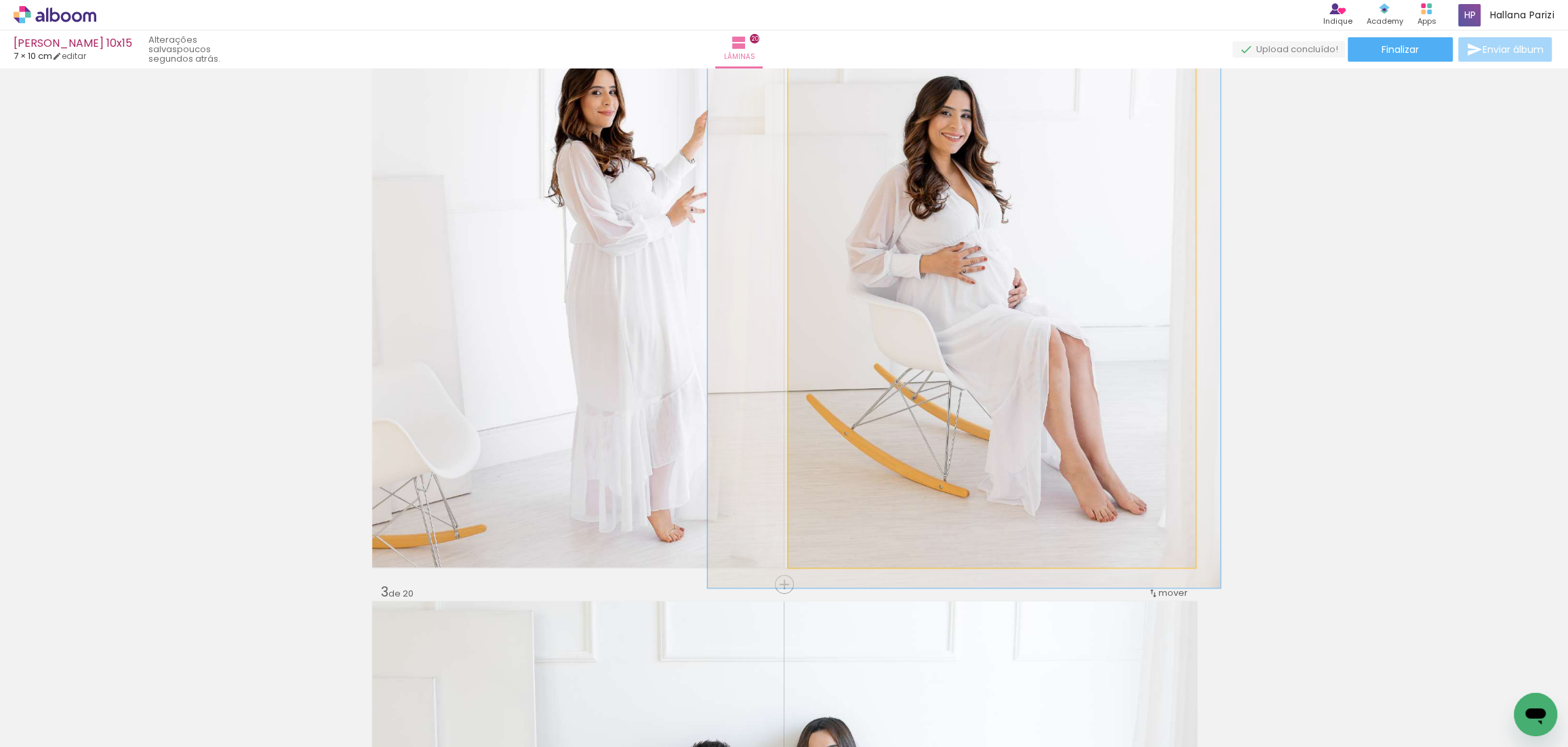
drag, startPoint x: 1018, startPoint y: 384, endPoint x: 1018, endPoint y: 373, distance: 11.0
click at [1018, 373] on div at bounding box center [964, 203] width 513 height 769
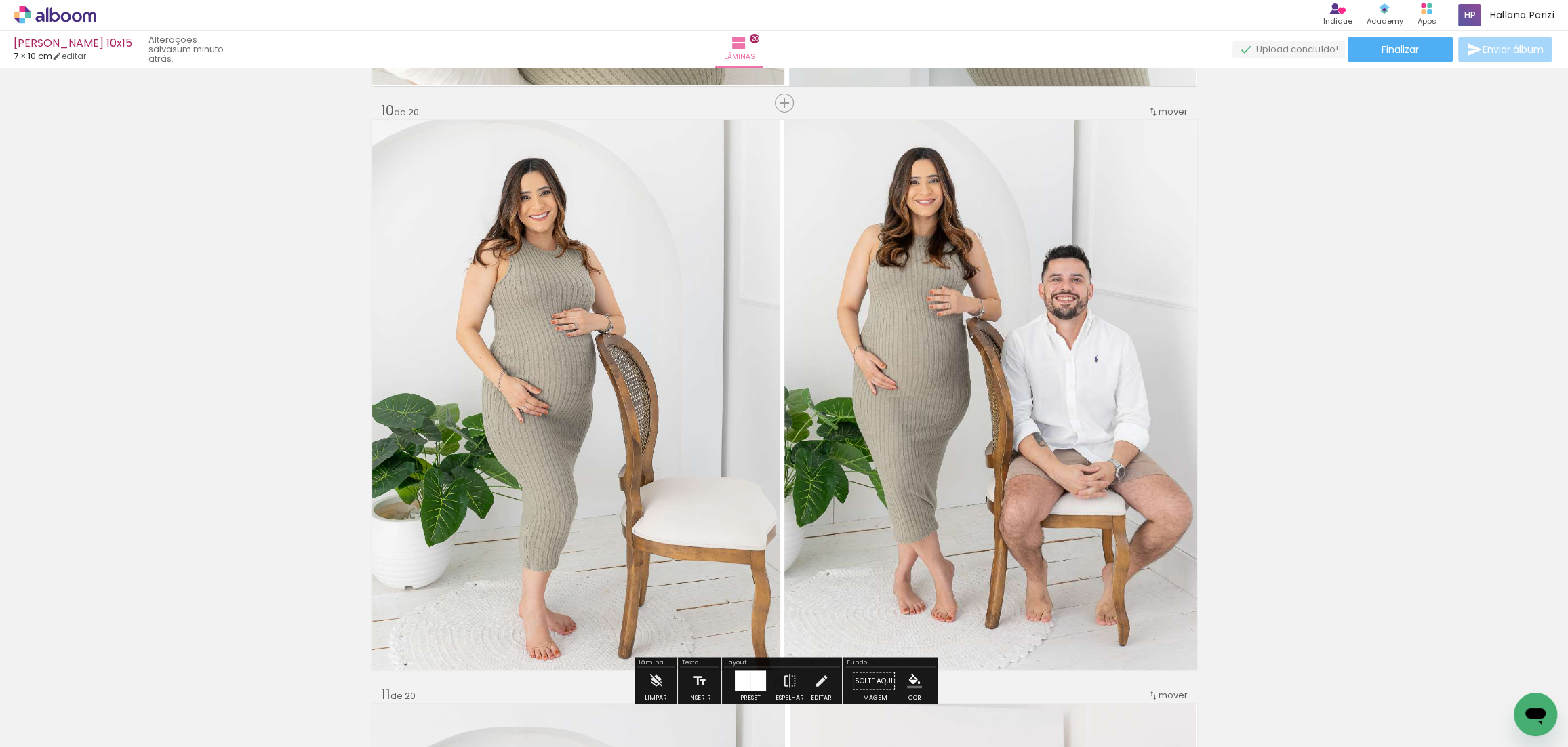
scroll to position [5242, 0]
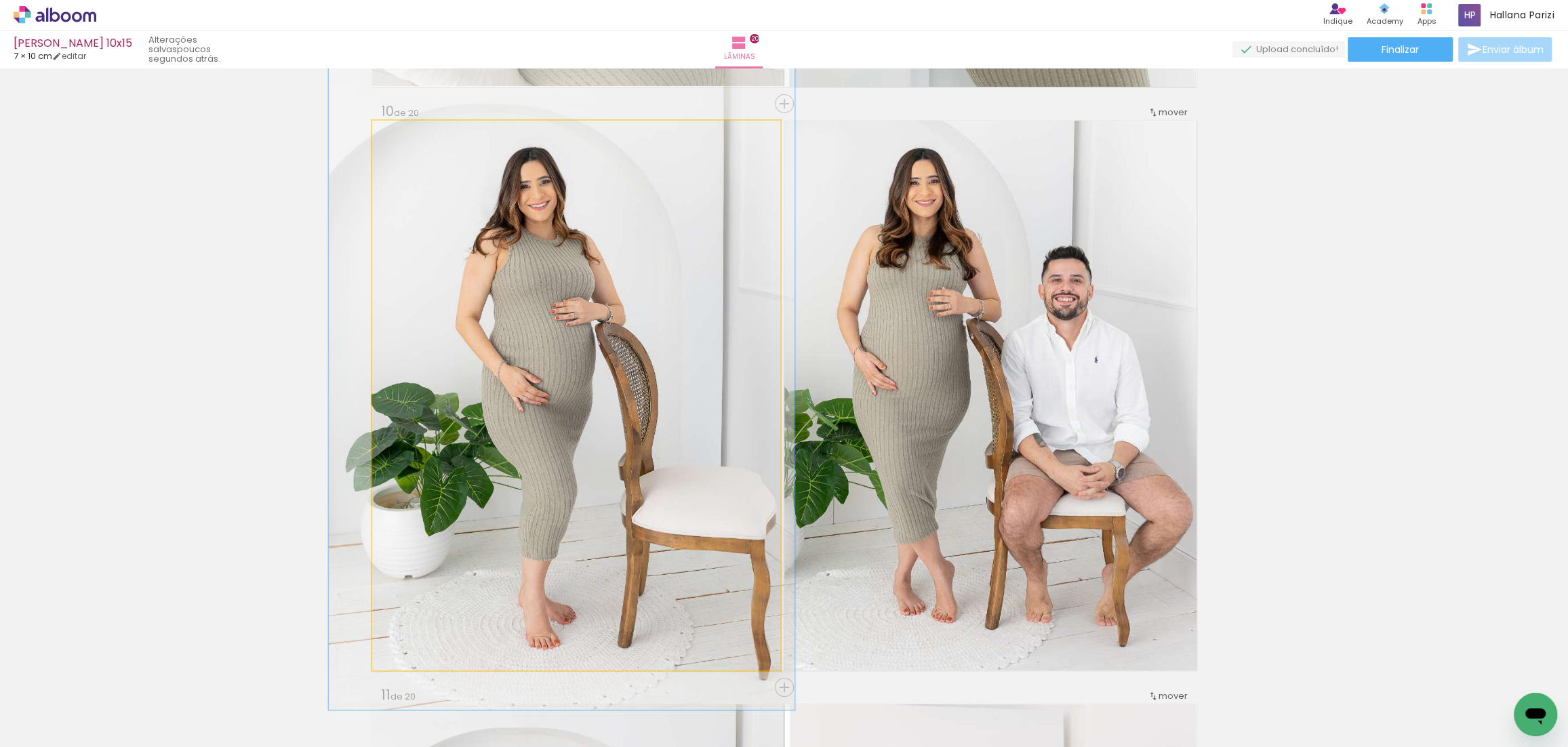
drag, startPoint x: 559, startPoint y: 398, endPoint x: 559, endPoint y: 387, distance: 11.0
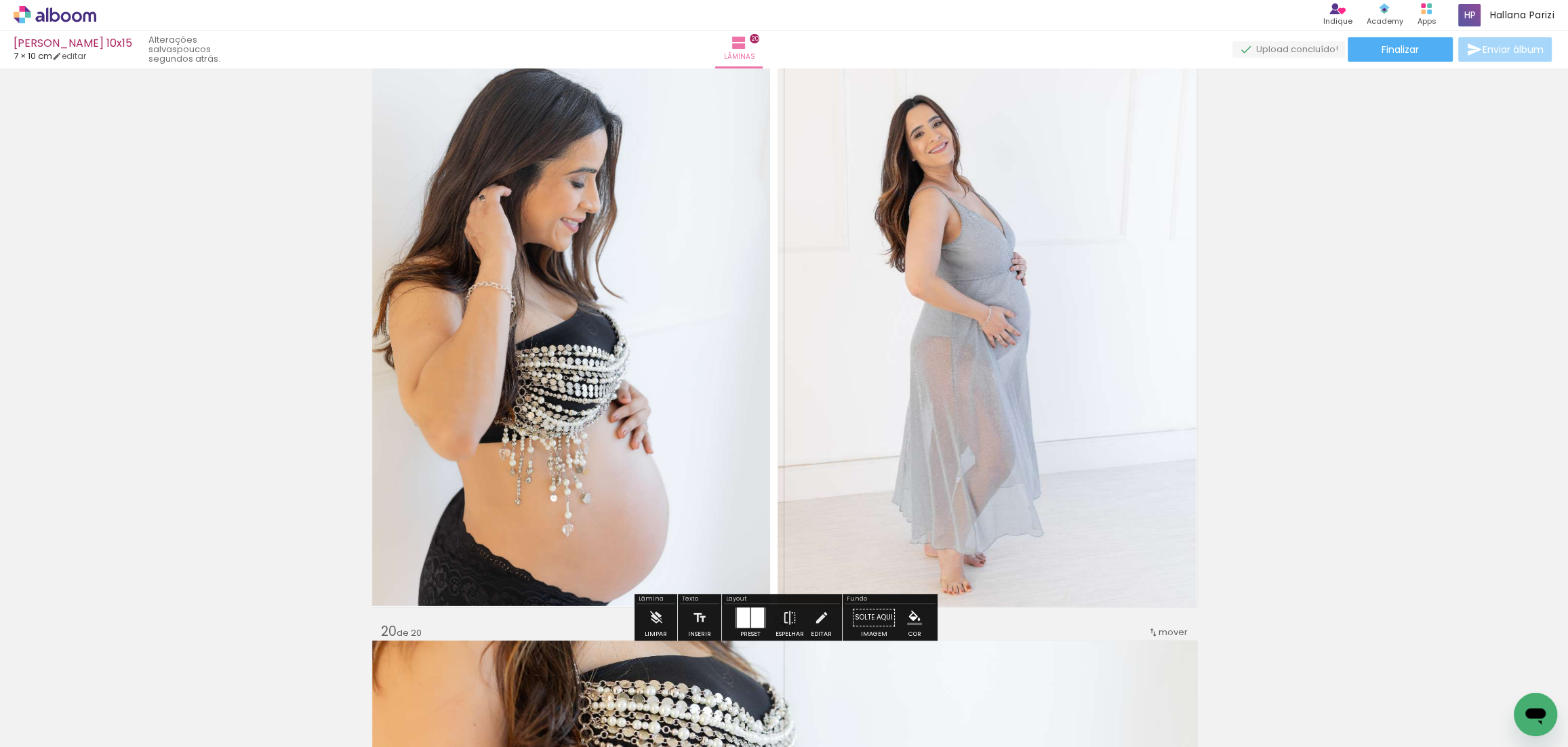
scroll to position [10539, 0]
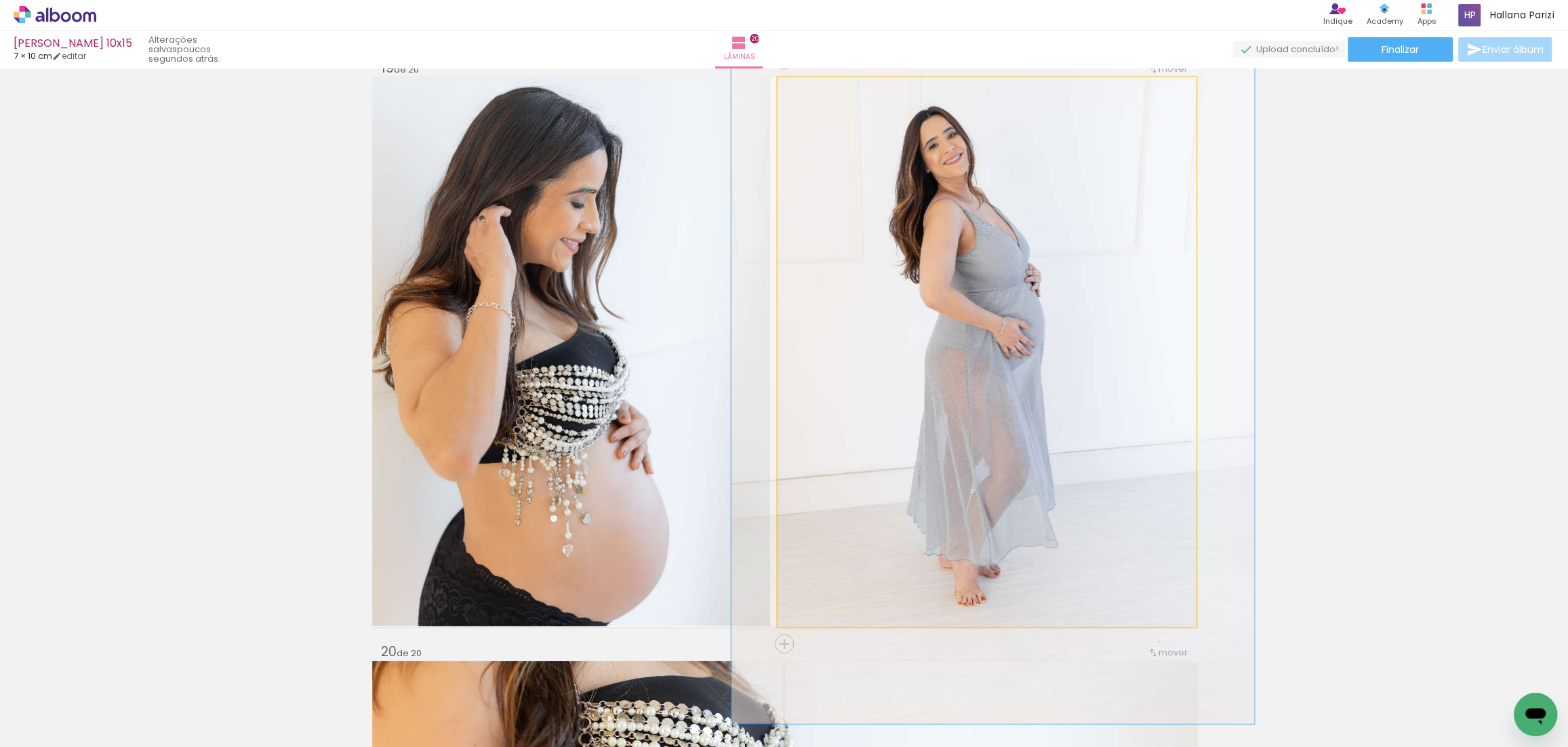
drag, startPoint x: 951, startPoint y: 368, endPoint x: 965, endPoint y: 359, distance: 16.6
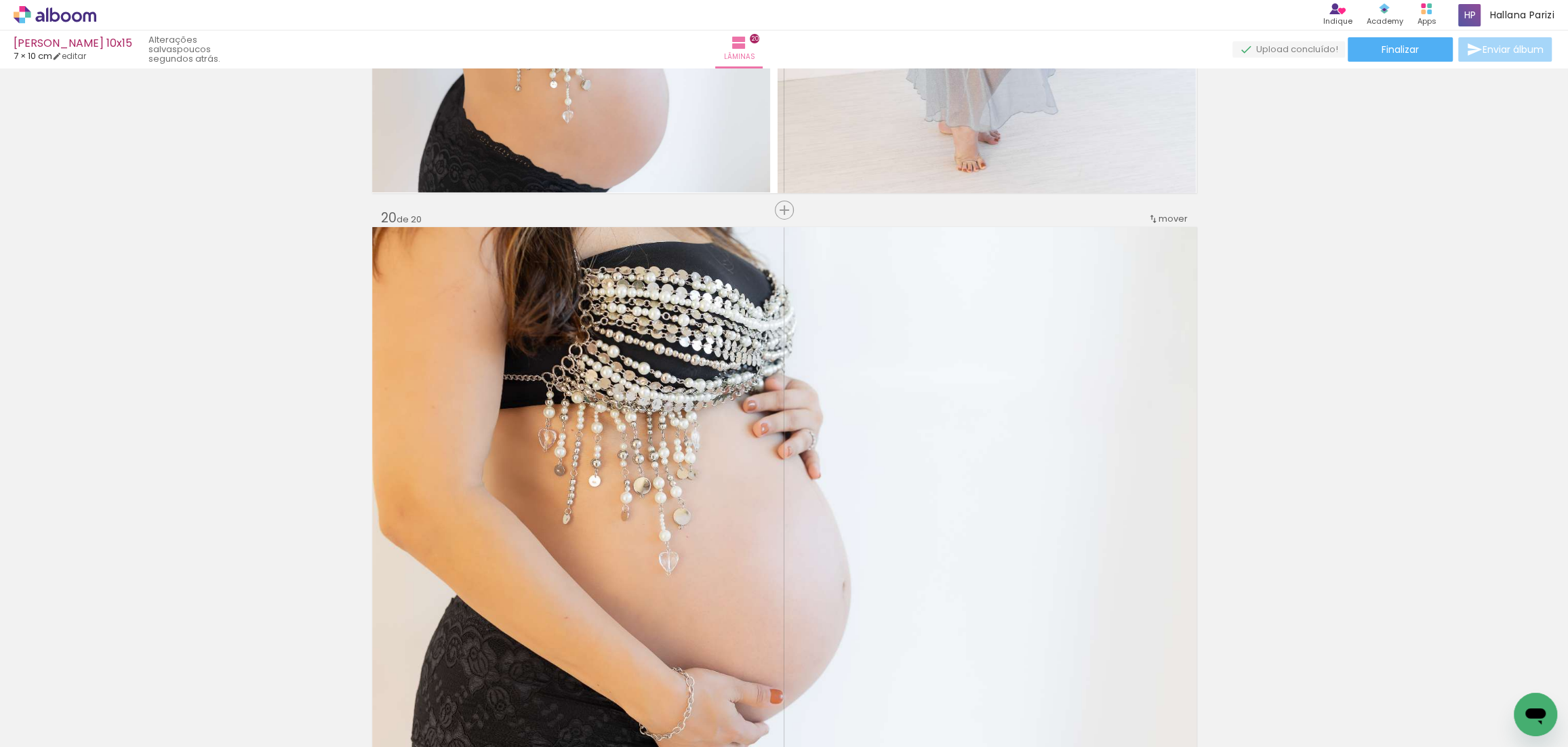
scroll to position [11199, 0]
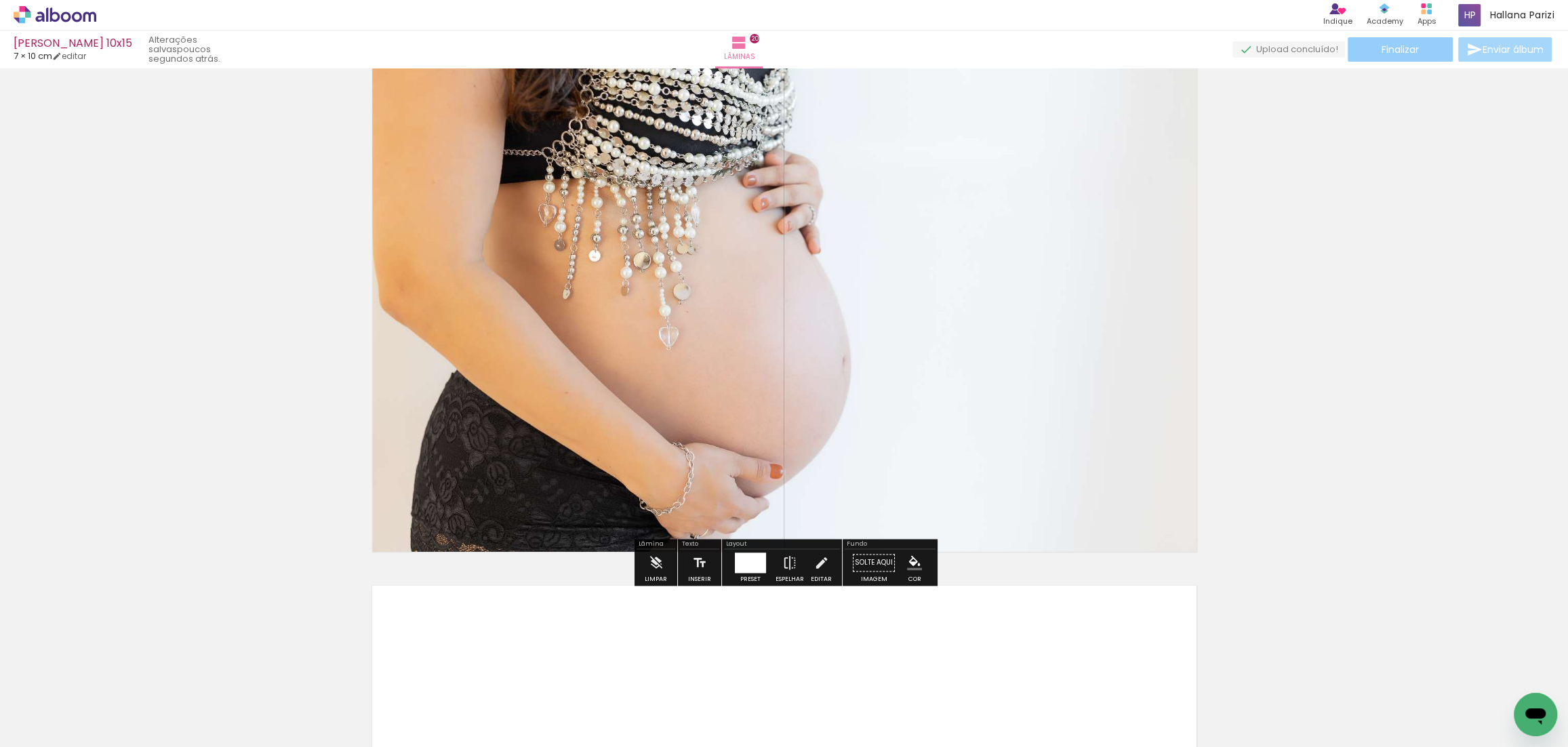
click at [1243, 44] on span "Finalizar" at bounding box center [1400, 49] width 37 height 10
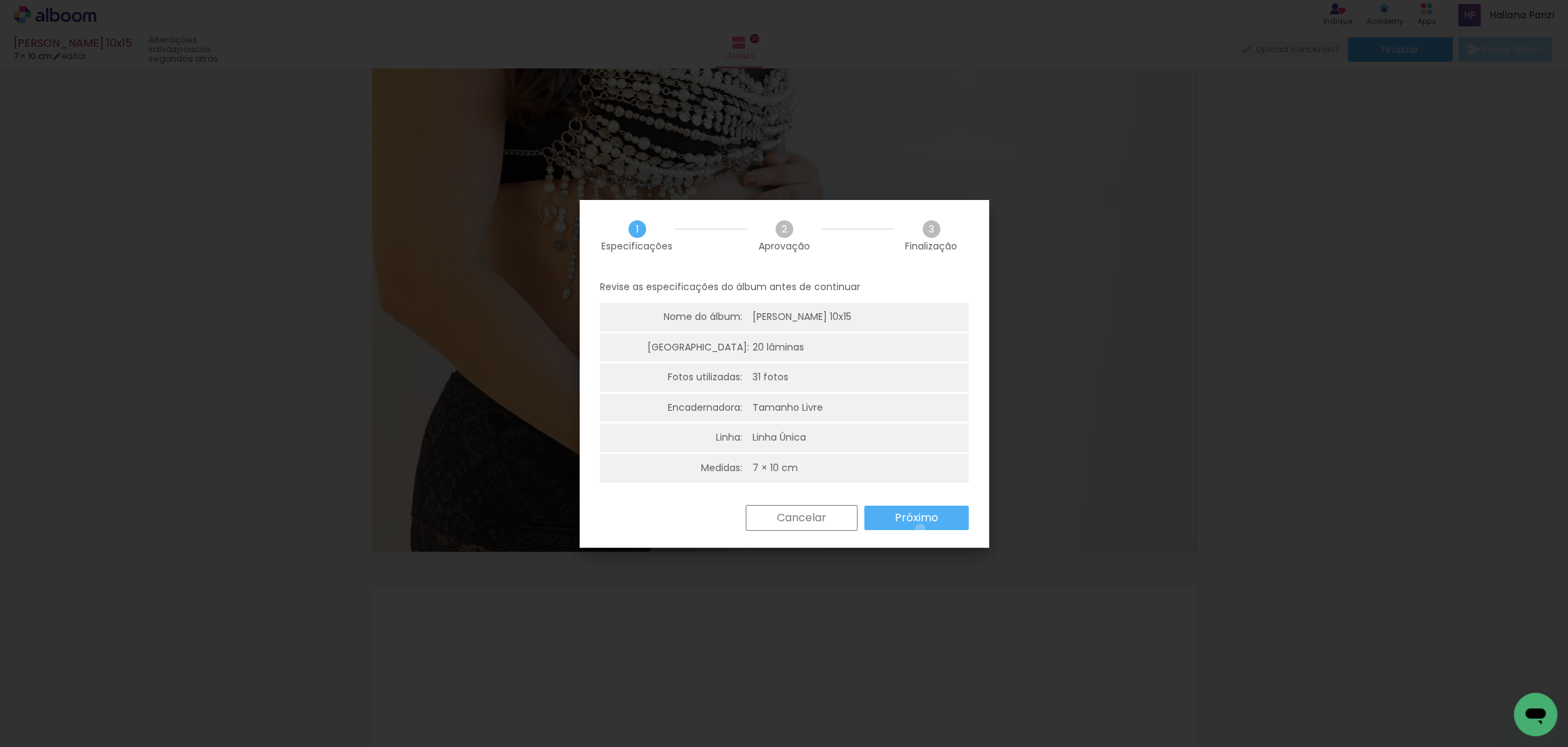
click at [920, 529] on paper-button "Próximo" at bounding box center [917, 518] width 105 height 25
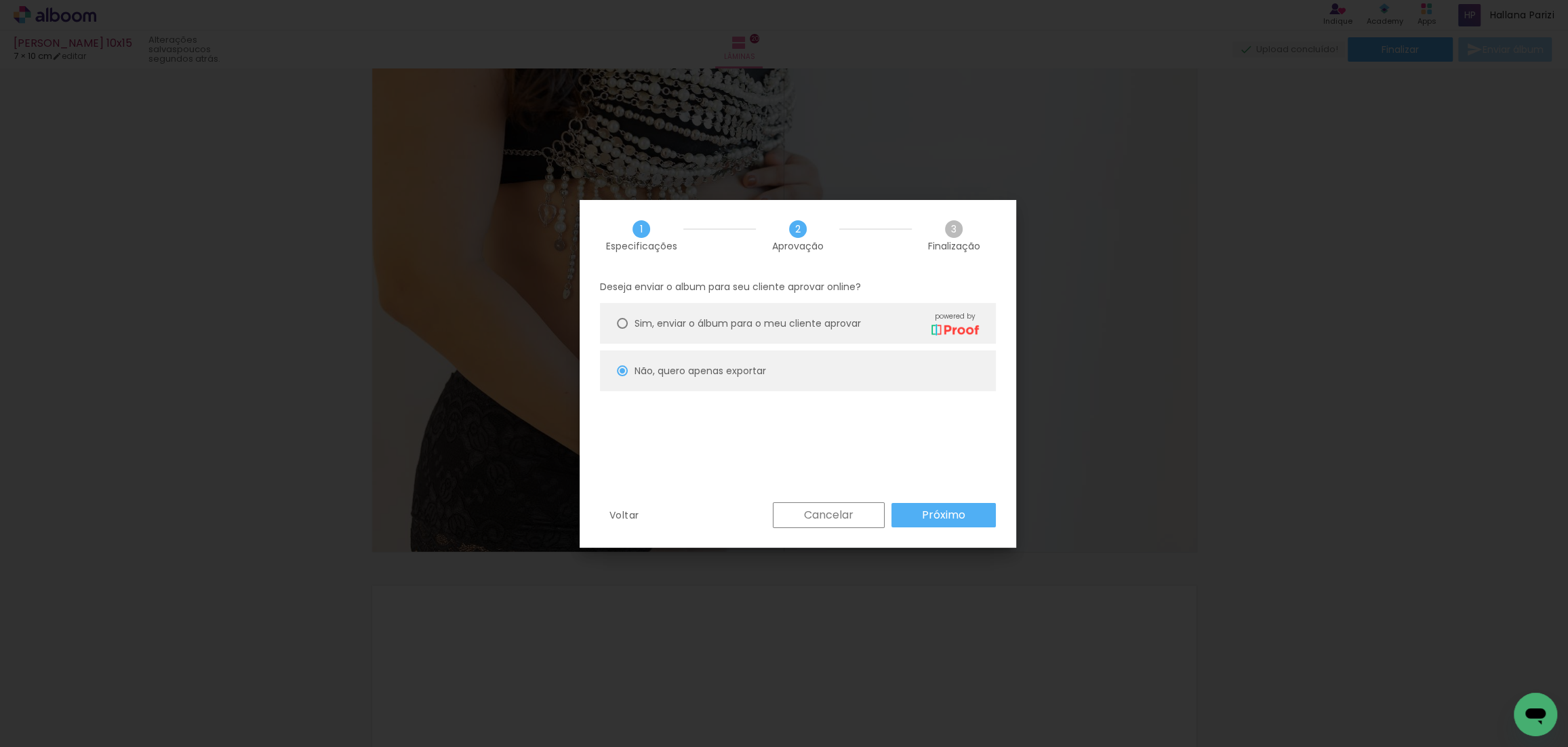
click at [0, 0] on slot "Próximo" at bounding box center [0, 0] width 0 height 0
type input "Alta, 300 DPI"
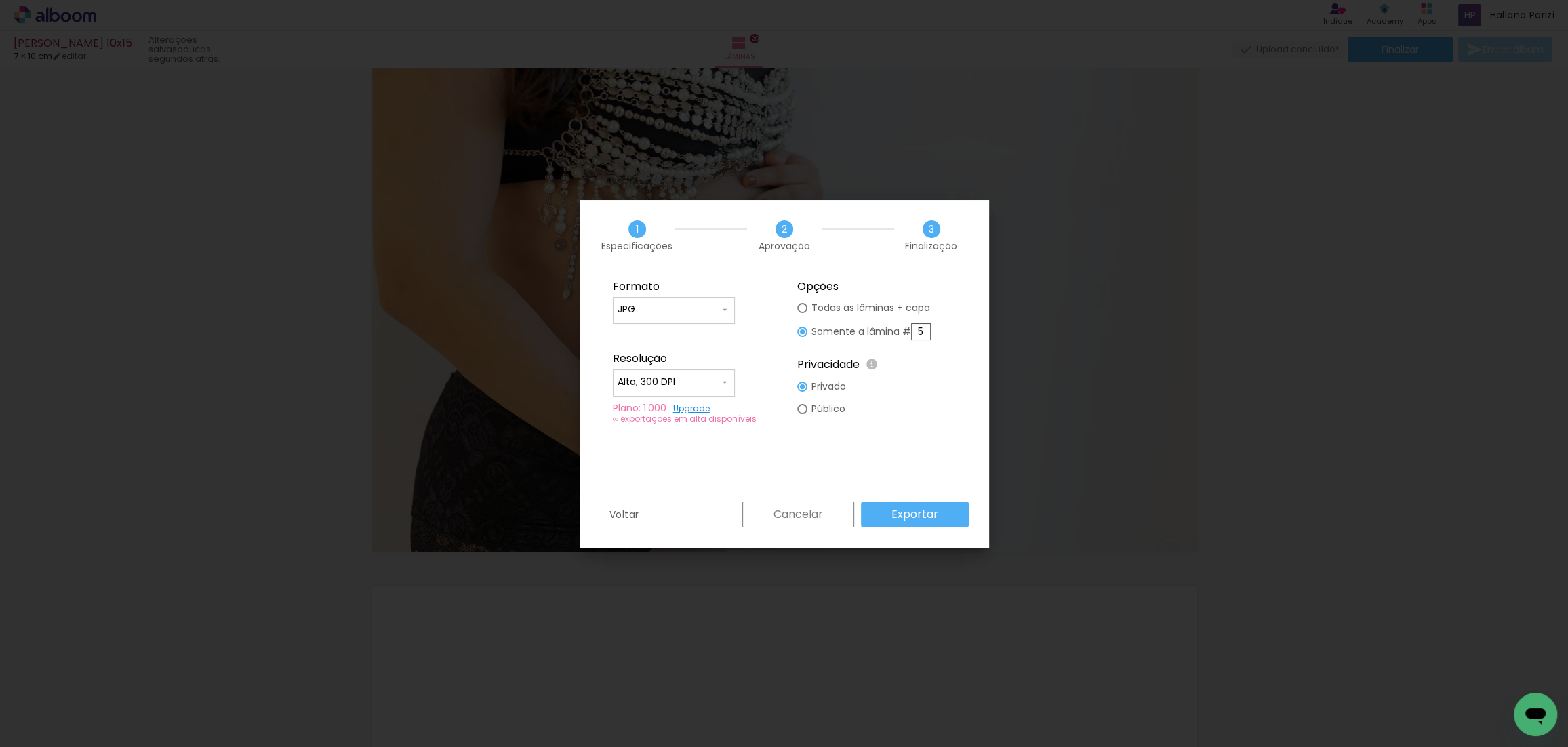
click at [0, 0] on slot "Todas as lâminas + capa" at bounding box center [0, 0] width 0 height 0
type paper-radio-button "on"
click at [921, 333] on input "5" at bounding box center [920, 331] width 20 height 17
type paper-radio-button "on"
click at [925, 330] on input "5" at bounding box center [920, 331] width 20 height 17
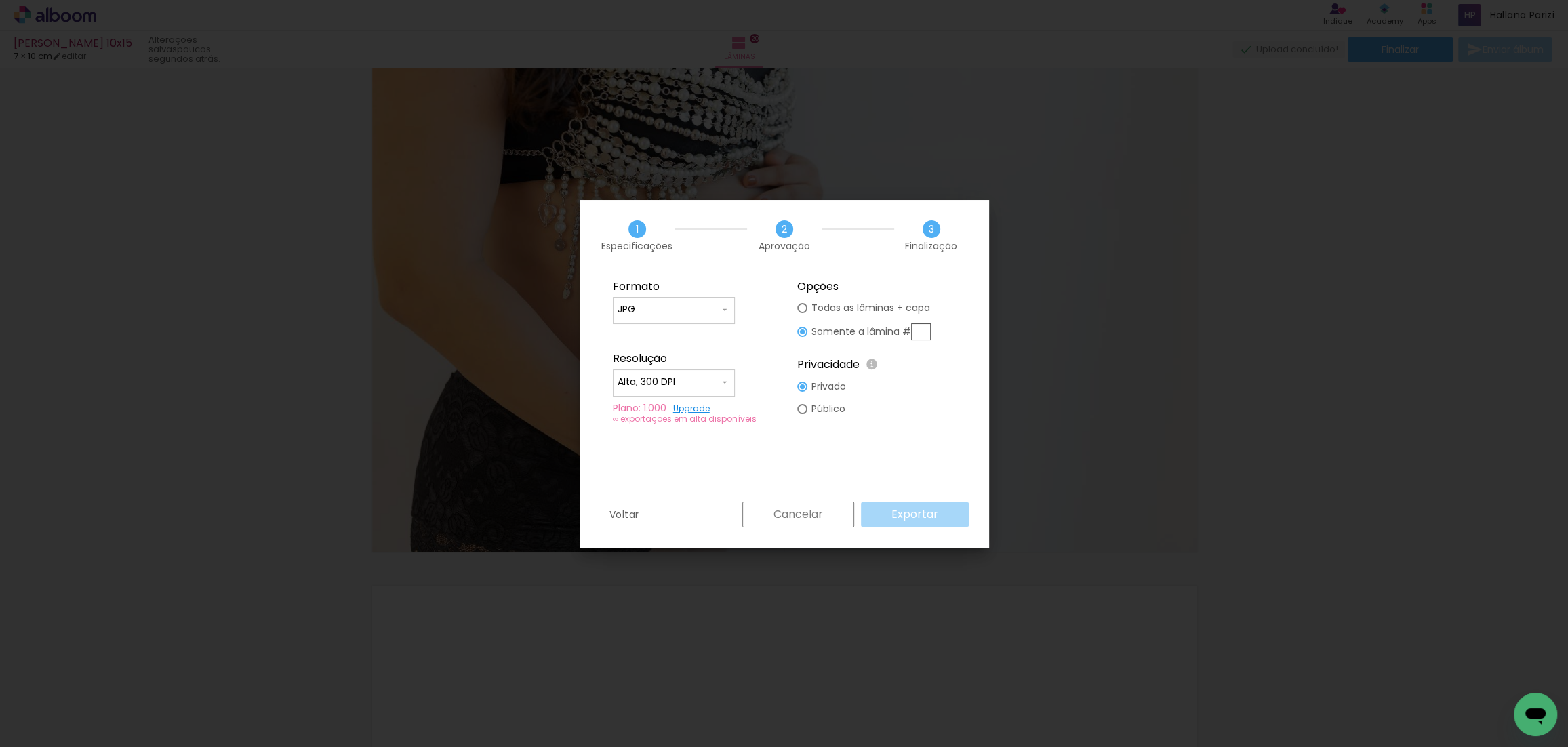
click at [0, 0] on slot "Todas as lâminas + capa" at bounding box center [0, 0] width 0 height 0
click at [0, 0] on slot "Exportar" at bounding box center [0, 0] width 0 height 0
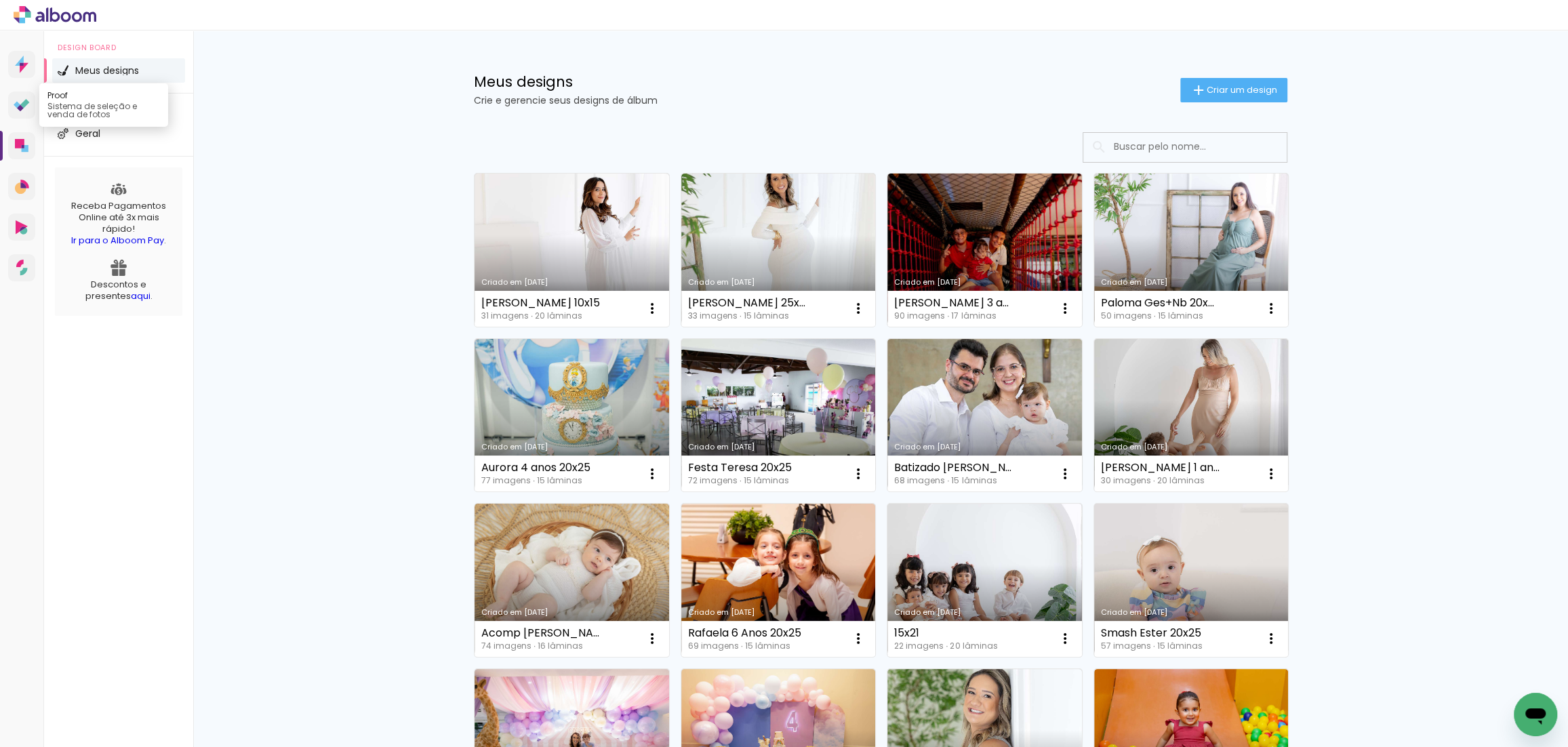
click at [13, 114] on link "Proof Sistema de seleção e venda de fotos" at bounding box center [21, 105] width 27 height 27
